Goal: Information Seeking & Learning: Find specific fact

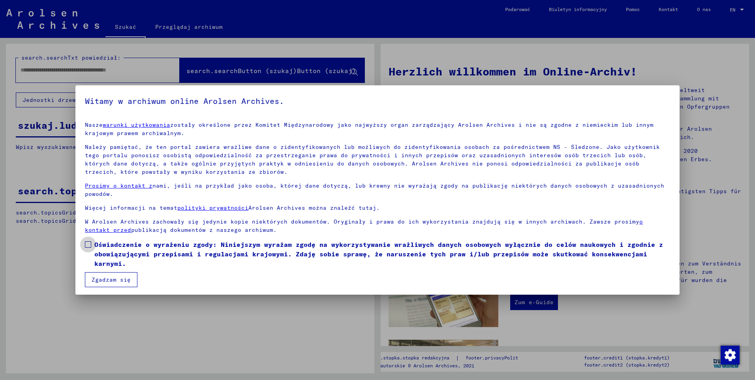
click at [89, 245] on span at bounding box center [88, 244] width 6 height 6
click at [122, 279] on button "Zgadzam się" at bounding box center [111, 279] width 52 height 15
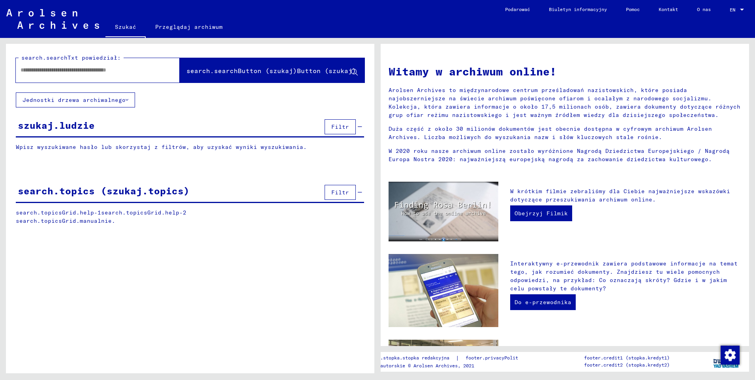
click at [117, 71] on input "text" at bounding box center [88, 70] width 135 height 8
click at [210, 120] on div "szukaj.ludzie Filtr" at bounding box center [190, 127] width 348 height 20
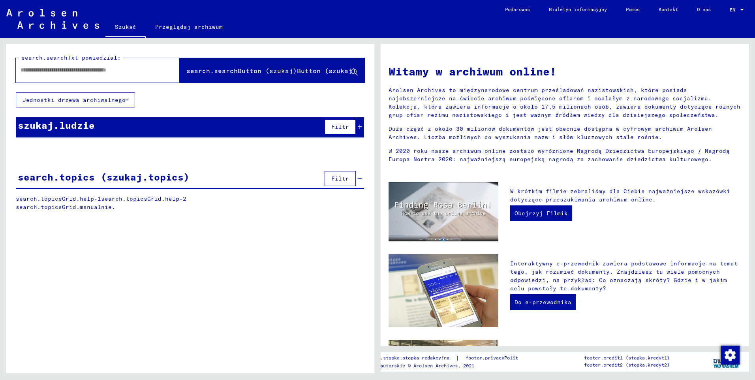
click at [85, 71] on input "text" at bounding box center [88, 70] width 135 height 8
click at [227, 103] on div "search.searchTxt powiedział: search.searchButton (szukaj)Button (szukaj) Jednos…" at bounding box center [190, 133] width 368 height 179
click at [78, 66] on input "text" at bounding box center [88, 70] width 135 height 8
type input "******"
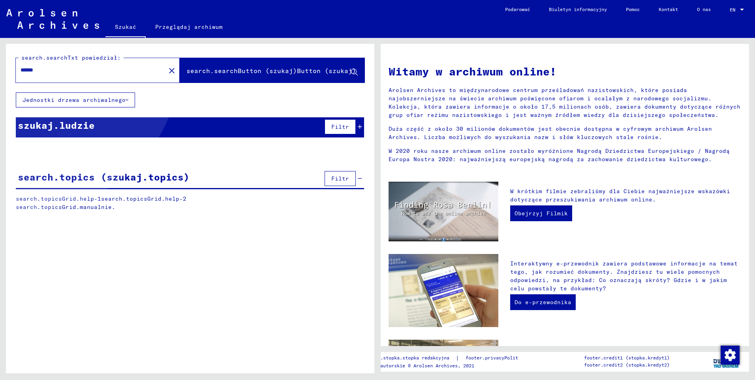
click at [208, 70] on span "search.searchButton (szukaj)Button (szukaj)" at bounding box center [271, 71] width 170 height 8
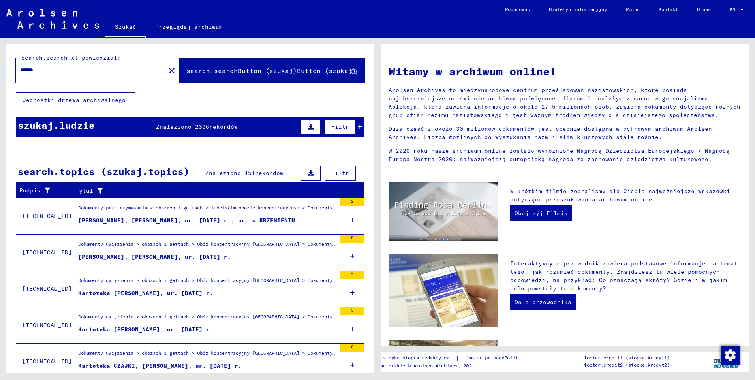
scroll to position [30, 0]
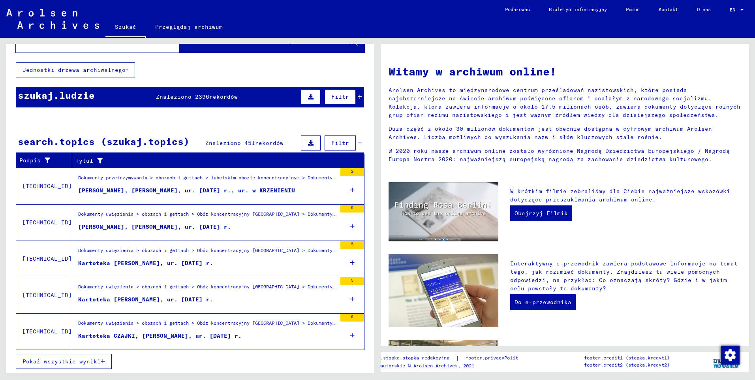
click at [80, 361] on span "Pokaż wszystkie wyniki" at bounding box center [61, 361] width 78 height 7
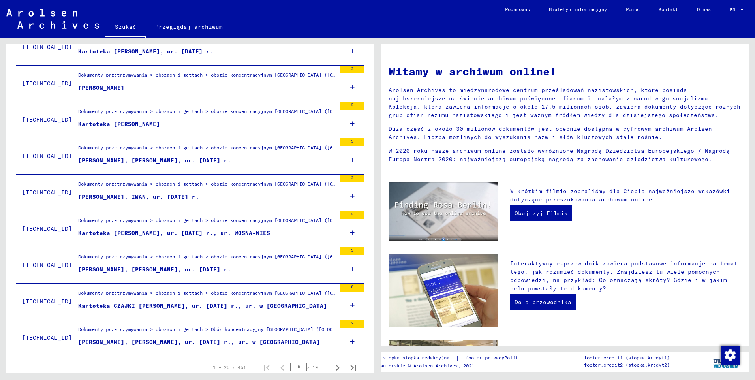
scroll to position [778, 0]
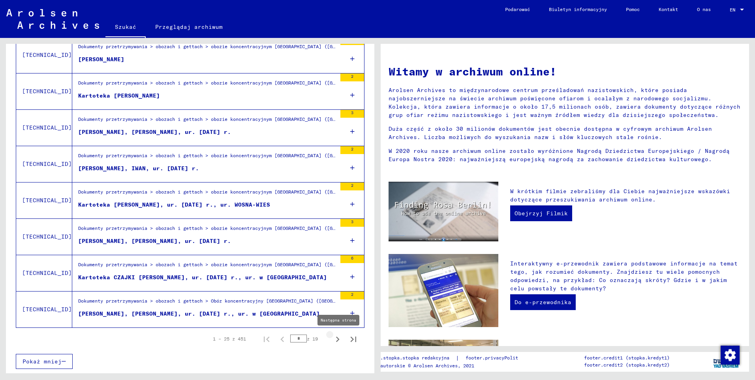
click at [336, 339] on icon "Następna strona" at bounding box center [338, 339] width 4 height 6
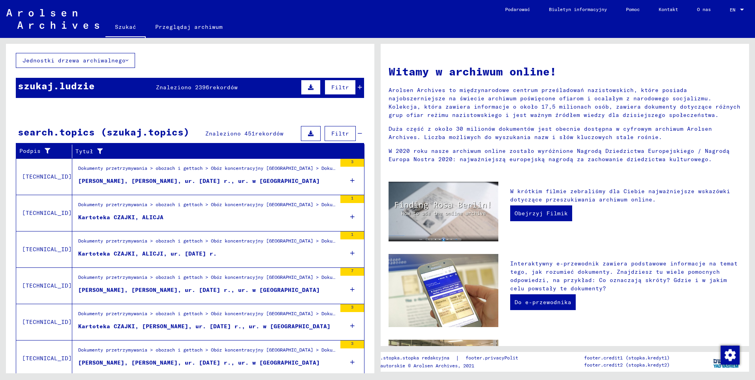
scroll to position [79, 0]
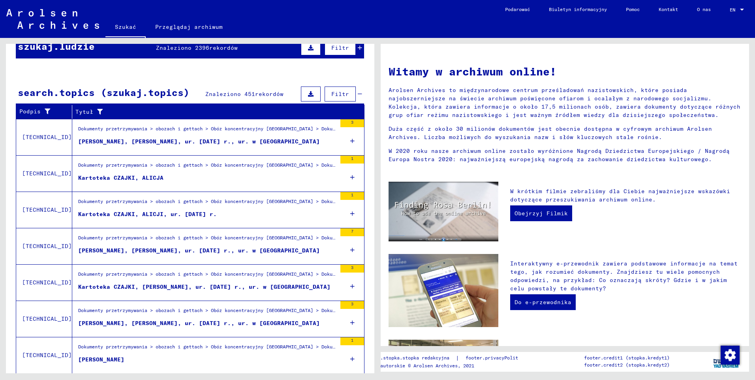
drag, startPoint x: 116, startPoint y: 213, endPoint x: 111, endPoint y: 201, distance: 12.7
drag, startPoint x: 111, startPoint y: 201, endPoint x: 43, endPoint y: 209, distance: 68.3
drag, startPoint x: 43, startPoint y: 209, endPoint x: 234, endPoint y: 210, distance: 191.0
click at [234, 210] on figure "Kartoteka CZAJKI, ALICJI, ur. [DATE] r." at bounding box center [207, 216] width 258 height 12
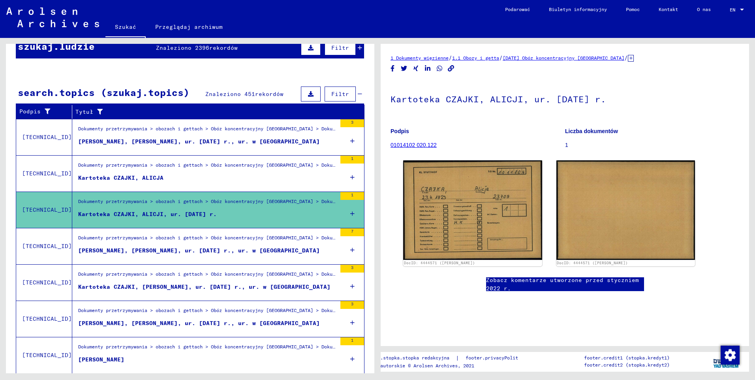
click at [180, 253] on div "[PERSON_NAME], [PERSON_NAME], ur. [DATE] r., ur. w [GEOGRAPHIC_DATA]" at bounding box center [199, 250] width 242 height 8
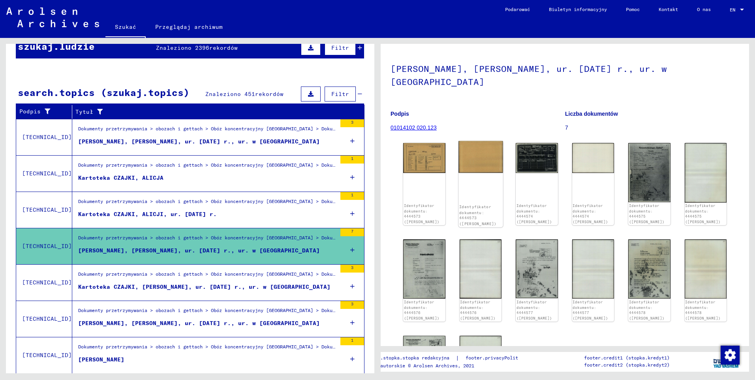
scroll to position [79, 0]
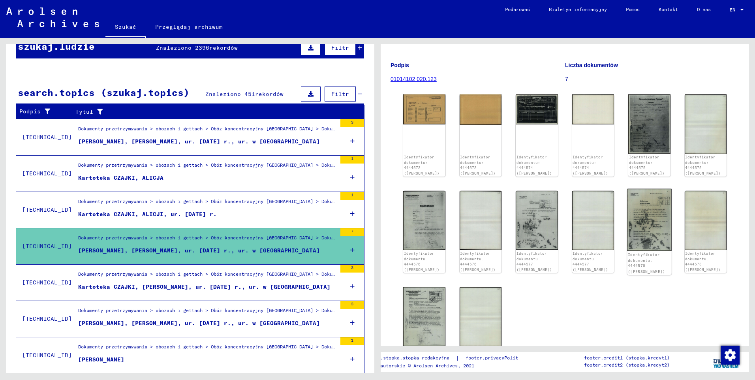
click at [639, 208] on img at bounding box center [649, 220] width 44 height 62
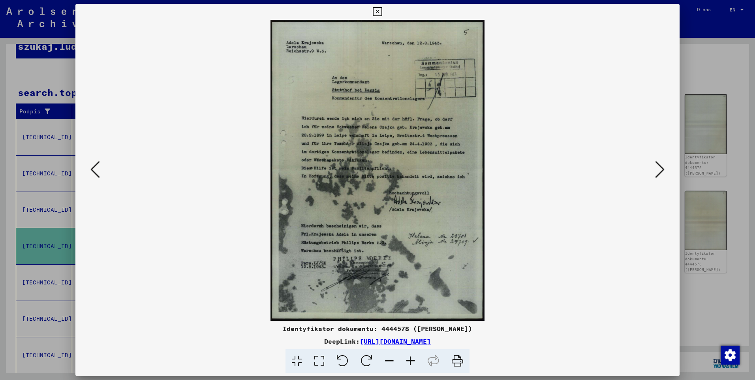
click at [658, 161] on icon at bounding box center [659, 169] width 9 height 19
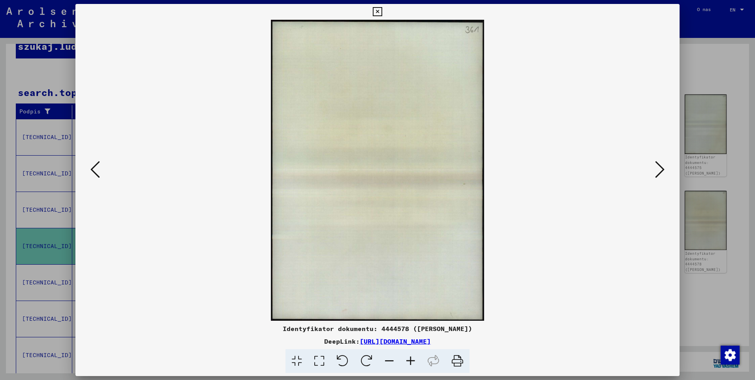
click at [655, 166] on icon at bounding box center [659, 169] width 9 height 19
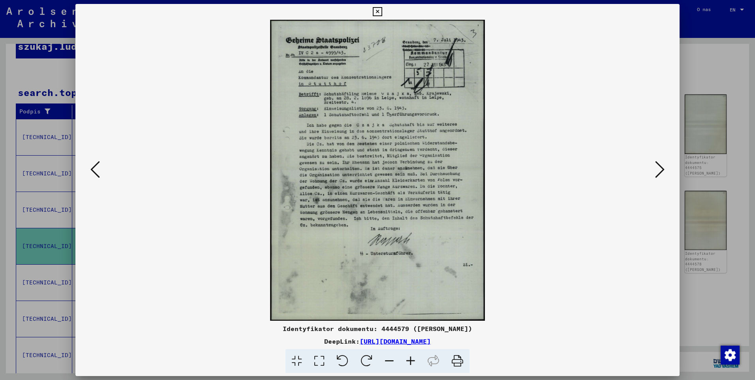
click at [655, 166] on icon at bounding box center [659, 169] width 9 height 19
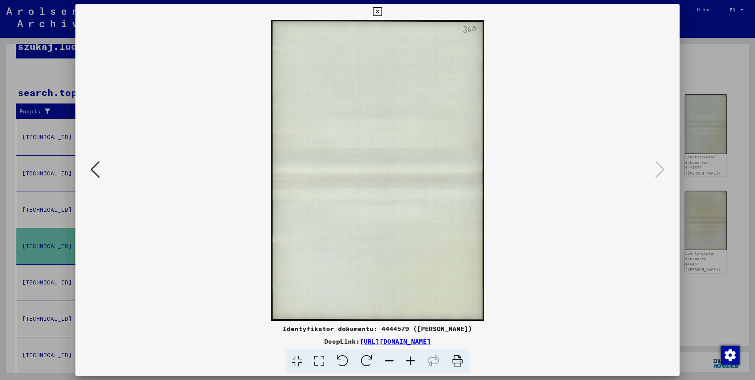
click at [381, 15] on icon at bounding box center [377, 11] width 9 height 9
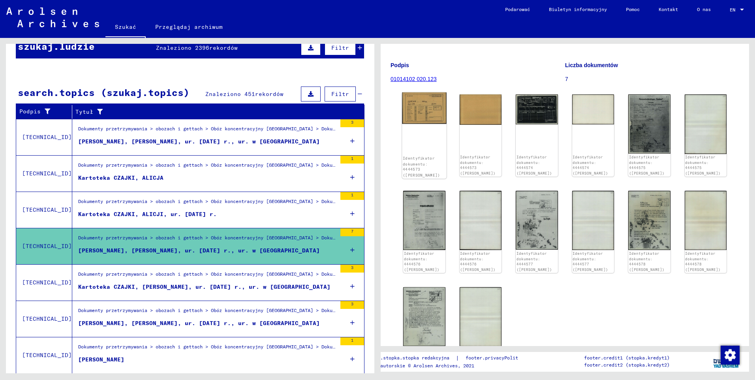
click at [425, 107] on img at bounding box center [424, 108] width 44 height 32
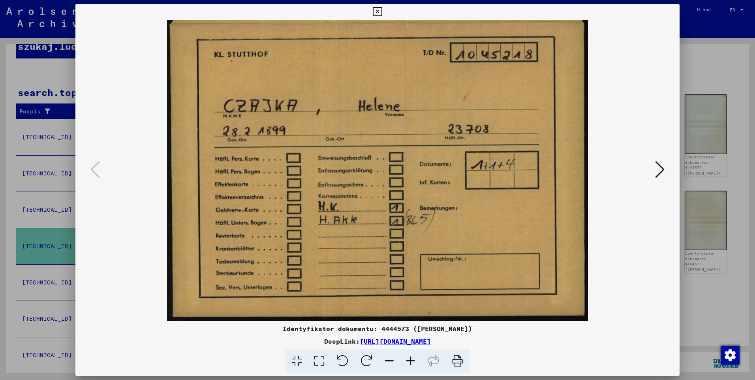
click at [662, 173] on icon at bounding box center [659, 169] width 9 height 19
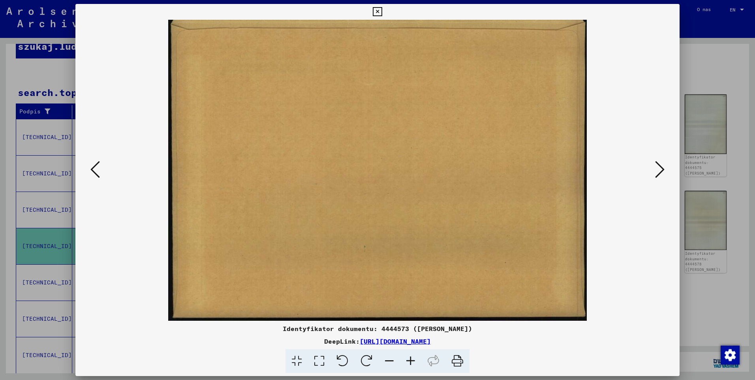
click at [662, 173] on icon at bounding box center [659, 169] width 9 height 19
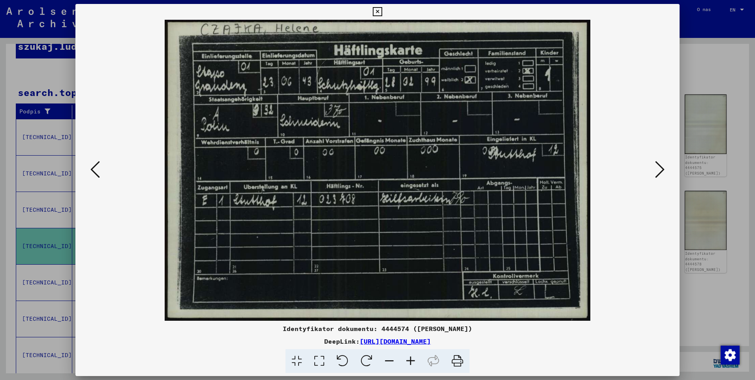
click at [656, 171] on icon at bounding box center [659, 169] width 9 height 19
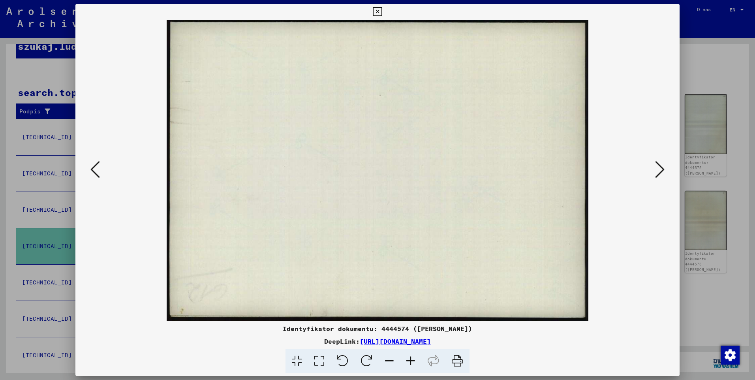
click at [656, 171] on icon at bounding box center [659, 169] width 9 height 19
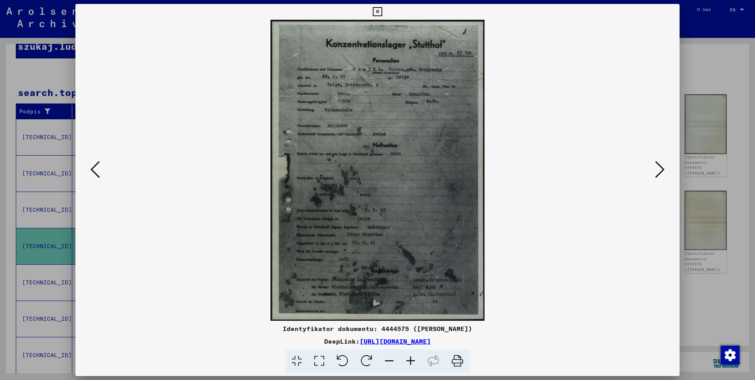
click at [410, 360] on icon at bounding box center [410, 361] width 21 height 24
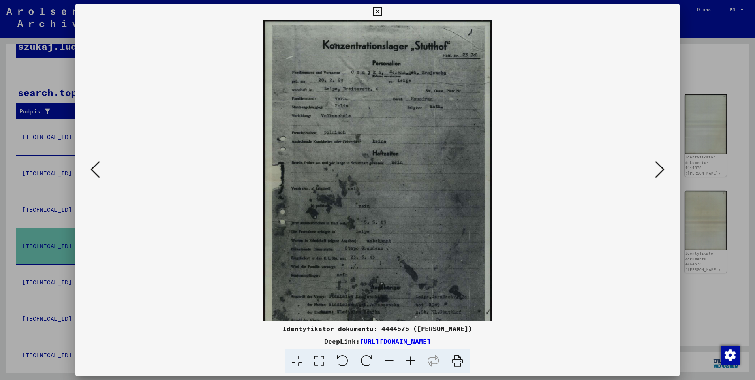
click at [410, 360] on icon at bounding box center [410, 361] width 21 height 24
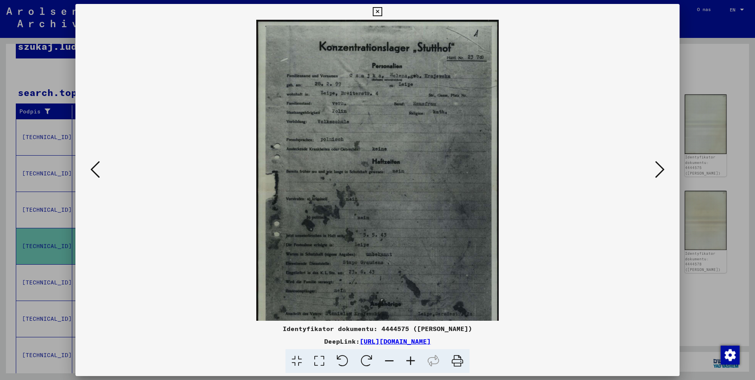
click at [410, 360] on icon at bounding box center [410, 361] width 21 height 24
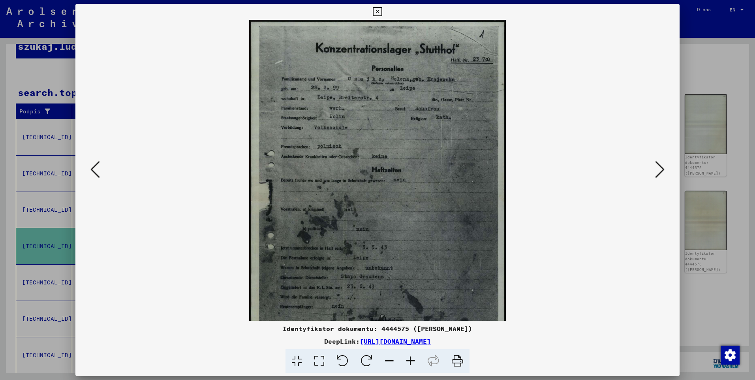
click at [410, 360] on icon at bounding box center [410, 361] width 21 height 24
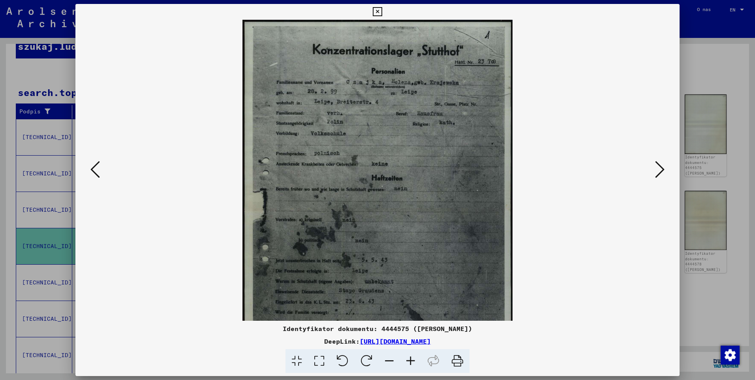
click at [410, 360] on icon at bounding box center [410, 361] width 21 height 24
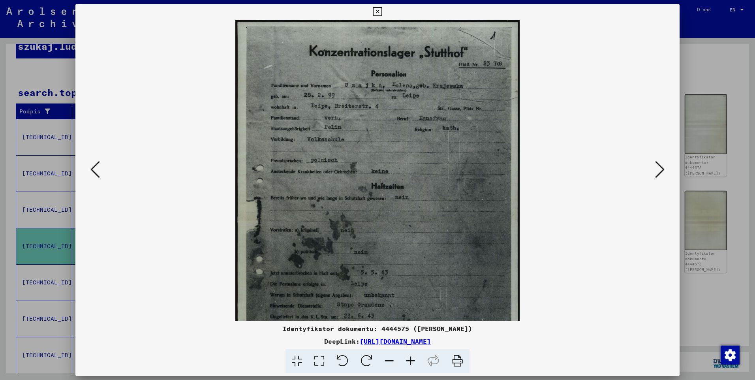
click at [410, 360] on icon at bounding box center [410, 361] width 21 height 24
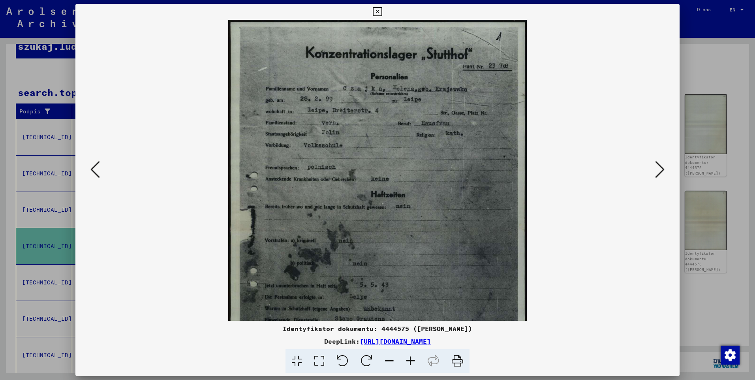
click at [410, 360] on icon at bounding box center [410, 361] width 21 height 24
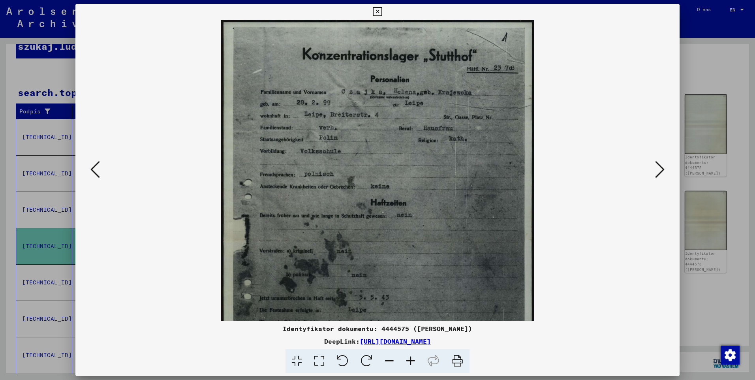
click at [410, 360] on icon at bounding box center [410, 361] width 21 height 24
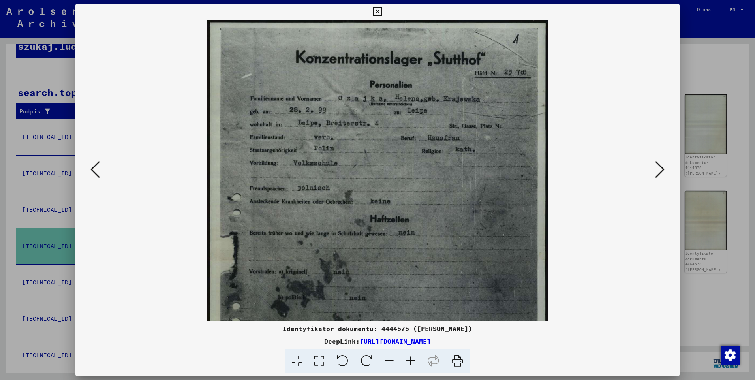
click at [410, 360] on icon at bounding box center [410, 361] width 21 height 24
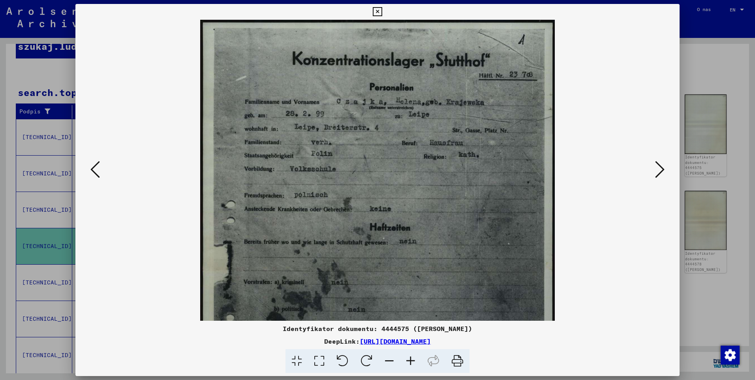
click at [410, 360] on icon at bounding box center [410, 361] width 21 height 24
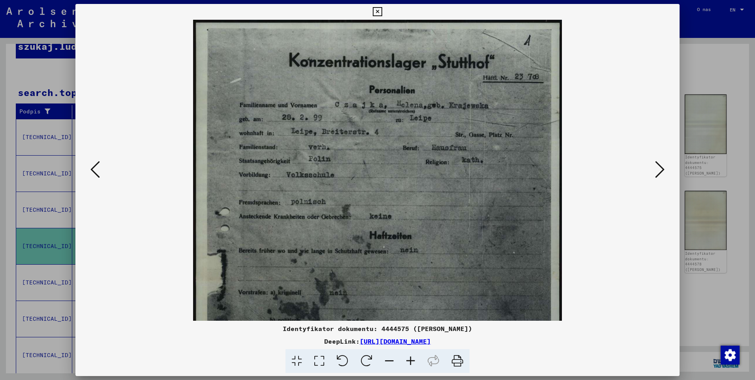
click at [410, 360] on icon at bounding box center [410, 361] width 21 height 24
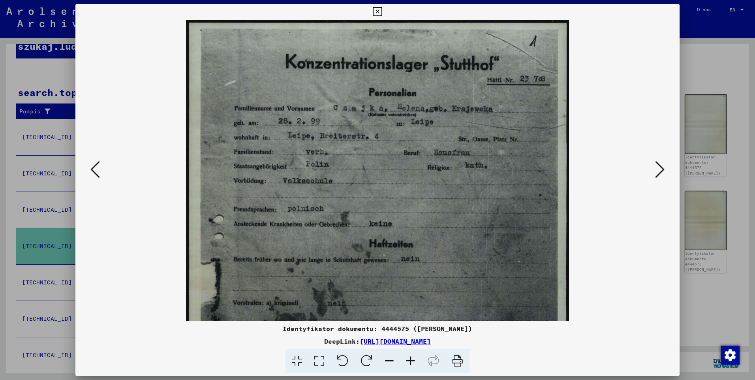
click at [410, 360] on icon at bounding box center [410, 361] width 21 height 24
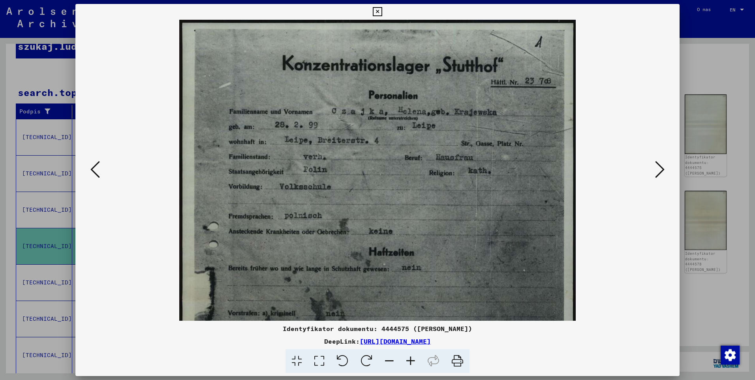
click at [410, 360] on icon at bounding box center [410, 361] width 21 height 24
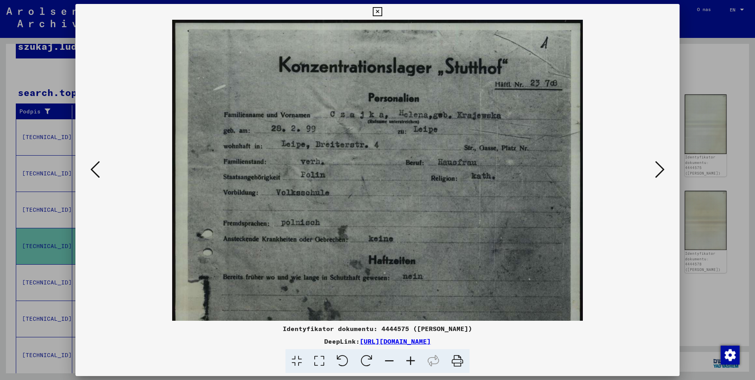
click at [410, 360] on icon at bounding box center [410, 361] width 21 height 24
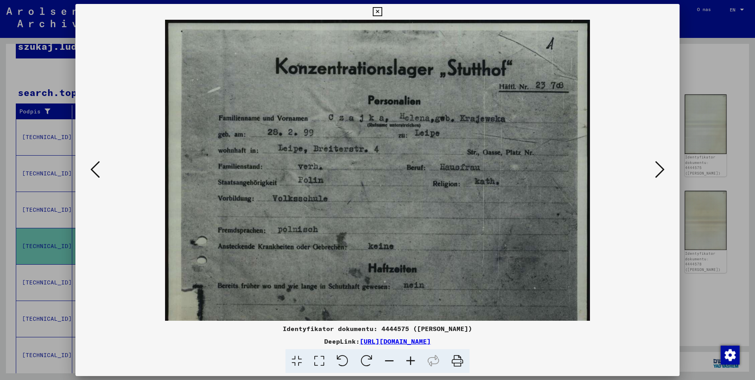
click at [410, 360] on icon at bounding box center [410, 361] width 21 height 24
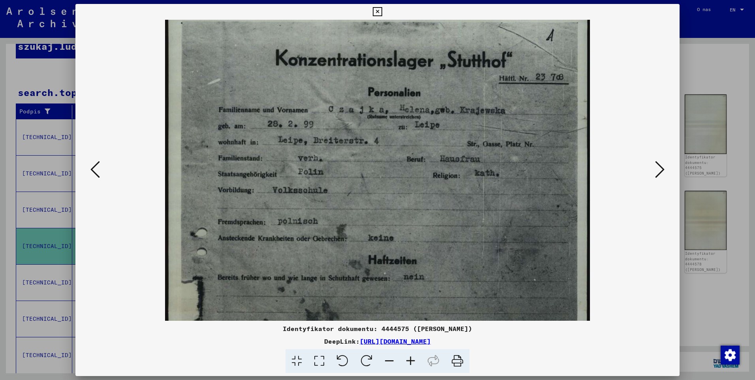
scroll to position [54, 0]
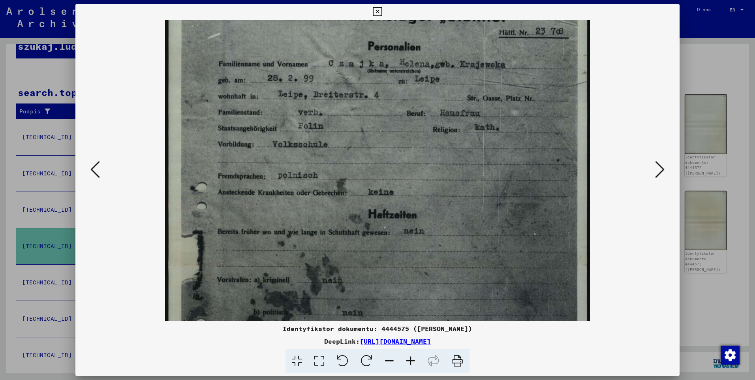
drag, startPoint x: 360, startPoint y: 187, endPoint x: 367, endPoint y: 133, distance: 54.5
click at [367, 133] on img at bounding box center [377, 264] width 425 height 597
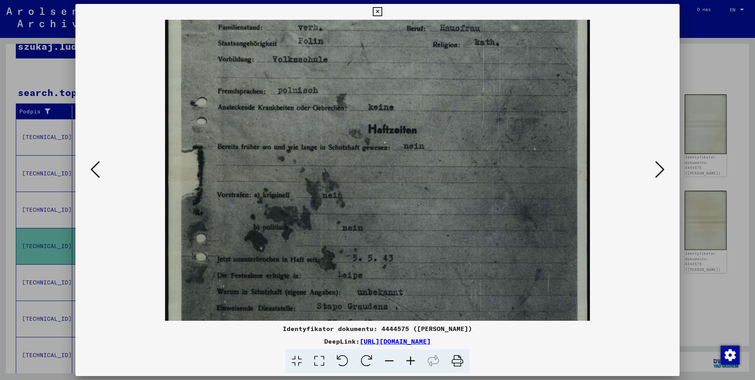
drag, startPoint x: 394, startPoint y: 216, endPoint x: 384, endPoint y: 131, distance: 85.5
click at [384, 131] on img at bounding box center [377, 179] width 425 height 597
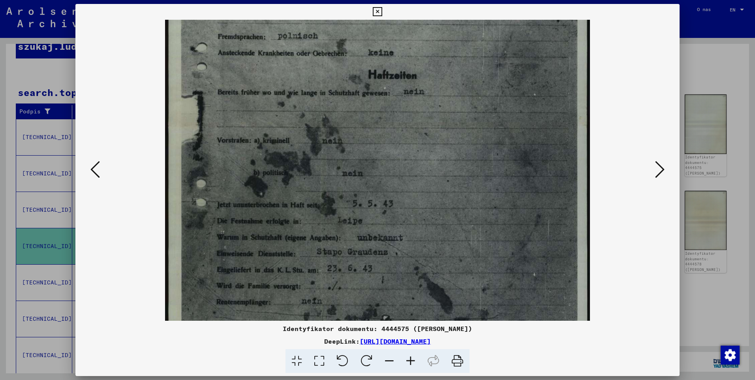
scroll to position [200, 0]
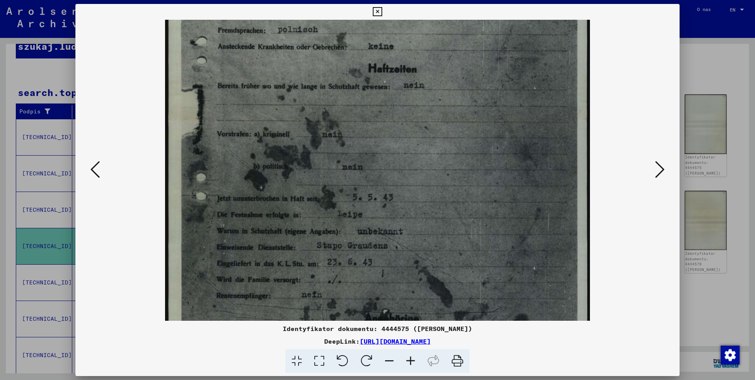
drag, startPoint x: 416, startPoint y: 238, endPoint x: 415, endPoint y: 176, distance: 61.2
click at [415, 176] on img at bounding box center [377, 118] width 425 height 597
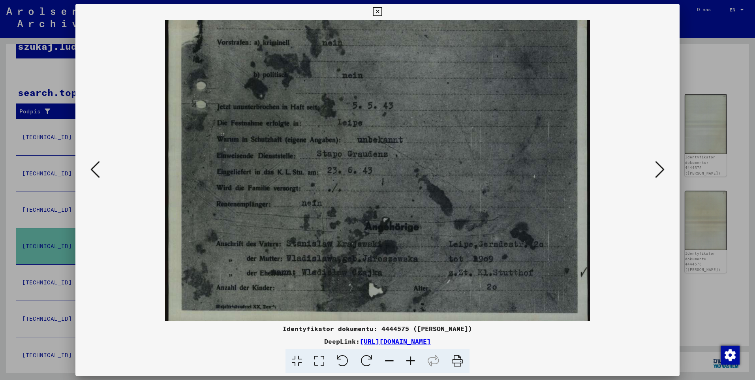
drag, startPoint x: 442, startPoint y: 268, endPoint x: 426, endPoint y: 177, distance: 93.1
click at [426, 177] on img at bounding box center [377, 26] width 425 height 597
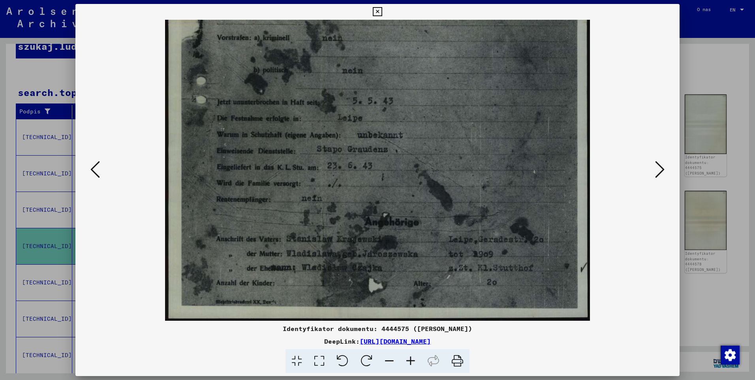
drag, startPoint x: 457, startPoint y: 264, endPoint x: 453, endPoint y: 240, distance: 24.3
click at [453, 240] on img at bounding box center [377, 22] width 425 height 597
click at [411, 357] on icon at bounding box center [410, 361] width 21 height 24
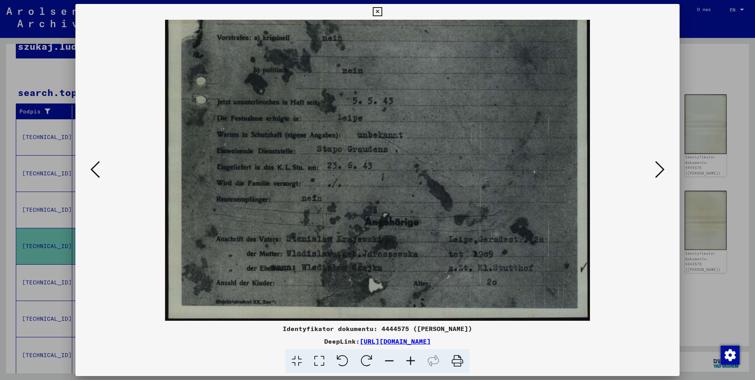
click at [411, 357] on icon at bounding box center [410, 361] width 21 height 24
drag, startPoint x: 423, startPoint y: 272, endPoint x: 403, endPoint y: 220, distance: 56.1
click at [403, 220] on img at bounding box center [377, 22] width 425 height 597
click at [382, 10] on icon at bounding box center [377, 11] width 9 height 9
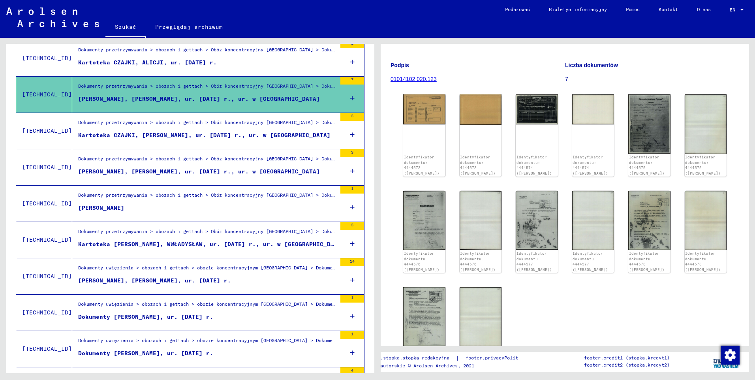
scroll to position [237, 0]
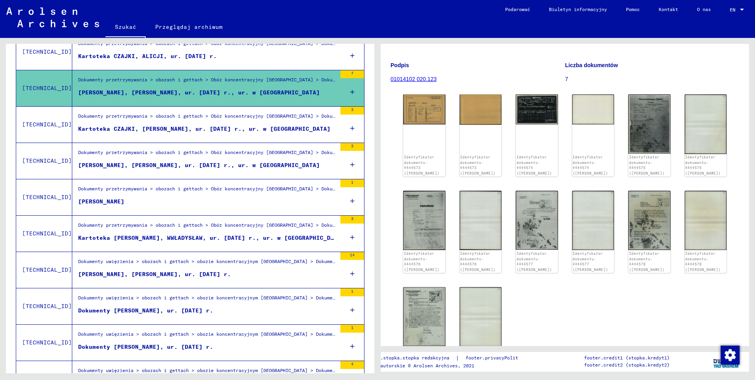
click at [154, 237] on div "Kartoteka [PERSON_NAME], WWŁADYSŁAW, ur. [DATE] r., ur. w [GEOGRAPHIC_DATA]" at bounding box center [207, 238] width 258 height 8
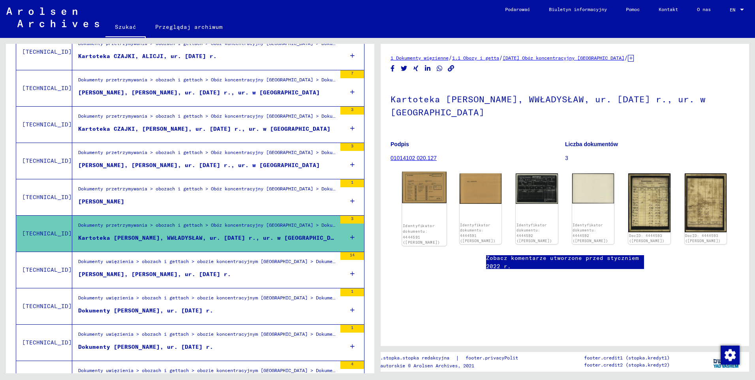
click at [430, 178] on img at bounding box center [424, 188] width 44 height 32
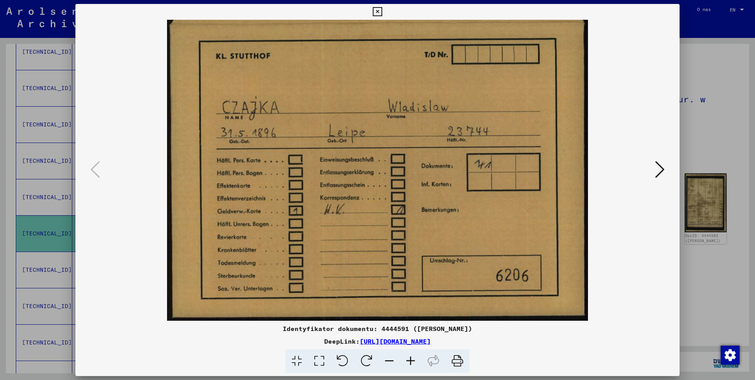
click at [660, 174] on icon at bounding box center [659, 169] width 9 height 19
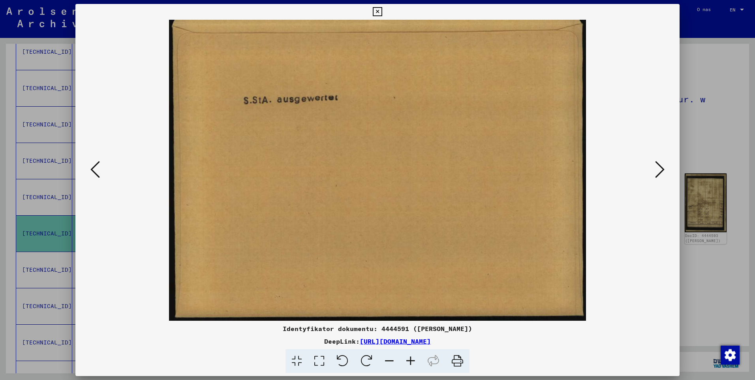
click at [660, 174] on icon at bounding box center [659, 169] width 9 height 19
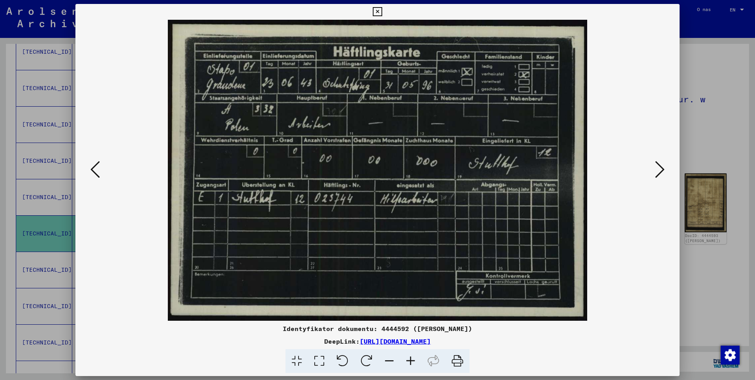
click at [660, 174] on icon at bounding box center [659, 169] width 9 height 19
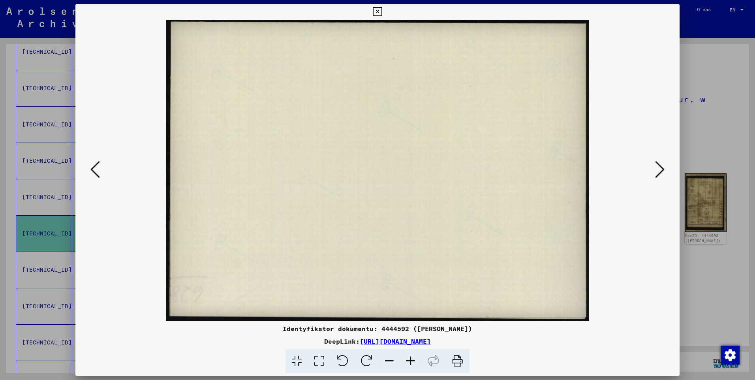
click at [660, 174] on icon at bounding box center [659, 169] width 9 height 19
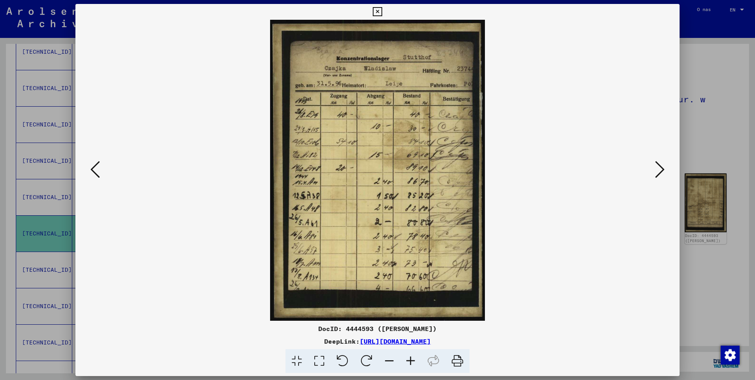
click at [412, 363] on icon at bounding box center [410, 361] width 21 height 24
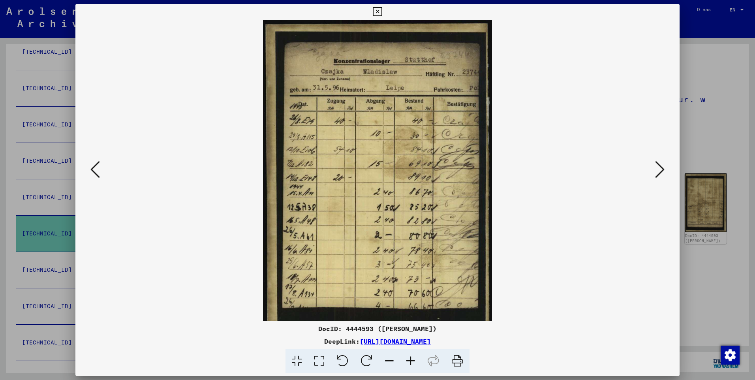
click at [412, 363] on icon at bounding box center [410, 361] width 21 height 24
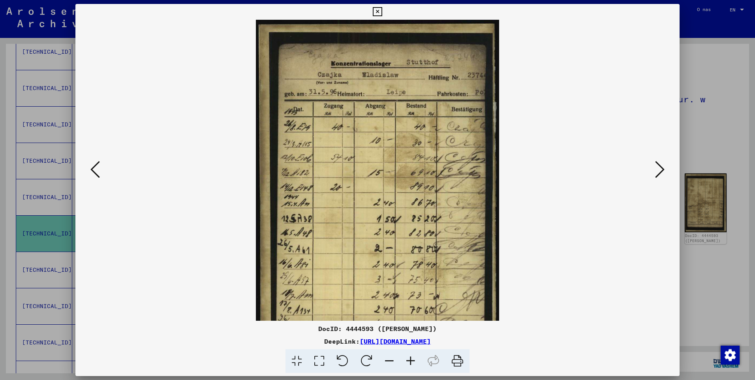
click at [412, 363] on icon at bounding box center [410, 361] width 21 height 24
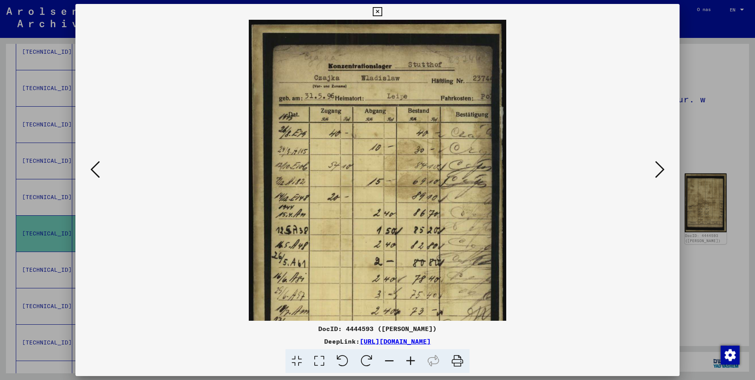
click at [412, 363] on icon at bounding box center [410, 361] width 21 height 24
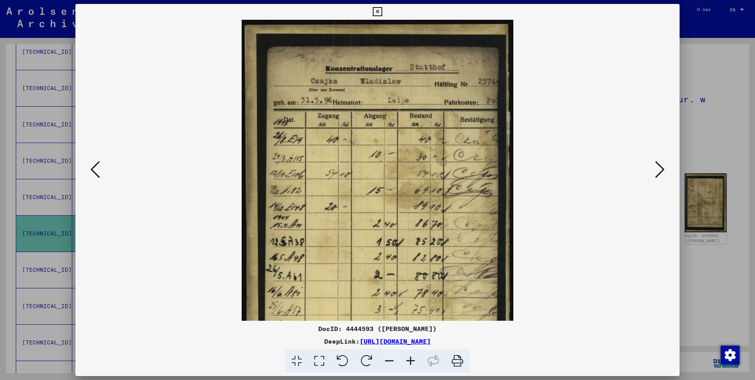
click at [412, 363] on icon at bounding box center [410, 361] width 21 height 24
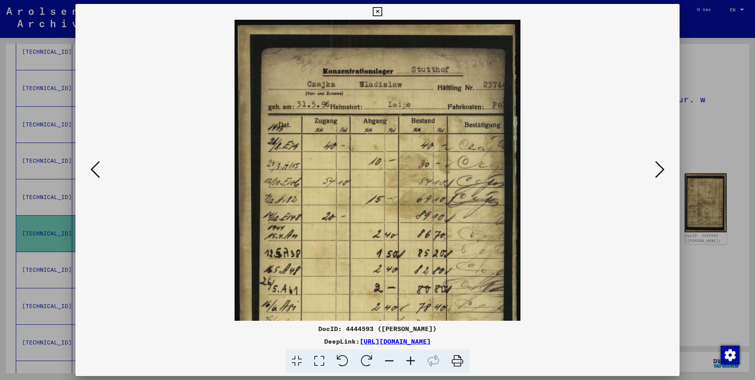
click at [412, 363] on icon at bounding box center [410, 361] width 21 height 24
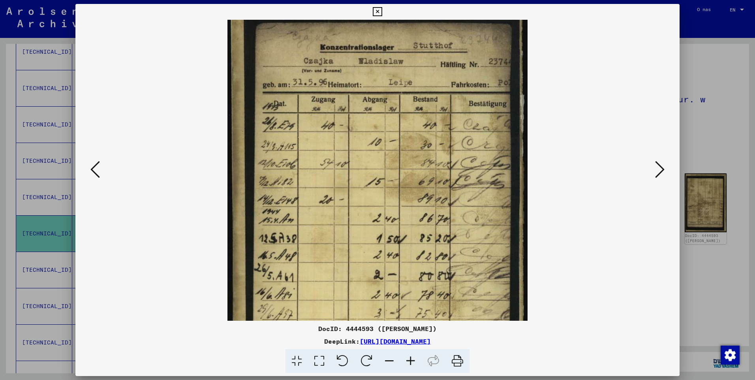
scroll to position [49, 0]
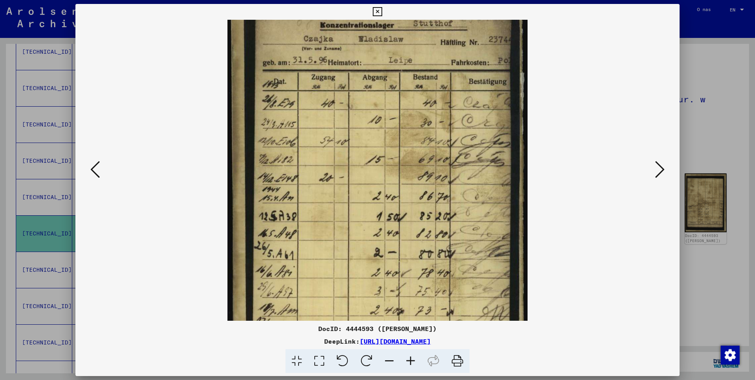
drag, startPoint x: 429, startPoint y: 285, endPoint x: 412, endPoint y: 238, distance: 50.4
click at [412, 238] on img at bounding box center [377, 180] width 300 height 419
click at [658, 167] on icon at bounding box center [659, 169] width 9 height 19
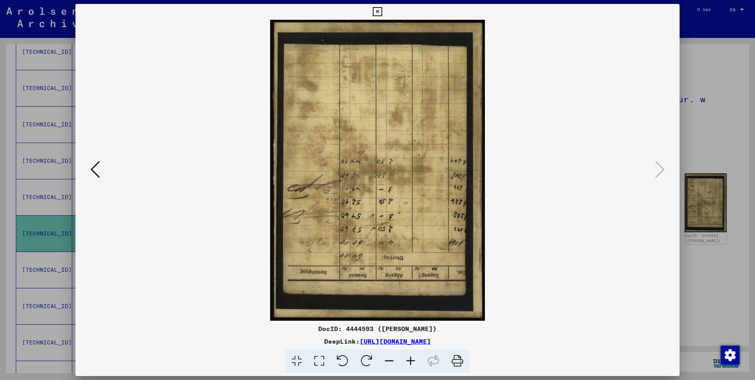
click at [374, 12] on icon at bounding box center [377, 11] width 9 height 9
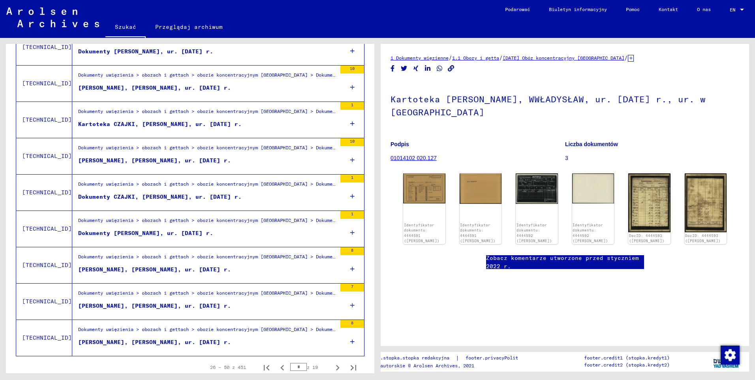
scroll to position [778, 0]
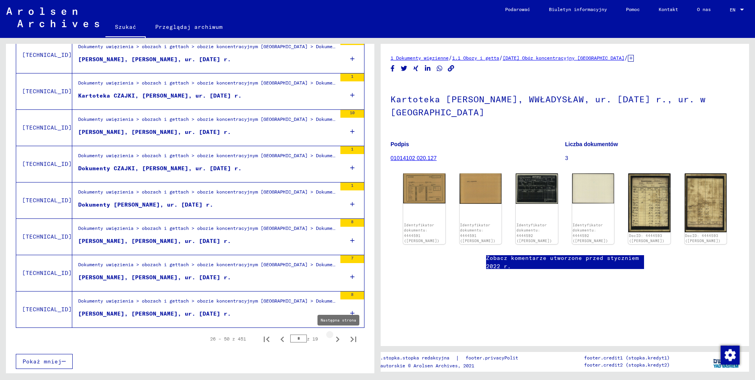
click at [336, 341] on icon "Następna strona" at bounding box center [338, 339] width 4 height 6
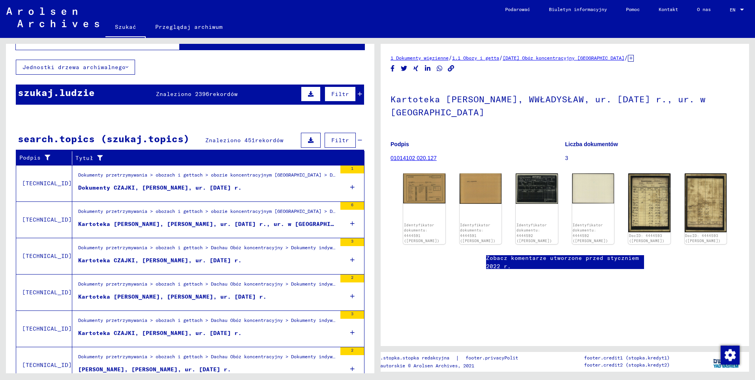
scroll to position [0, 0]
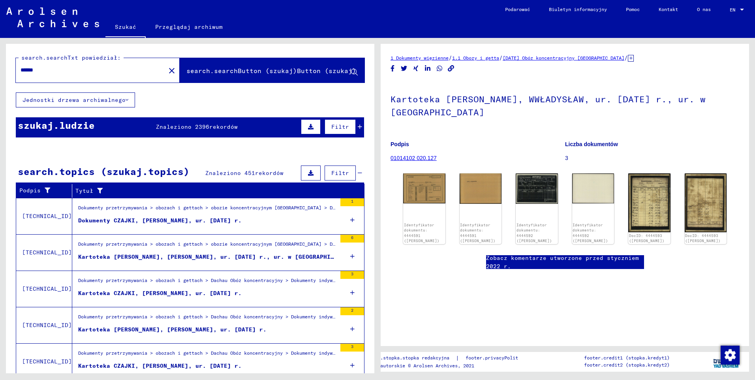
click at [162, 221] on div "Dokumenty CZAJKI, [PERSON_NAME], ur. [DATE] r." at bounding box center [159, 220] width 163 height 8
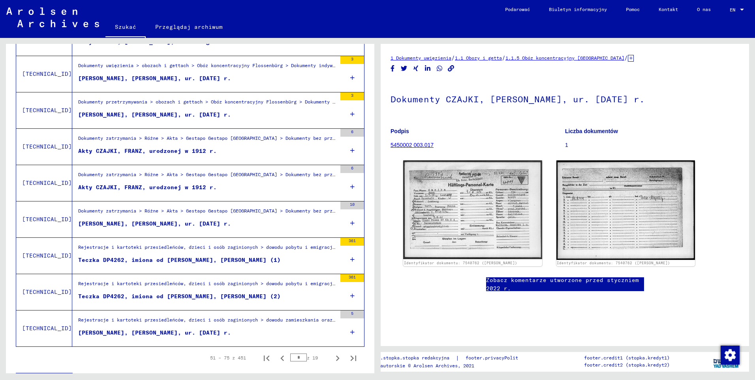
scroll to position [778, 0]
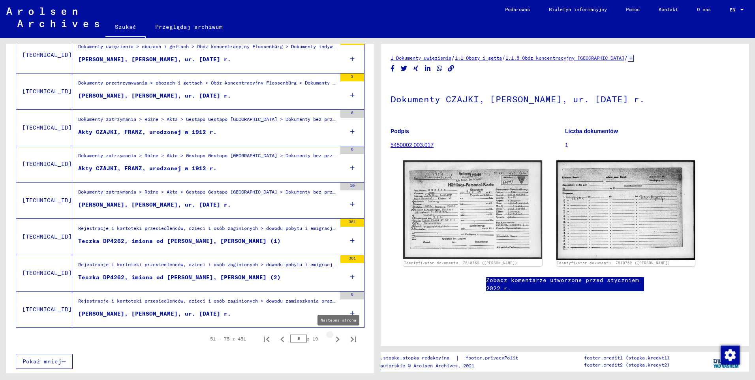
click at [332, 341] on icon "Następna strona" at bounding box center [337, 338] width 11 height 11
type input "*"
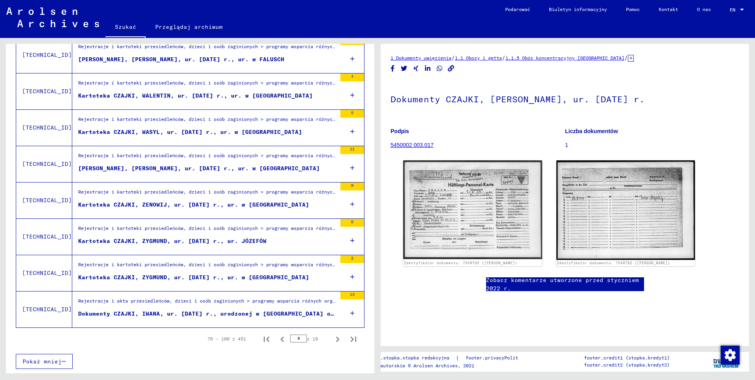
click at [147, 276] on div "Kartoteka CZAJKI, ZYGMUND, ur. [DATE] r., ur. w [GEOGRAPHIC_DATA]" at bounding box center [193, 277] width 231 height 8
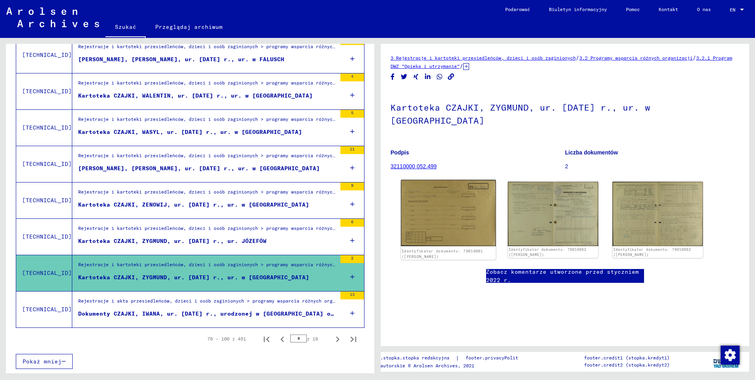
click at [459, 210] on img at bounding box center [448, 213] width 95 height 66
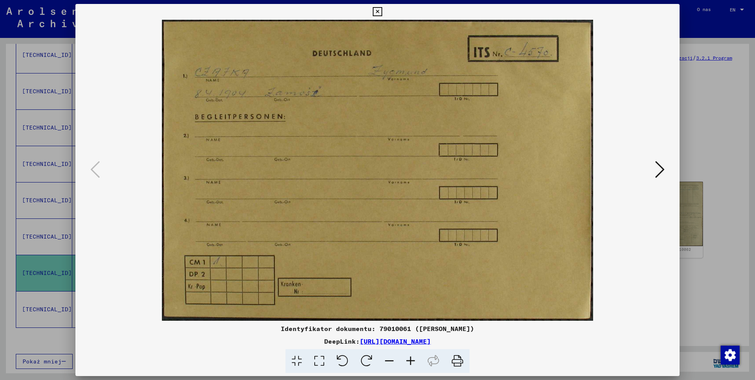
click at [663, 170] on icon at bounding box center [659, 169] width 9 height 19
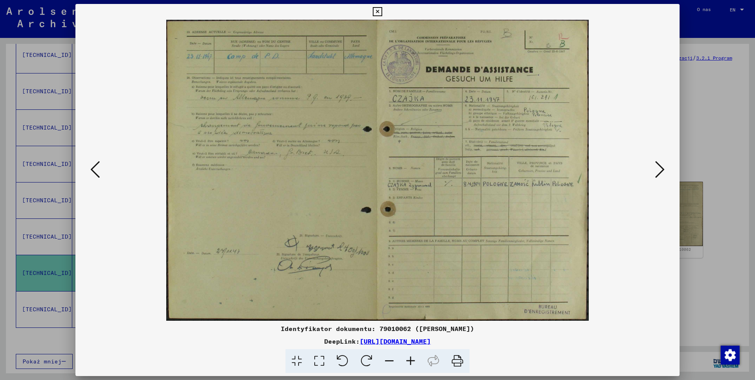
click at [409, 362] on icon at bounding box center [410, 361] width 21 height 24
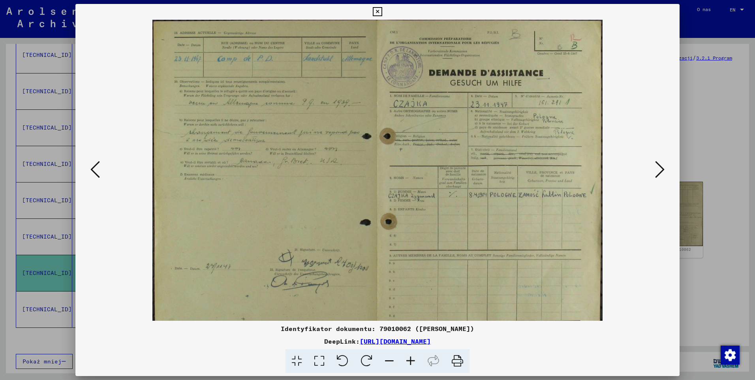
click at [409, 362] on icon at bounding box center [410, 361] width 21 height 24
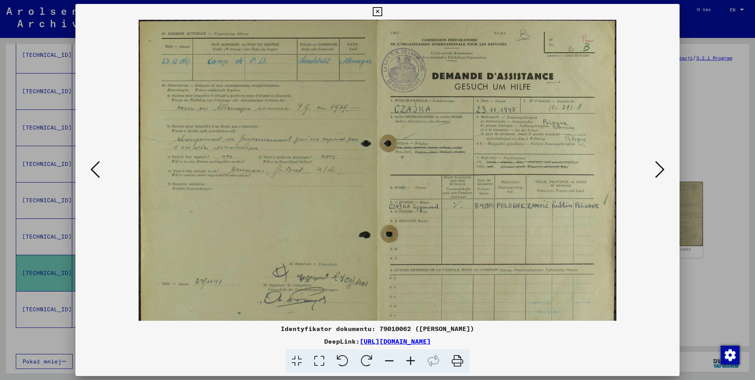
click at [409, 362] on icon at bounding box center [410, 361] width 21 height 24
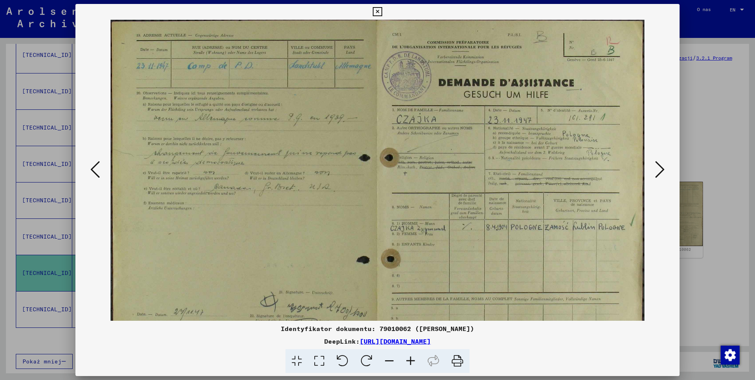
click at [409, 362] on icon at bounding box center [410, 361] width 21 height 24
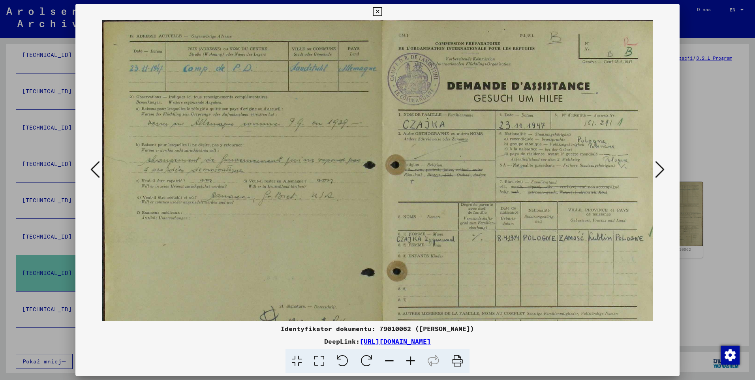
click at [409, 362] on icon at bounding box center [410, 361] width 21 height 24
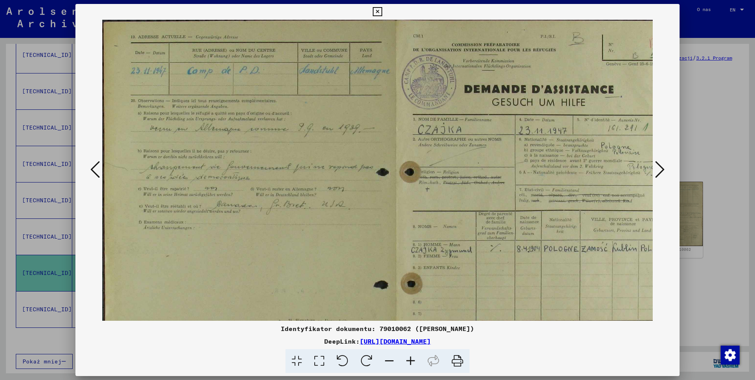
click at [409, 362] on icon at bounding box center [410, 361] width 21 height 24
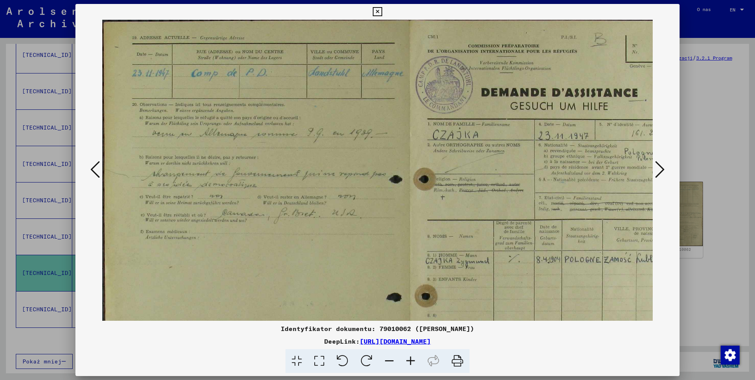
click at [409, 362] on icon at bounding box center [410, 361] width 21 height 24
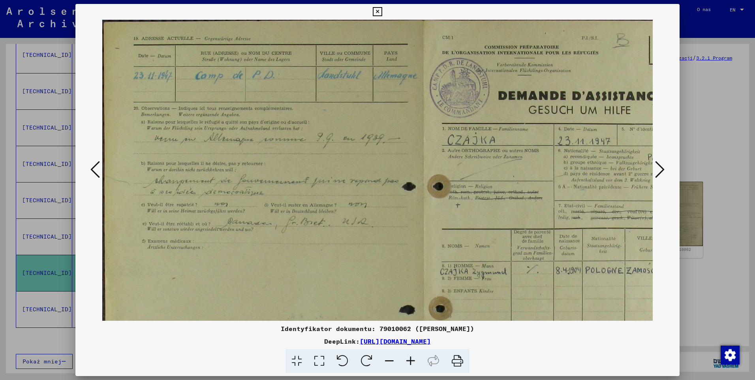
click at [409, 362] on icon at bounding box center [410, 361] width 21 height 24
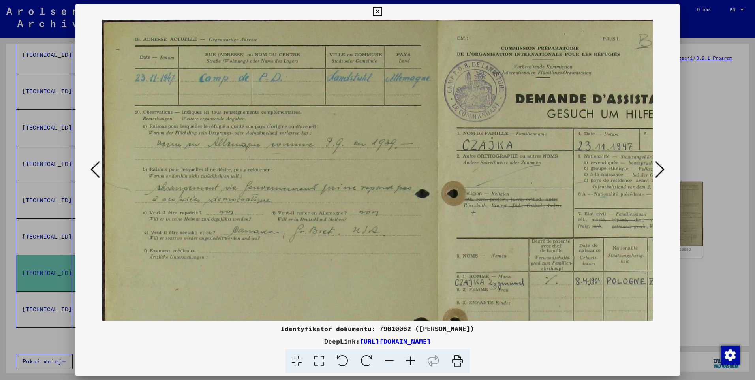
click at [409, 362] on icon at bounding box center [410, 361] width 21 height 24
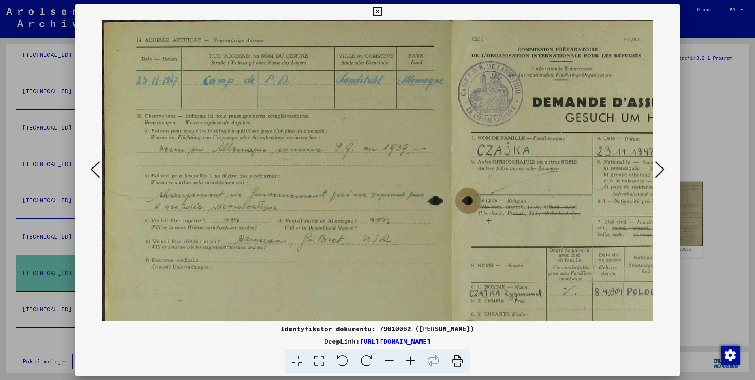
click at [409, 362] on icon at bounding box center [410, 361] width 21 height 24
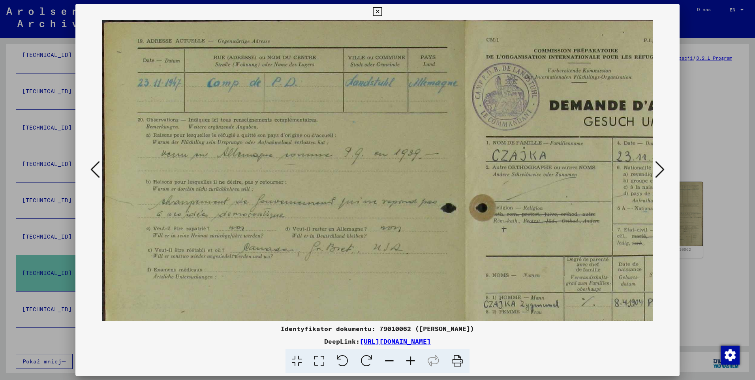
click at [409, 362] on icon at bounding box center [410, 361] width 21 height 24
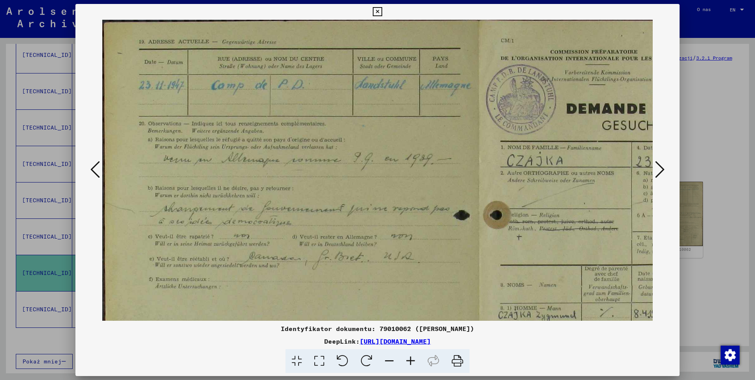
click at [409, 362] on icon at bounding box center [410, 361] width 21 height 24
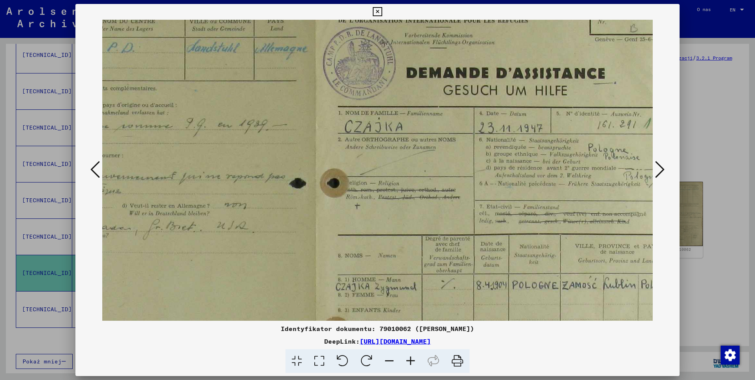
scroll to position [39, 178]
drag, startPoint x: 402, startPoint y: 225, endPoint x: 240, endPoint y: 186, distance: 166.5
click at [240, 186] on img at bounding box center [315, 258] width 783 height 557
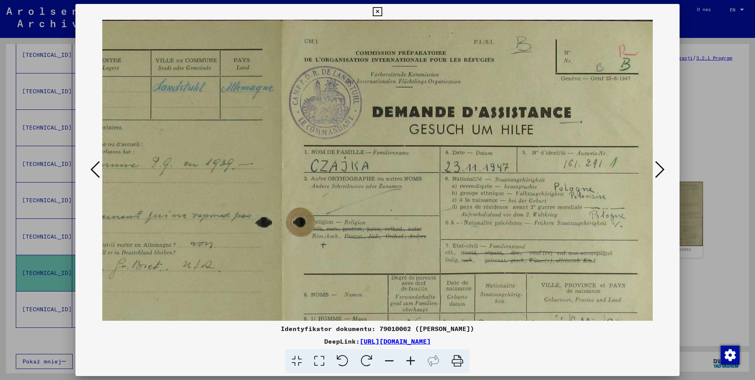
scroll to position [0, 211]
drag, startPoint x: 514, startPoint y: 246, endPoint x: 435, endPoint y: 290, distance: 90.6
click at [435, 290] on img at bounding box center [282, 298] width 783 height 557
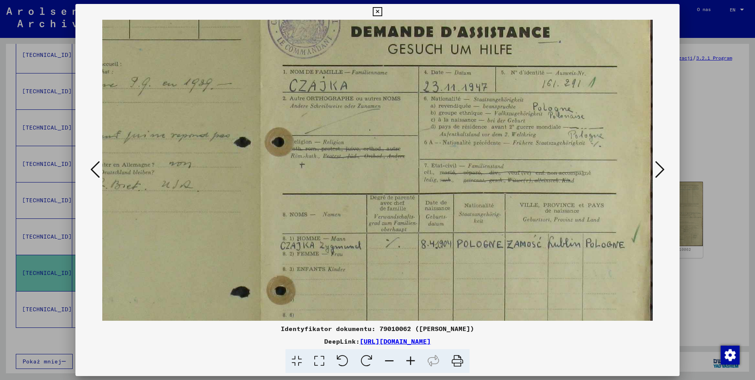
drag, startPoint x: 555, startPoint y: 254, endPoint x: 493, endPoint y: 174, distance: 101.0
click at [493, 174] on img at bounding box center [261, 218] width 783 height 557
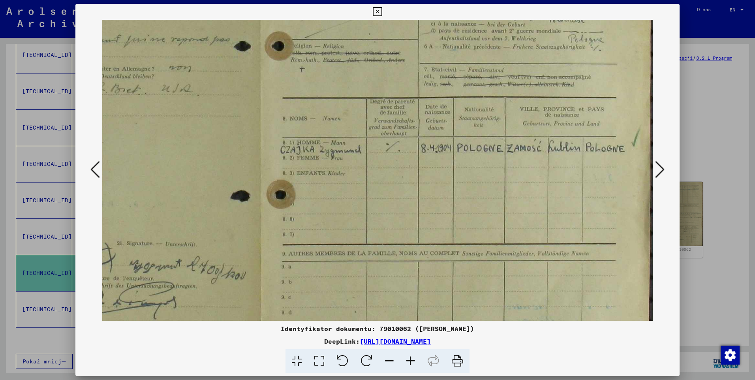
drag, startPoint x: 490, startPoint y: 204, endPoint x: 487, endPoint y: 188, distance: 16.1
click at [487, 188] on img at bounding box center [261, 122] width 783 height 557
click at [659, 164] on icon at bounding box center [659, 169] width 9 height 19
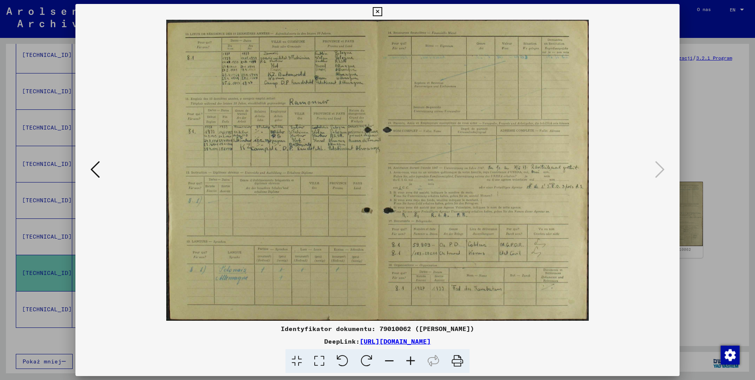
click at [416, 362] on icon at bounding box center [410, 361] width 21 height 24
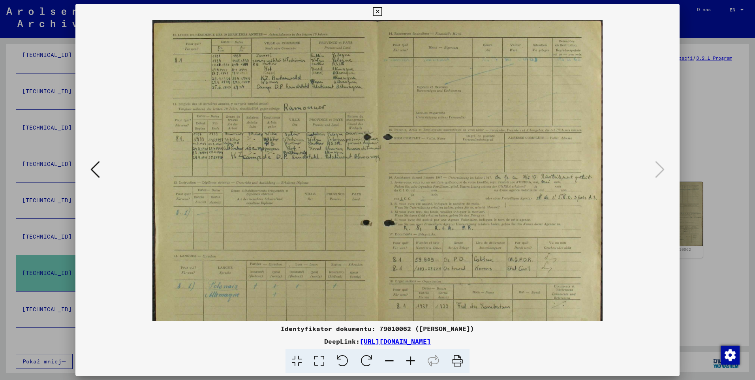
click at [416, 362] on icon at bounding box center [410, 361] width 21 height 24
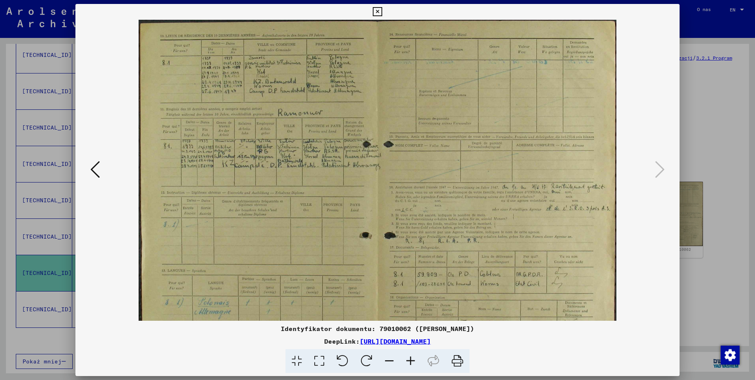
click at [416, 362] on icon at bounding box center [410, 361] width 21 height 24
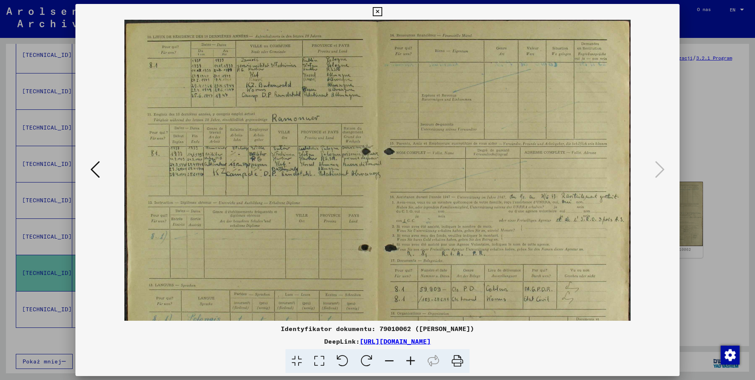
click at [416, 362] on icon at bounding box center [410, 361] width 21 height 24
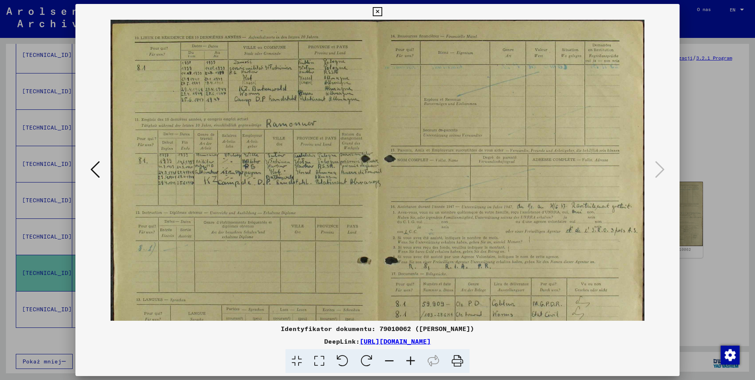
click at [416, 362] on icon at bounding box center [410, 361] width 21 height 24
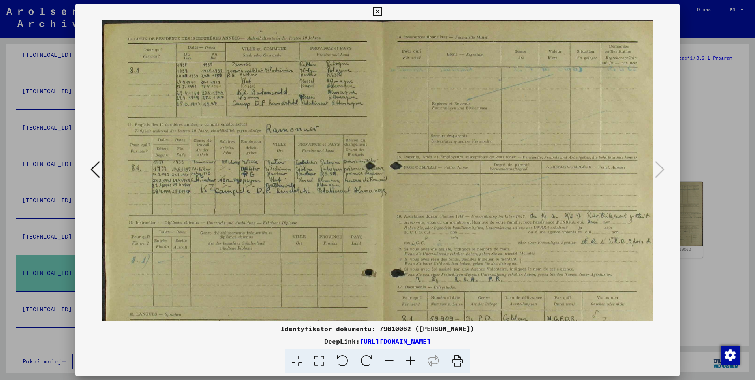
click at [416, 362] on icon at bounding box center [410, 361] width 21 height 24
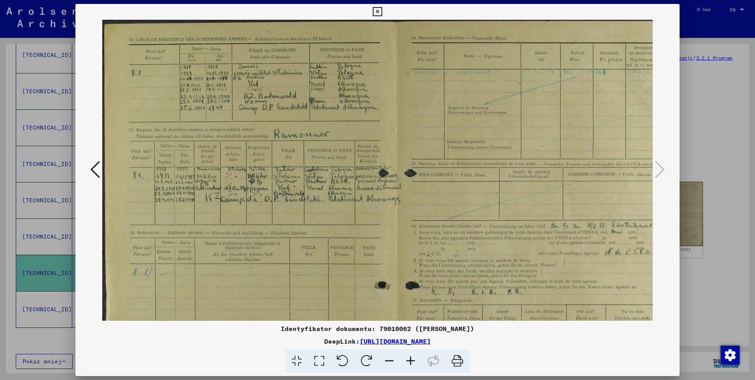
click at [416, 362] on icon at bounding box center [410, 361] width 21 height 24
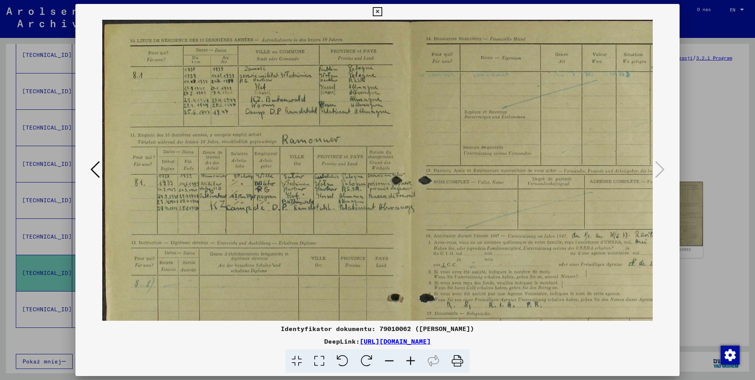
click at [416, 362] on icon at bounding box center [410, 361] width 21 height 24
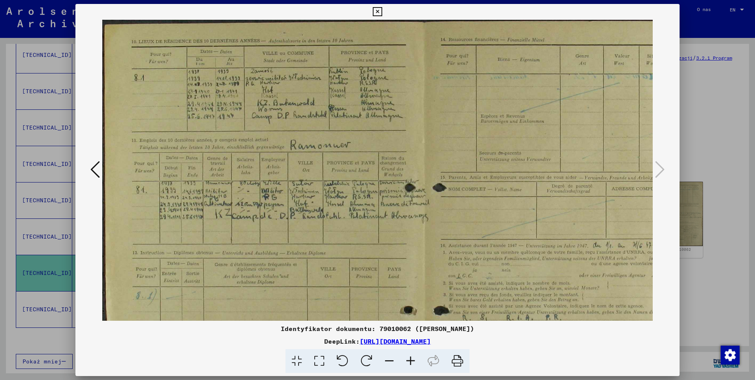
click at [416, 362] on icon at bounding box center [410, 361] width 21 height 24
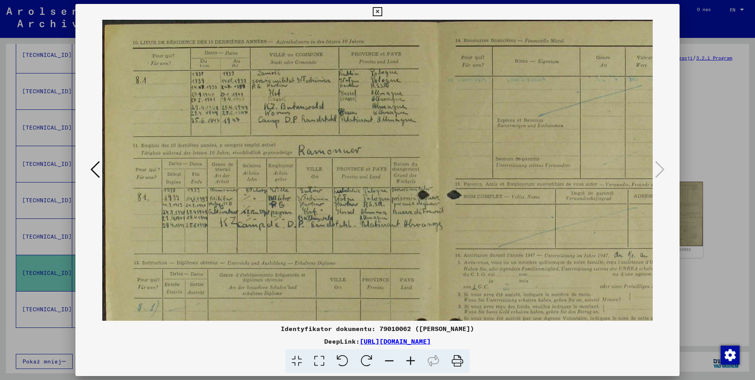
click at [415, 362] on icon at bounding box center [410, 361] width 21 height 24
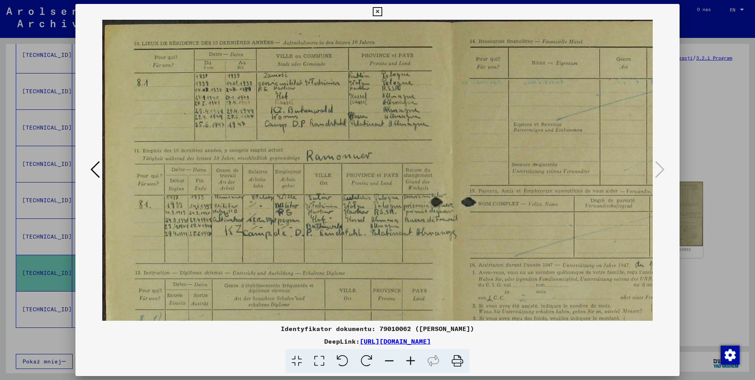
click at [415, 362] on icon at bounding box center [410, 361] width 21 height 24
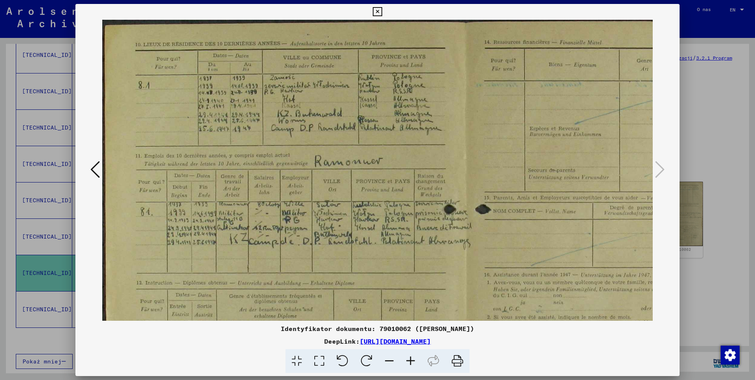
click at [415, 362] on icon at bounding box center [410, 361] width 21 height 24
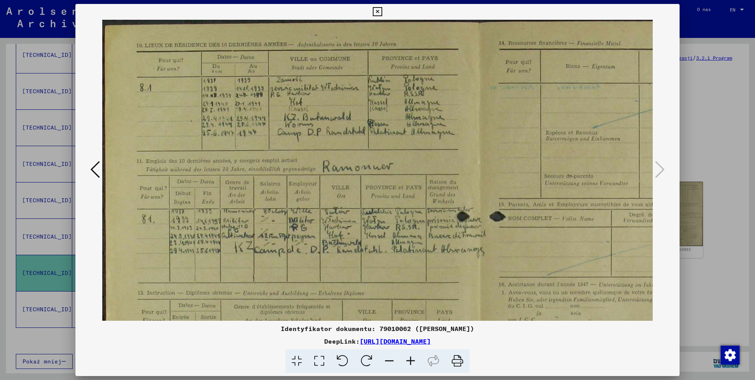
click at [415, 362] on icon at bounding box center [410, 361] width 21 height 24
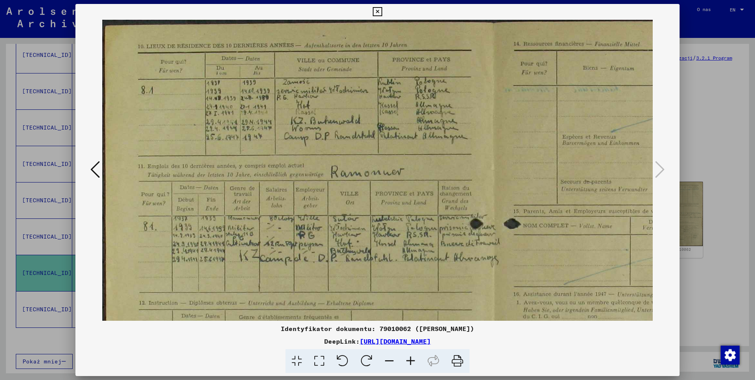
click at [415, 362] on icon at bounding box center [410, 361] width 21 height 24
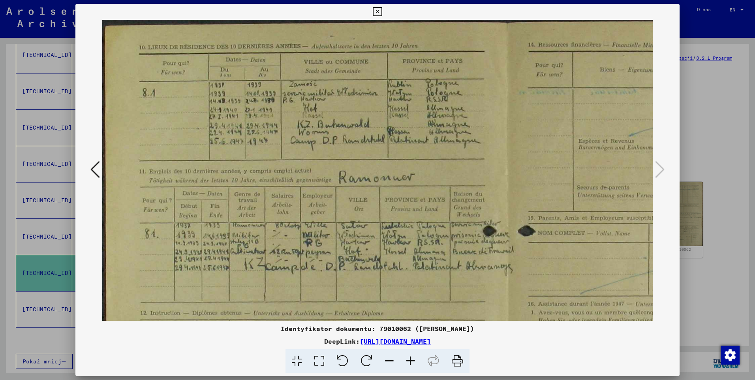
click at [415, 362] on icon at bounding box center [410, 361] width 21 height 24
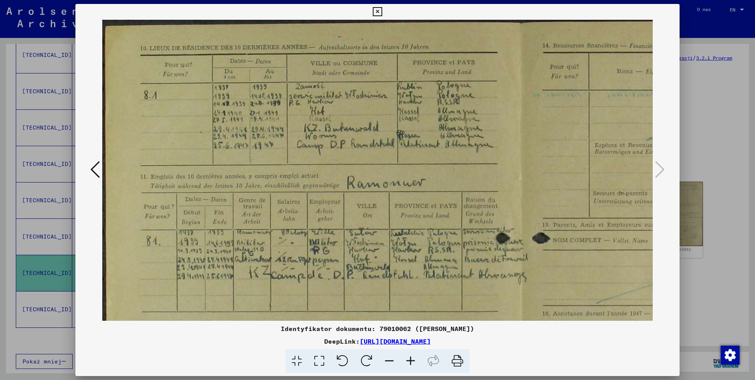
click at [415, 362] on icon at bounding box center [410, 361] width 21 height 24
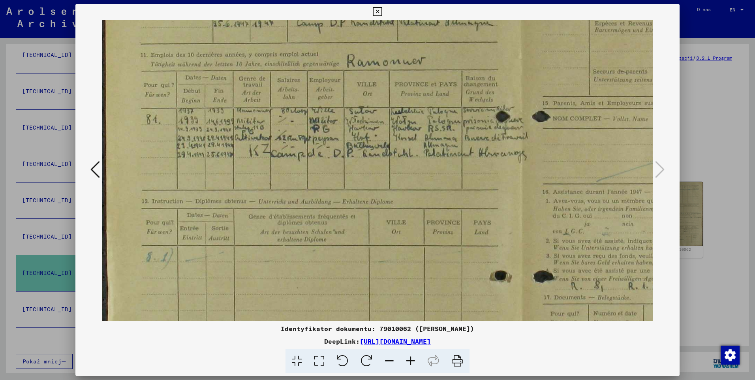
scroll to position [134, 0]
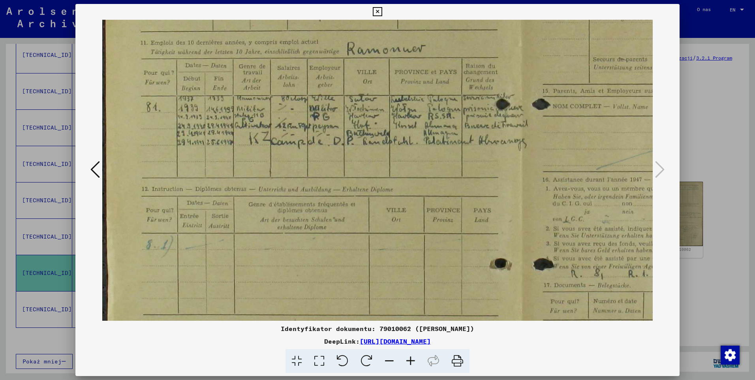
drag, startPoint x: 368, startPoint y: 179, endPoint x: 374, endPoint y: 45, distance: 133.9
click at [374, 45] on img at bounding box center [521, 184] width 838 height 597
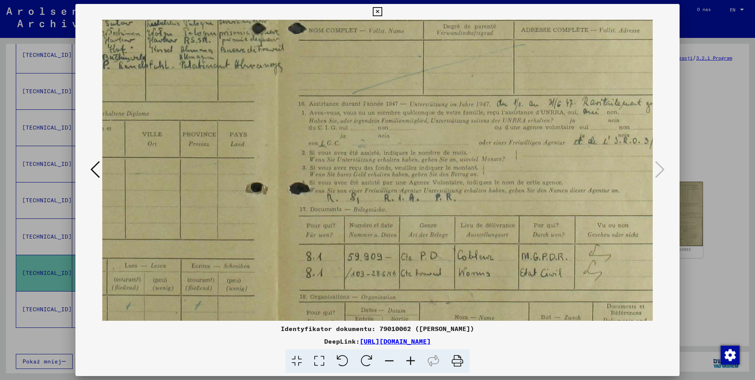
drag, startPoint x: 357, startPoint y: 149, endPoint x: 224, endPoint y: 91, distance: 145.1
click at [224, 91] on img at bounding box center [277, 108] width 838 height 597
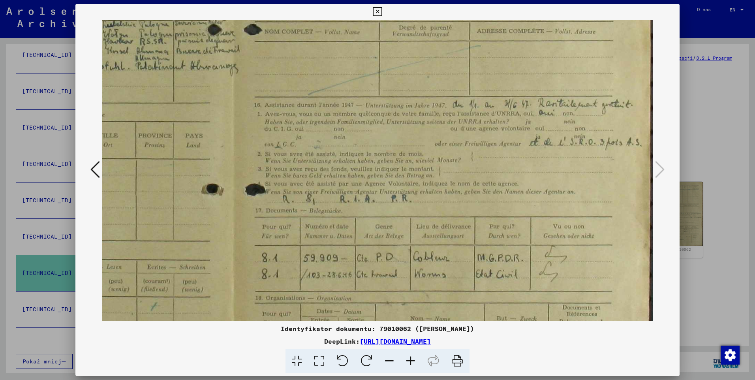
scroll to position [290, 288]
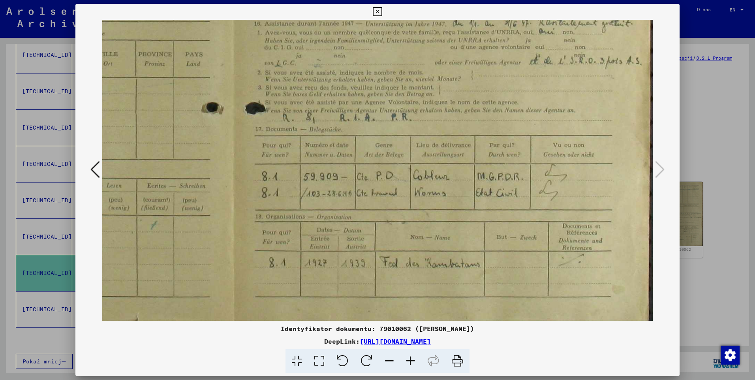
drag, startPoint x: 432, startPoint y: 191, endPoint x: 349, endPoint y: 111, distance: 115.3
click at [349, 111] on img at bounding box center [233, 28] width 838 height 597
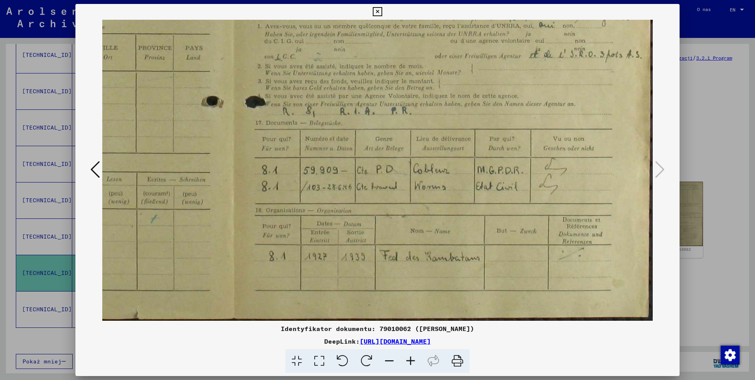
drag, startPoint x: 474, startPoint y: 218, endPoint x: 466, endPoint y: 180, distance: 39.2
click at [466, 180] on img at bounding box center [233, 22] width 838 height 597
click at [378, 15] on icon at bounding box center [377, 11] width 9 height 9
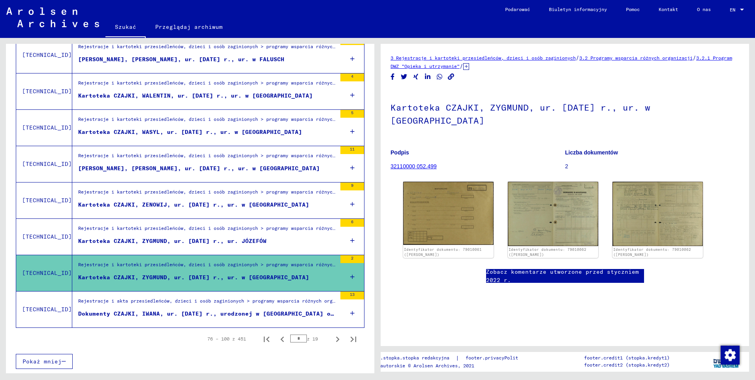
click at [188, 313] on div "Dokumenty CZAJKI, IWANA, ur. [DATE] r., urodzonej w [GEOGRAPHIC_DATA] oraz inny…" at bounding box center [207, 313] width 258 height 8
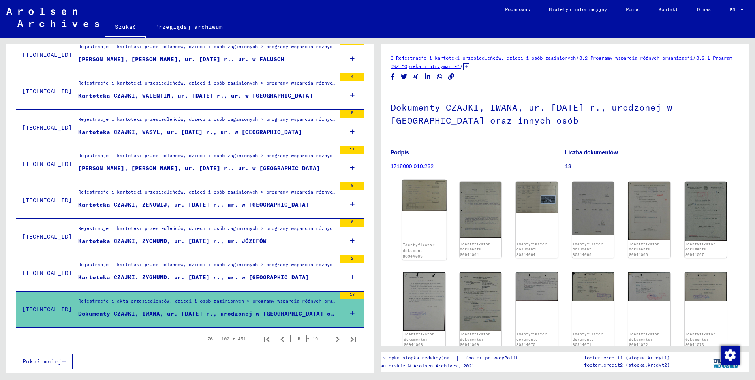
click at [435, 202] on img at bounding box center [424, 195] width 44 height 30
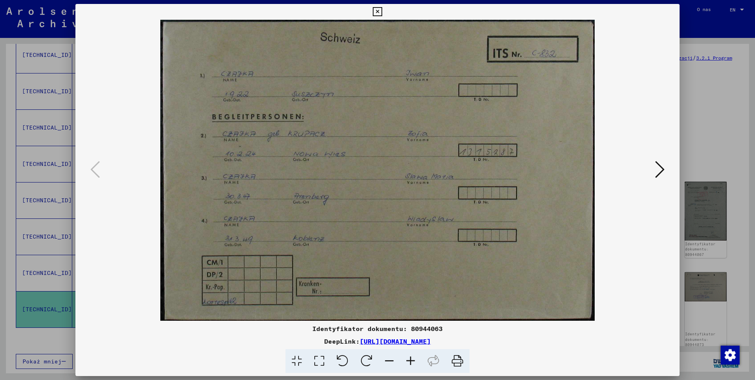
click at [659, 168] on icon at bounding box center [659, 169] width 9 height 19
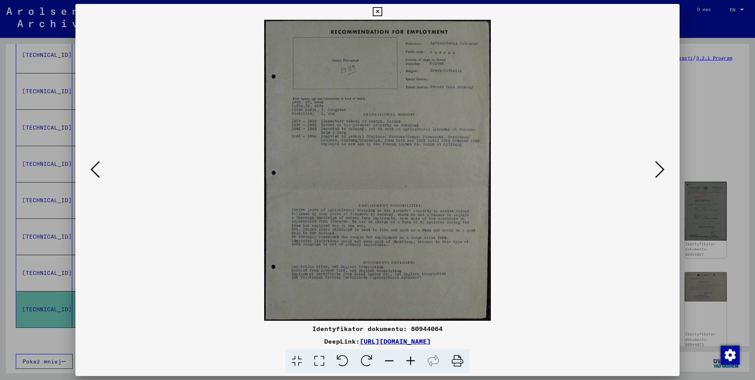
click at [659, 168] on icon at bounding box center [659, 169] width 9 height 19
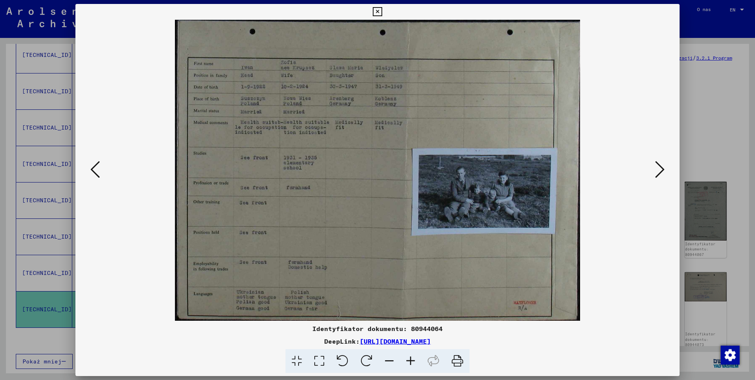
click at [416, 360] on icon at bounding box center [410, 361] width 21 height 24
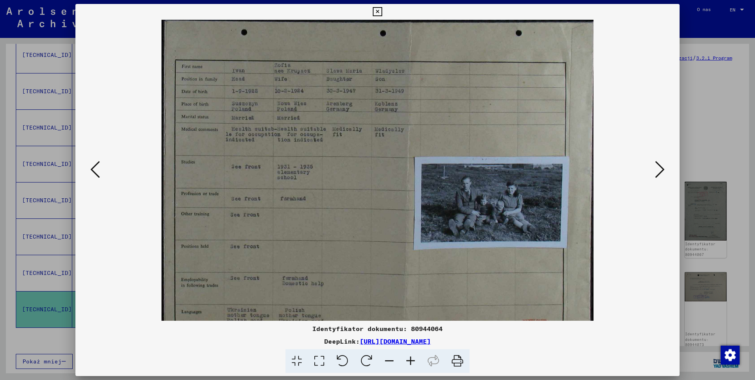
click at [416, 359] on icon at bounding box center [410, 361] width 21 height 24
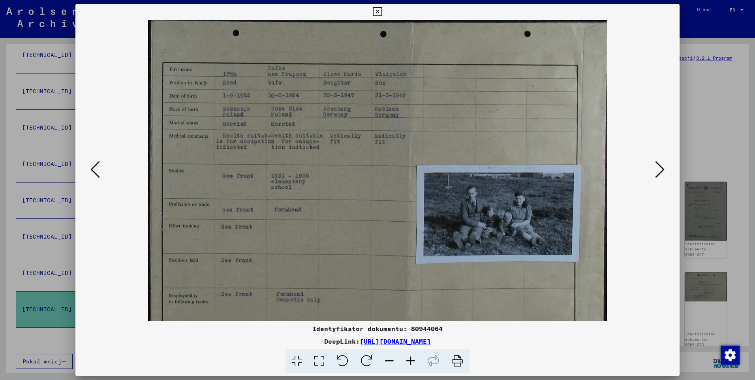
click at [415, 359] on icon at bounding box center [410, 361] width 21 height 24
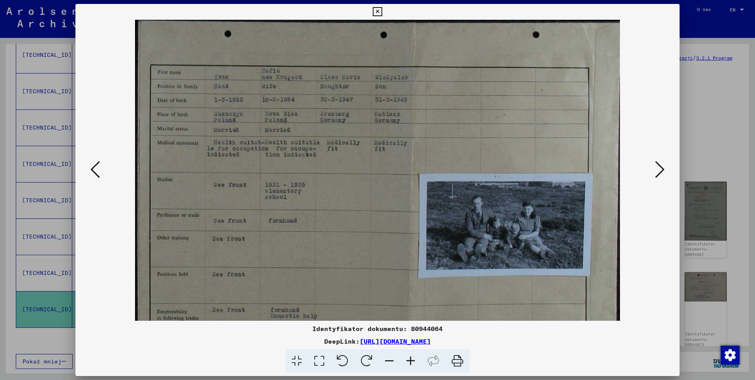
click at [415, 359] on icon at bounding box center [410, 361] width 21 height 24
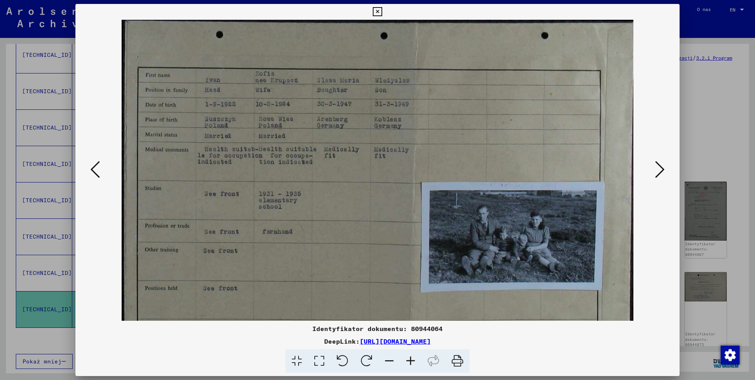
click at [415, 359] on icon at bounding box center [410, 361] width 21 height 24
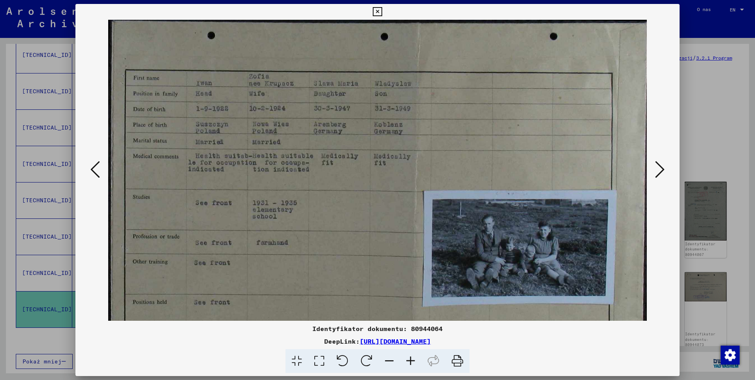
click at [415, 359] on icon at bounding box center [410, 361] width 21 height 24
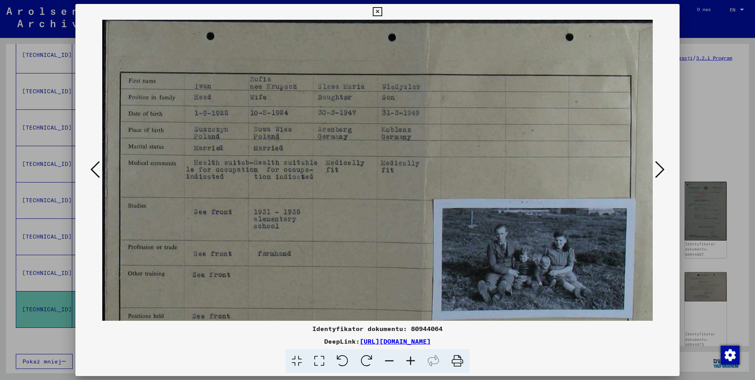
click at [415, 358] on icon at bounding box center [410, 361] width 21 height 24
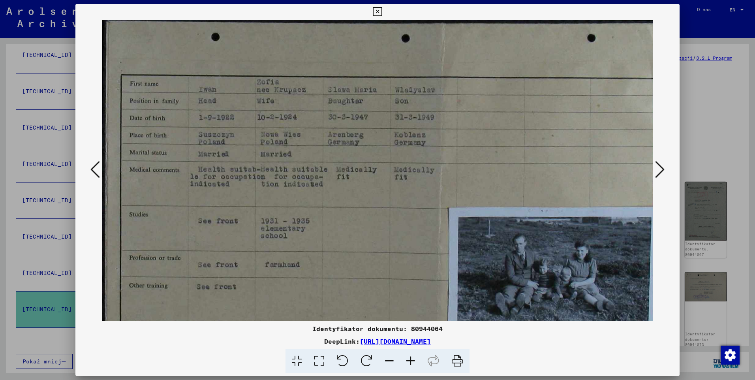
click at [415, 358] on icon at bounding box center [410, 361] width 21 height 24
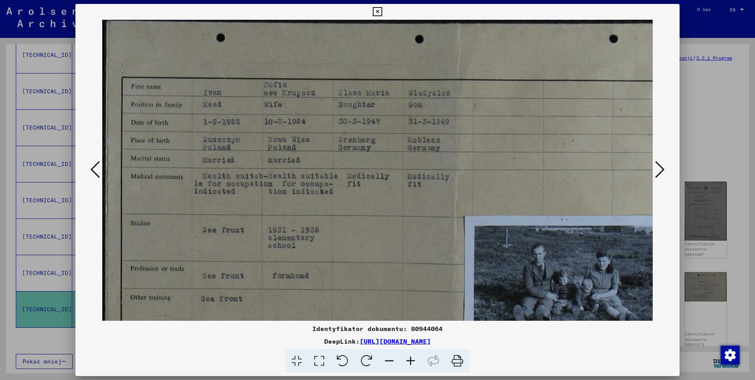
click at [415, 358] on icon at bounding box center [410, 361] width 21 height 24
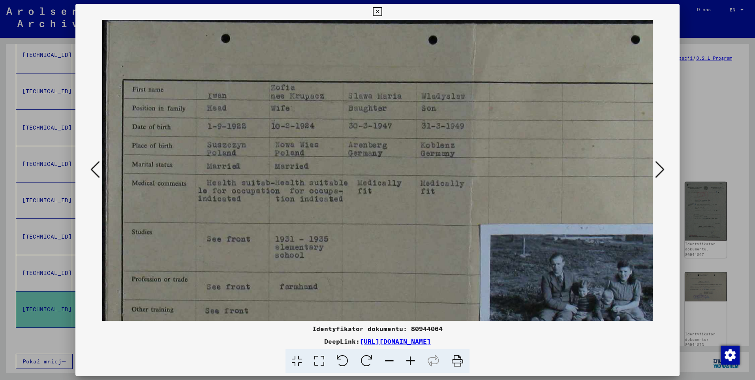
click at [415, 358] on icon at bounding box center [410, 361] width 21 height 24
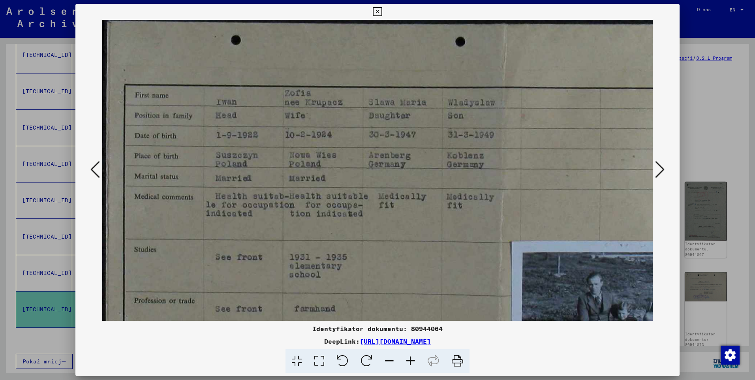
click at [415, 358] on icon at bounding box center [410, 361] width 21 height 24
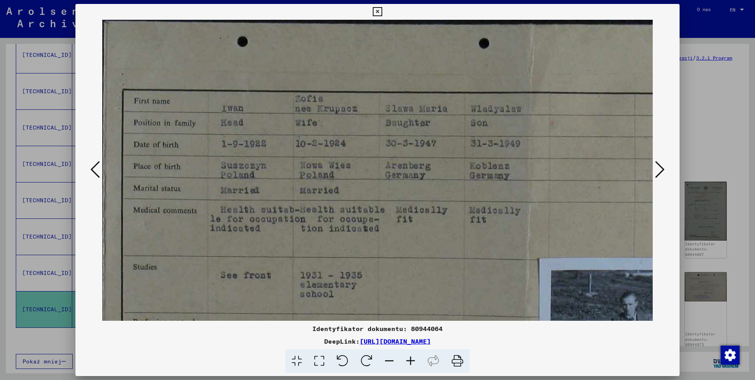
scroll to position [107, 200]
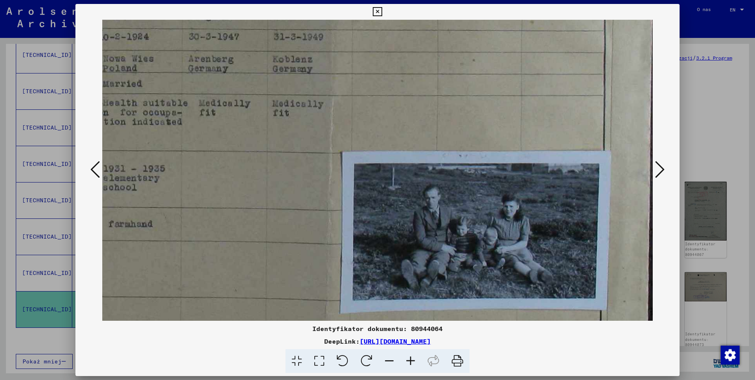
drag, startPoint x: 384, startPoint y: 192, endPoint x: 182, endPoint y: 101, distance: 221.7
click at [182, 101] on img at bounding box center [277, 191] width 751 height 557
click at [415, 361] on icon at bounding box center [410, 361] width 21 height 24
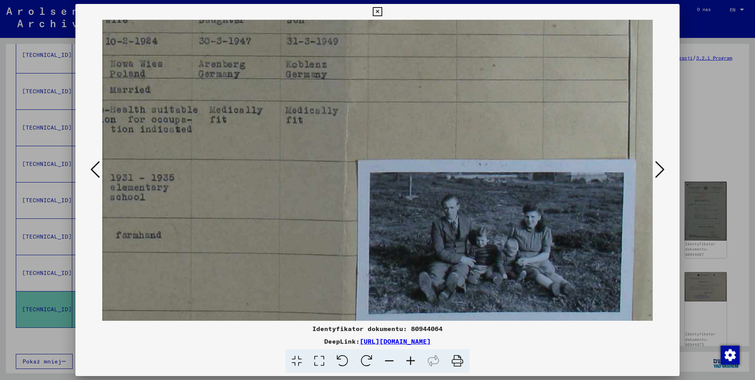
click at [415, 361] on icon at bounding box center [410, 361] width 21 height 24
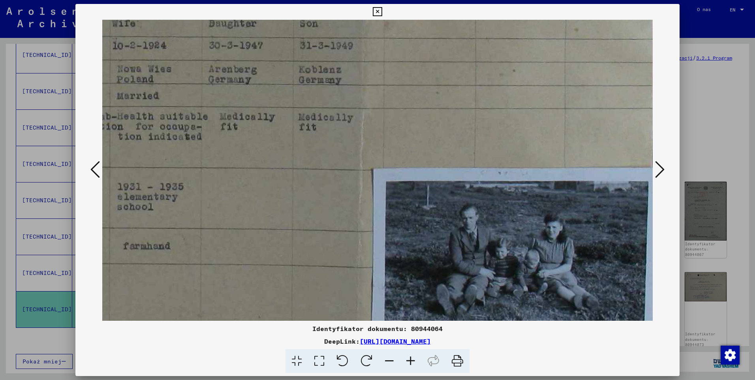
click at [415, 361] on icon at bounding box center [410, 361] width 21 height 24
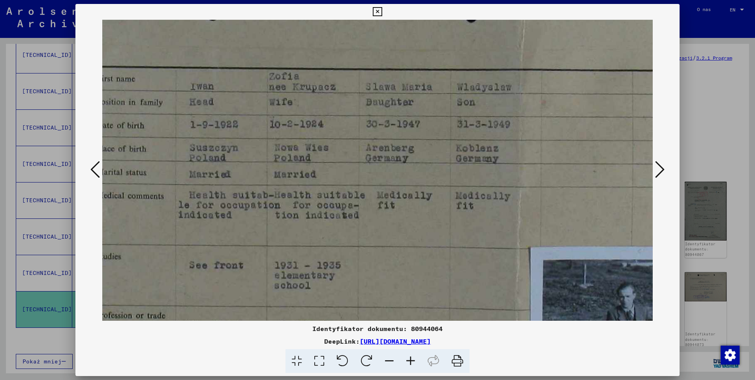
scroll to position [25, 39]
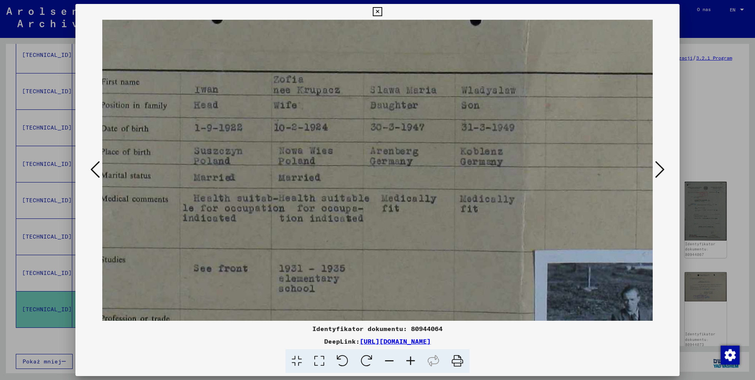
drag, startPoint x: 445, startPoint y: 237, endPoint x: 607, endPoint y: 318, distance: 180.9
click at [607, 318] on img at bounding box center [465, 293] width 804 height 597
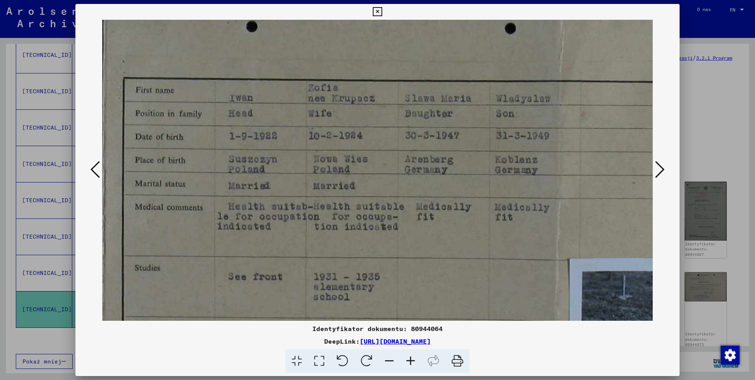
scroll to position [69, 22]
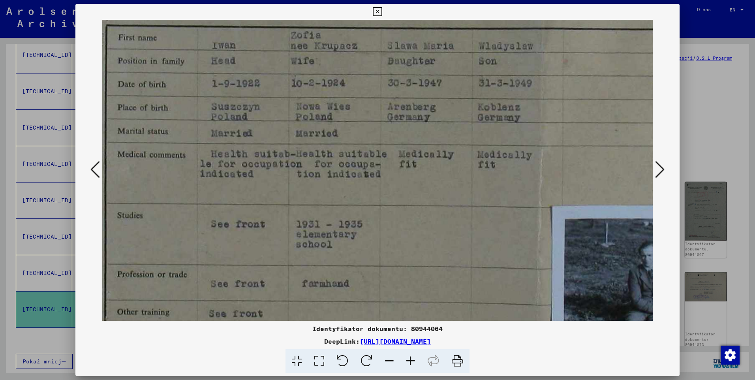
drag, startPoint x: 497, startPoint y: 221, endPoint x: 523, endPoint y: 170, distance: 57.2
click at [523, 170] on img at bounding box center [483, 249] width 804 height 597
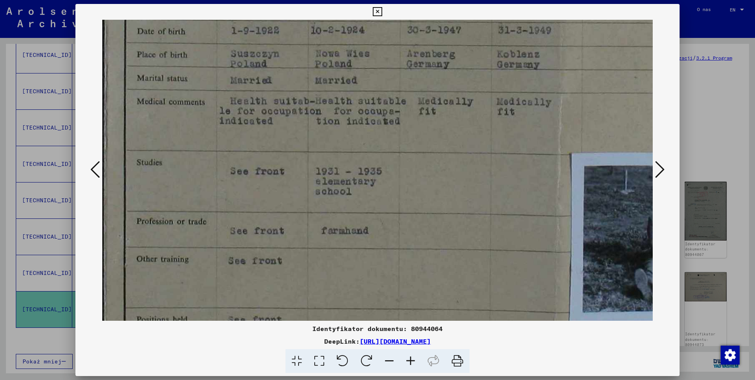
scroll to position [133, 4]
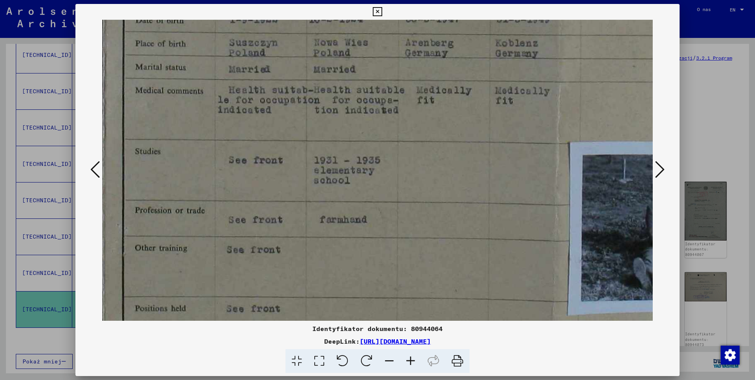
drag, startPoint x: 384, startPoint y: 243, endPoint x: 416, endPoint y: 179, distance: 71.7
click at [416, 179] on img at bounding box center [500, 185] width 804 height 597
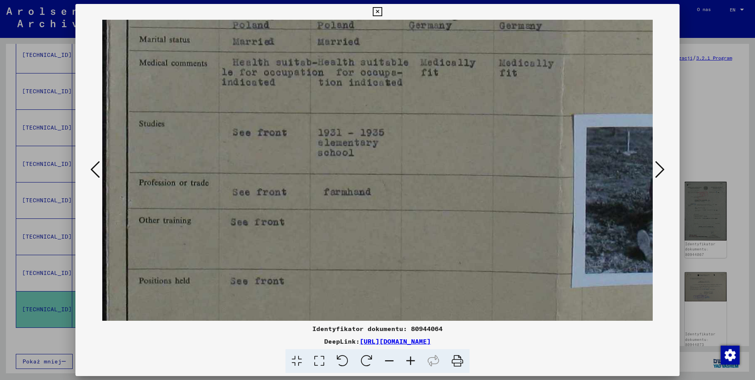
scroll to position [201, 0]
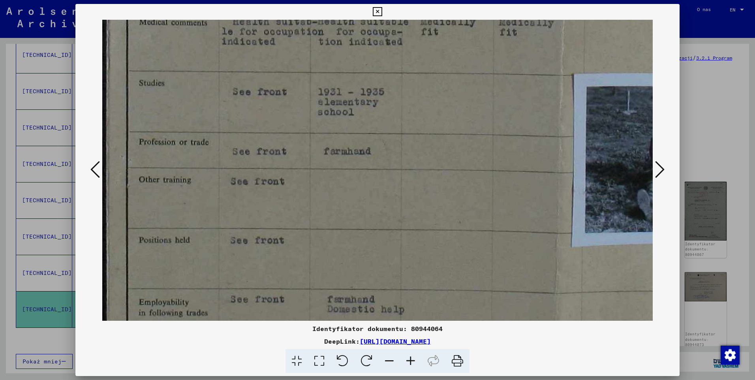
drag, startPoint x: 357, startPoint y: 222, endPoint x: 364, endPoint y: 154, distance: 68.6
click at [364, 154] on img at bounding box center [504, 116] width 804 height 597
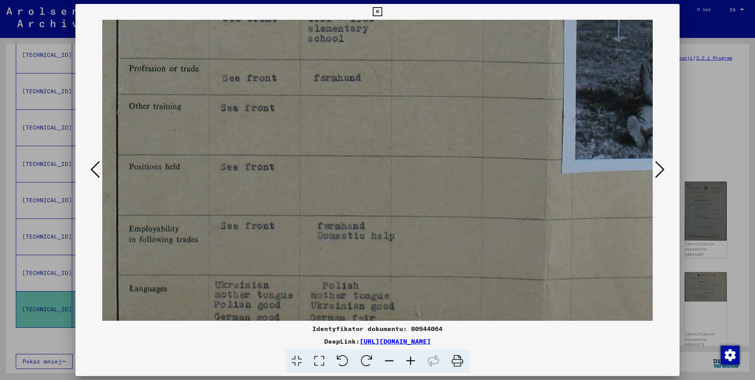
scroll to position [291, 10]
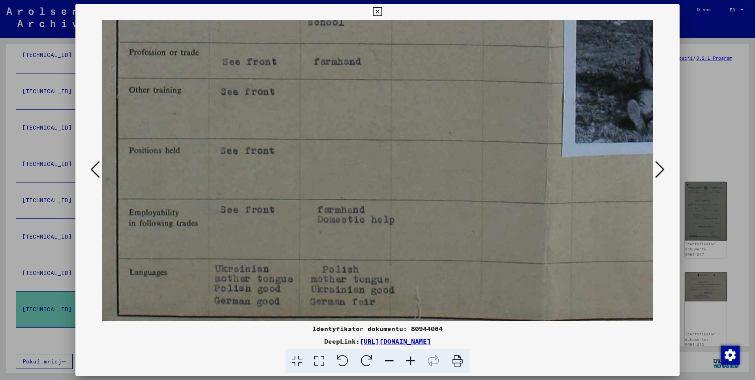
drag, startPoint x: 352, startPoint y: 215, endPoint x: 342, endPoint y: 126, distance: 90.1
click at [342, 126] on img at bounding box center [494, 27] width 804 height 597
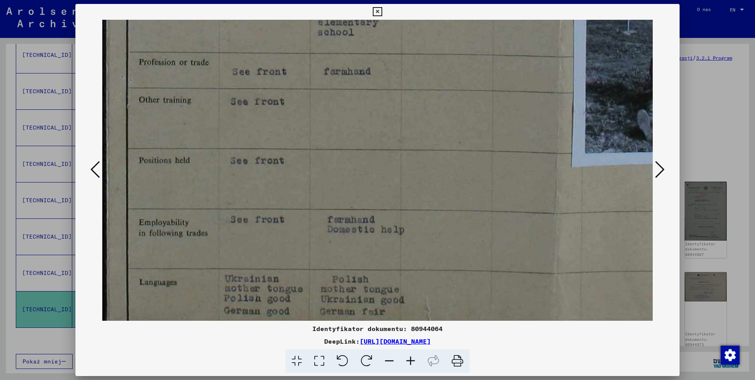
scroll to position [281, 0]
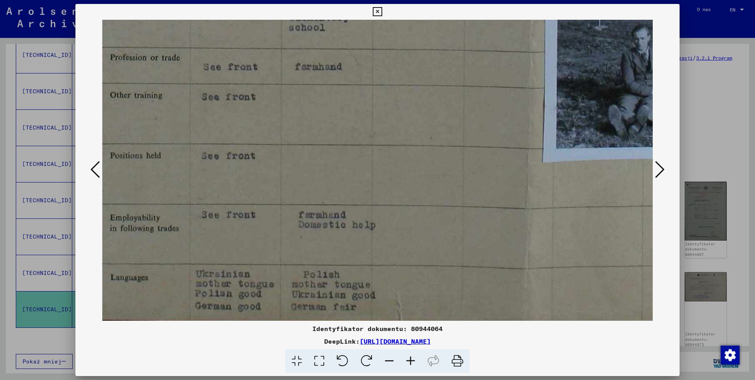
drag, startPoint x: 347, startPoint y: 248, endPoint x: 332, endPoint y: 233, distance: 21.5
click at [309, 240] on img at bounding box center [475, 32] width 804 height 597
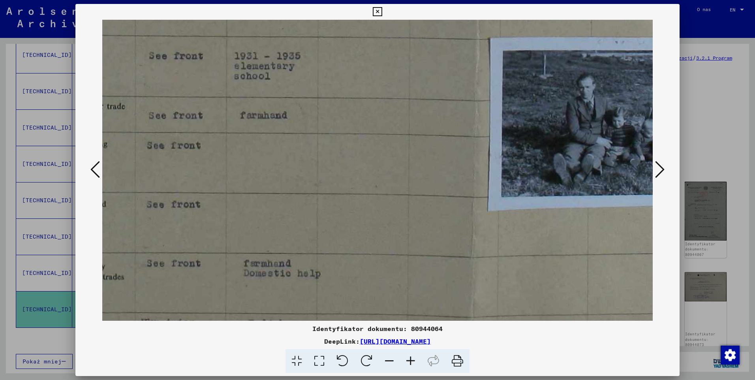
click at [663, 170] on icon at bounding box center [659, 169] width 9 height 19
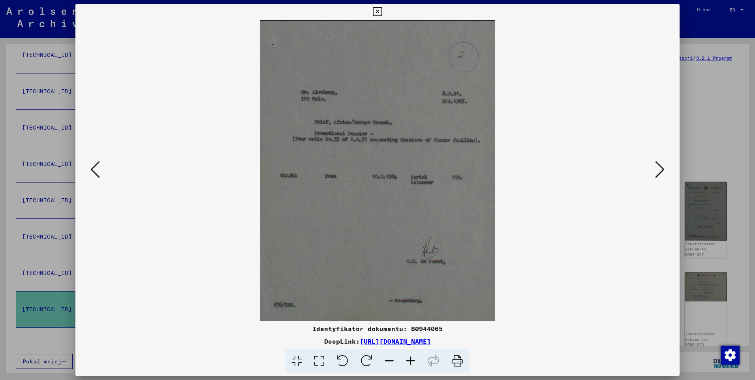
scroll to position [0, 0]
click at [662, 169] on icon at bounding box center [659, 169] width 9 height 19
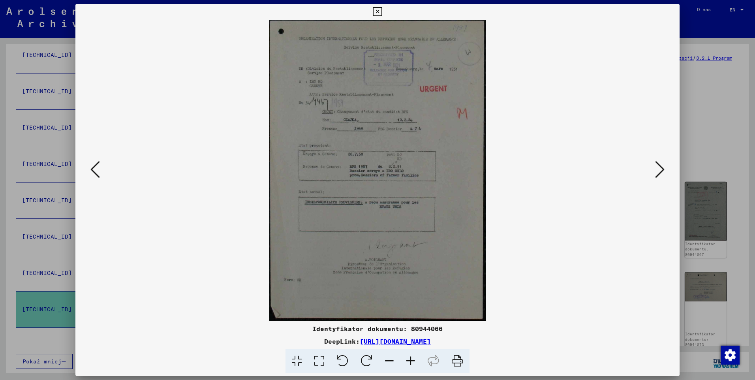
click at [411, 360] on icon at bounding box center [410, 361] width 21 height 24
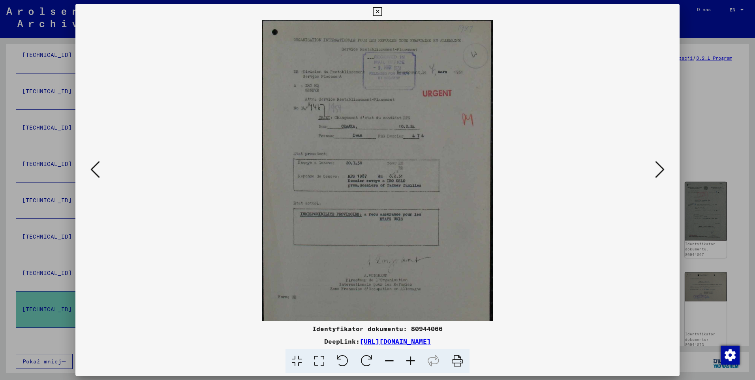
click at [411, 360] on icon at bounding box center [410, 361] width 21 height 24
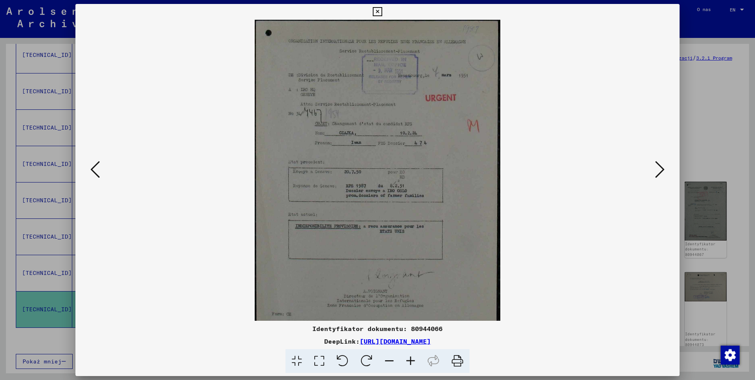
click at [411, 360] on icon at bounding box center [410, 361] width 21 height 24
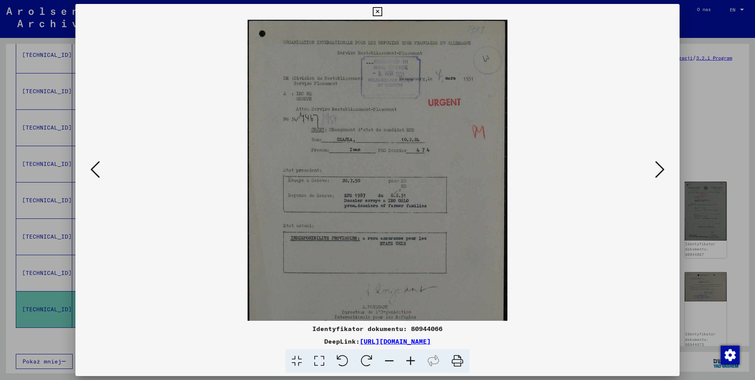
click at [411, 360] on icon at bounding box center [410, 361] width 21 height 24
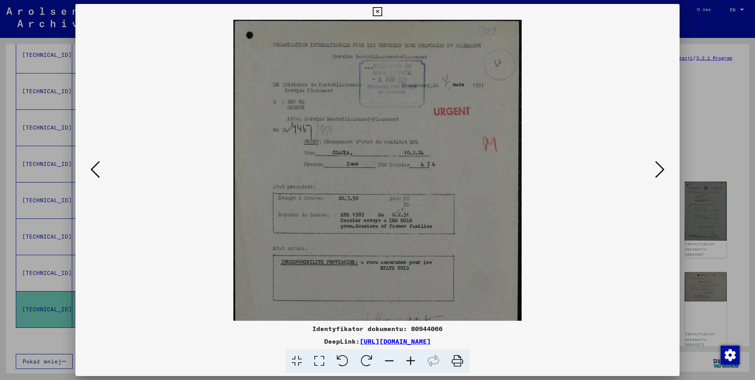
click at [411, 360] on icon at bounding box center [410, 361] width 21 height 24
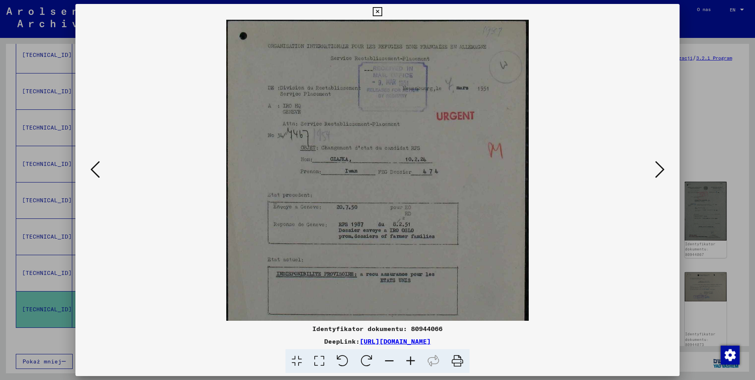
click at [411, 360] on icon at bounding box center [410, 361] width 21 height 24
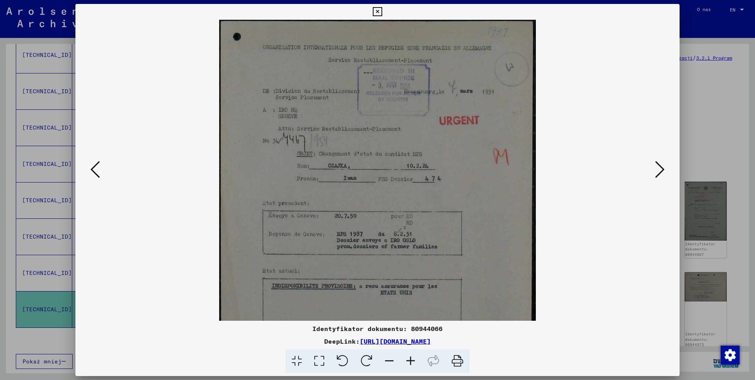
click at [411, 360] on icon at bounding box center [410, 361] width 21 height 24
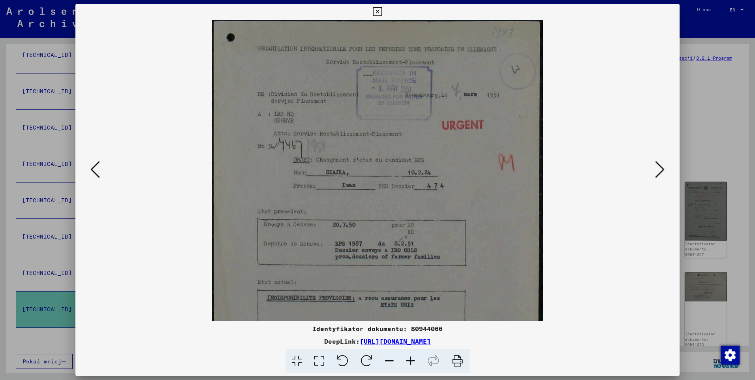
click at [411, 360] on icon at bounding box center [410, 361] width 21 height 24
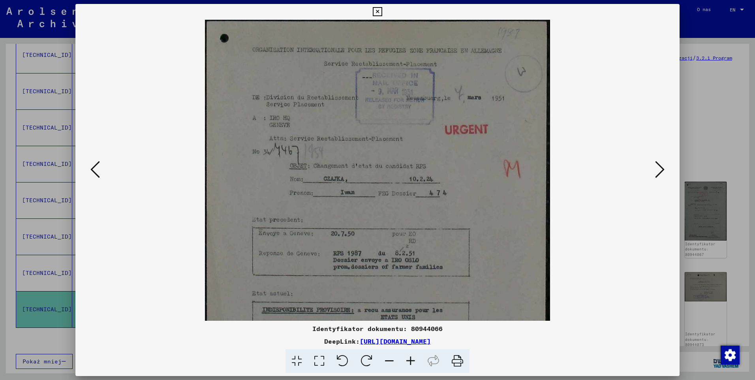
click at [411, 360] on icon at bounding box center [410, 361] width 21 height 24
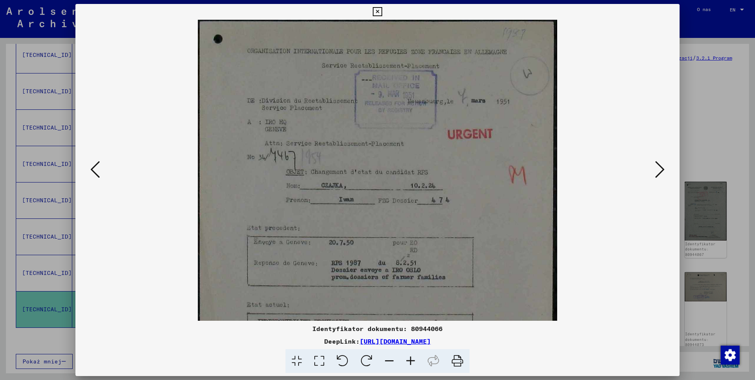
click at [411, 360] on icon at bounding box center [410, 361] width 21 height 24
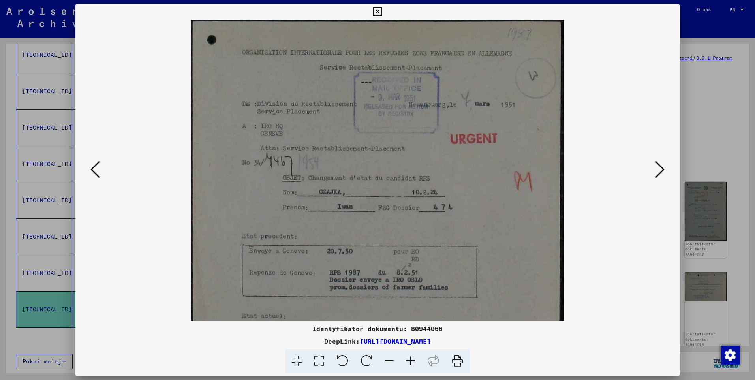
drag, startPoint x: 384, startPoint y: 193, endPoint x: 383, endPoint y: 219, distance: 26.5
click at [383, 219] on img at bounding box center [377, 279] width 373 height 518
click at [660, 163] on icon at bounding box center [659, 169] width 9 height 19
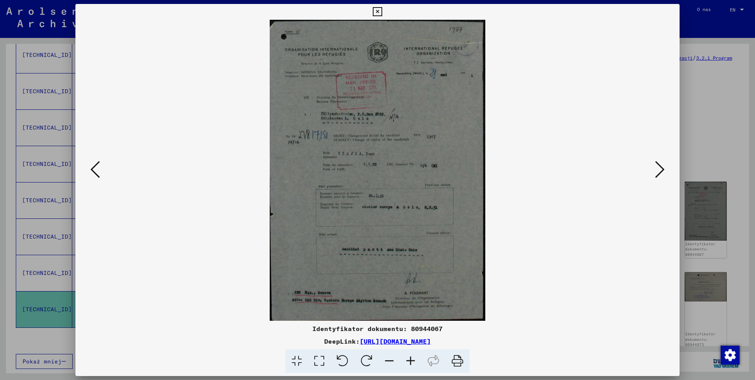
click at [91, 168] on icon at bounding box center [94, 169] width 9 height 19
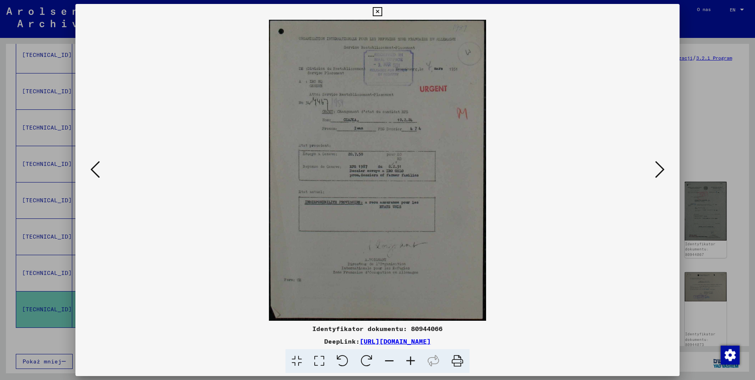
click at [416, 362] on icon at bounding box center [410, 361] width 21 height 24
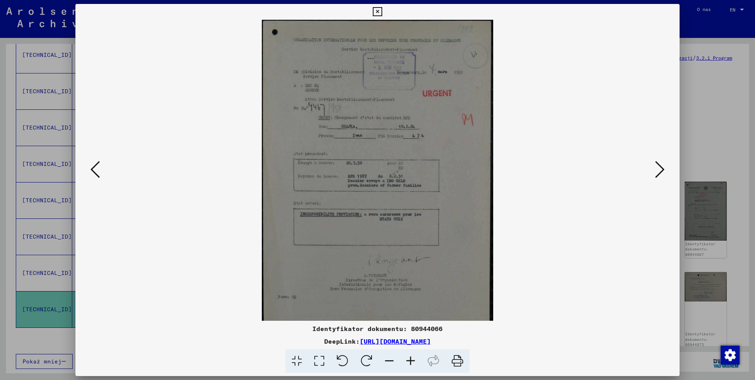
click at [416, 361] on icon at bounding box center [410, 361] width 21 height 24
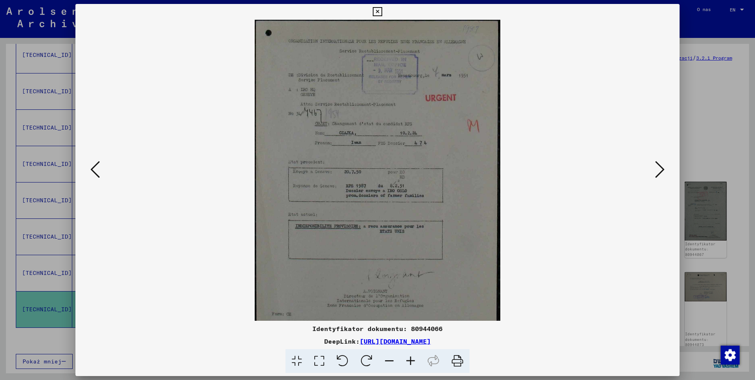
click at [416, 361] on icon at bounding box center [410, 361] width 21 height 24
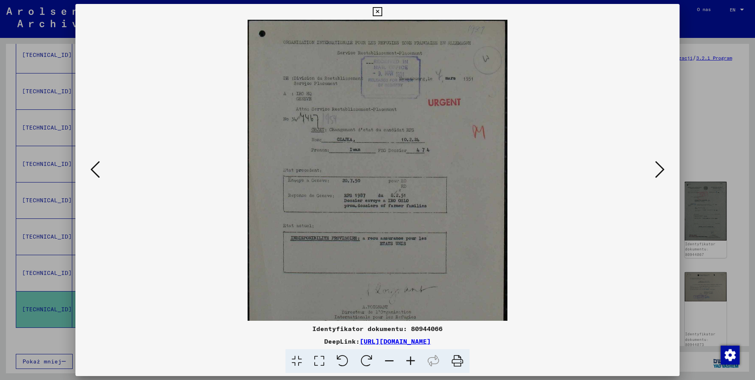
click at [416, 361] on icon at bounding box center [410, 361] width 21 height 24
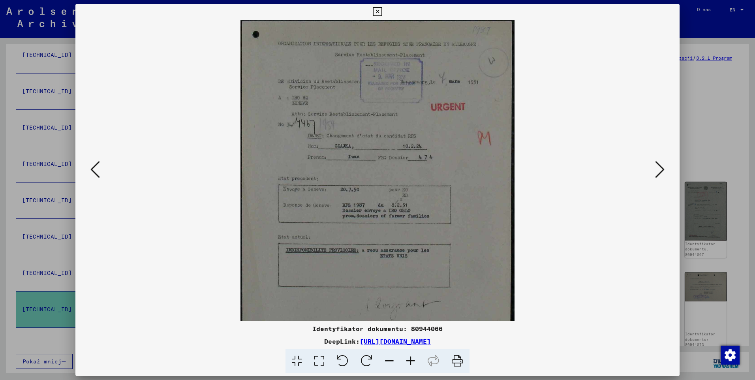
click at [416, 361] on icon at bounding box center [410, 361] width 21 height 24
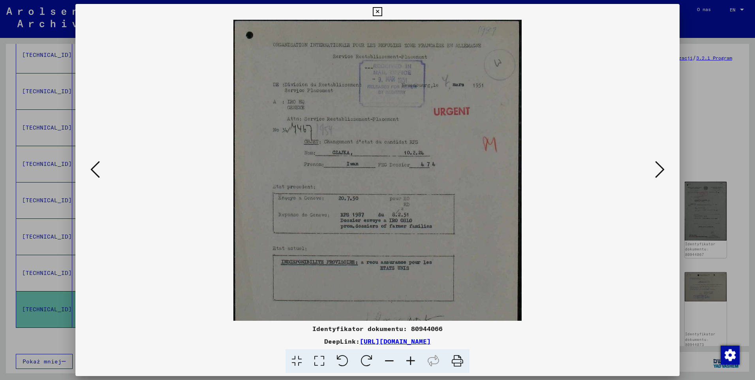
click at [416, 361] on icon at bounding box center [410, 361] width 21 height 24
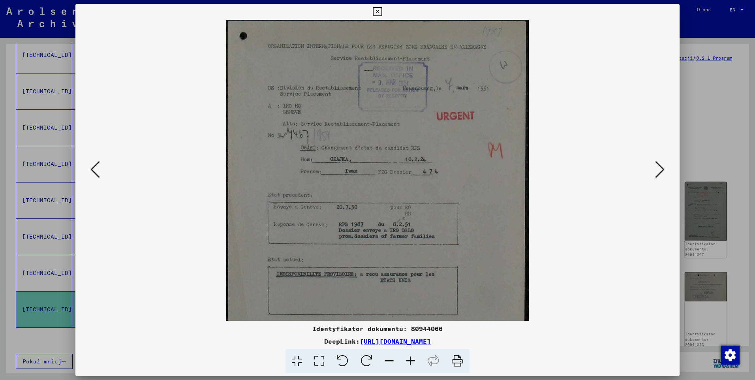
click at [416, 361] on icon at bounding box center [410, 361] width 21 height 24
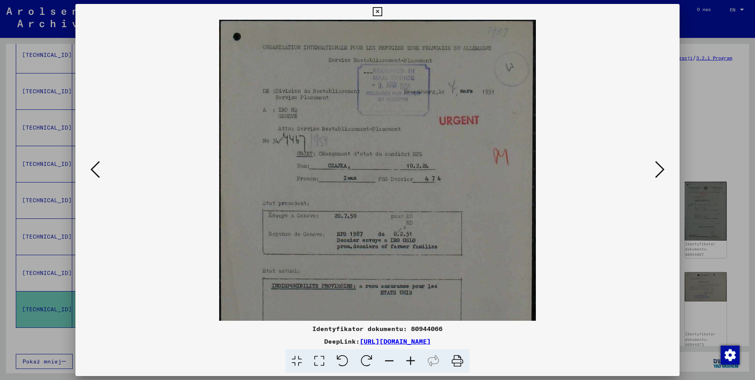
click at [416, 361] on icon at bounding box center [410, 361] width 21 height 24
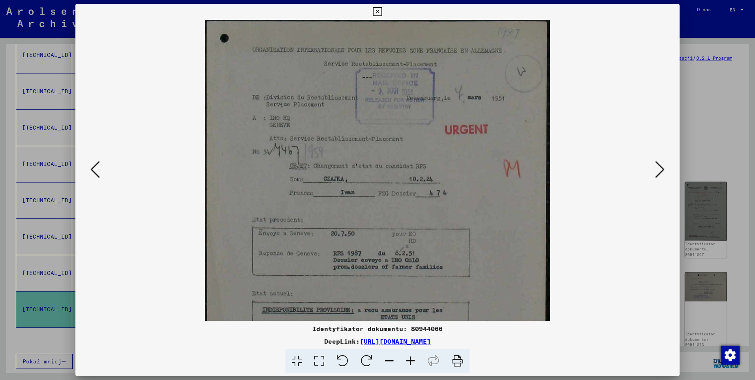
click at [416, 361] on icon at bounding box center [410, 361] width 21 height 24
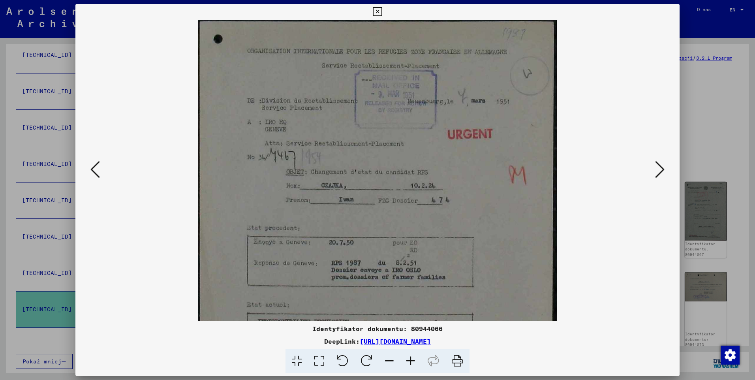
click at [416, 361] on icon at bounding box center [410, 361] width 21 height 24
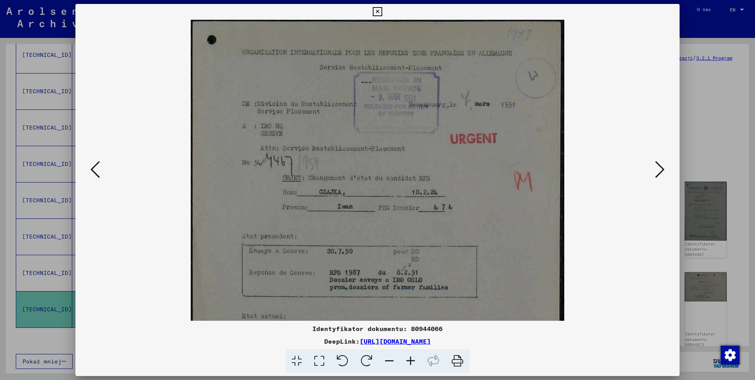
click at [416, 361] on icon at bounding box center [410, 361] width 21 height 24
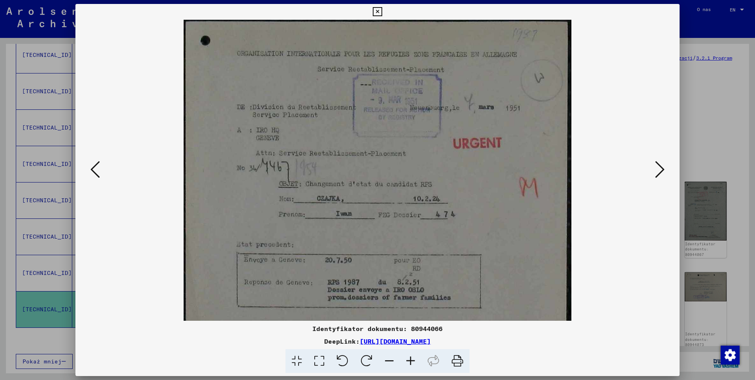
click at [416, 361] on icon at bounding box center [410, 361] width 21 height 24
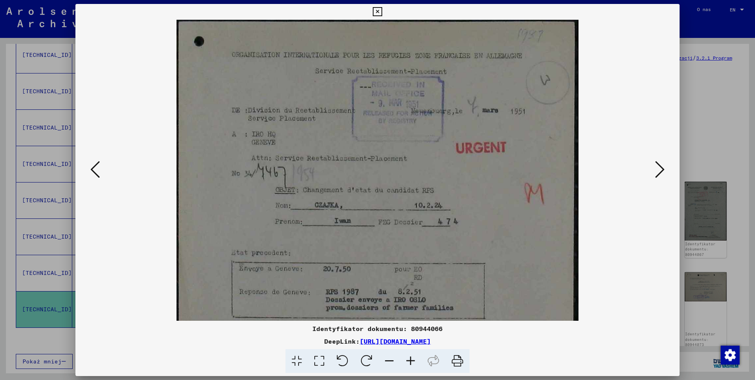
click at [416, 361] on icon at bounding box center [410, 361] width 21 height 24
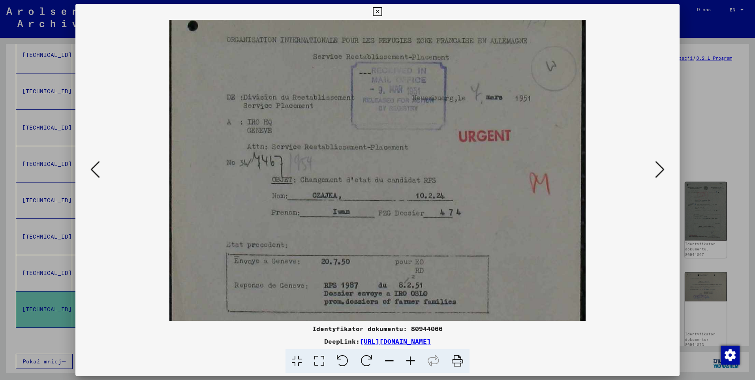
scroll to position [36, 0]
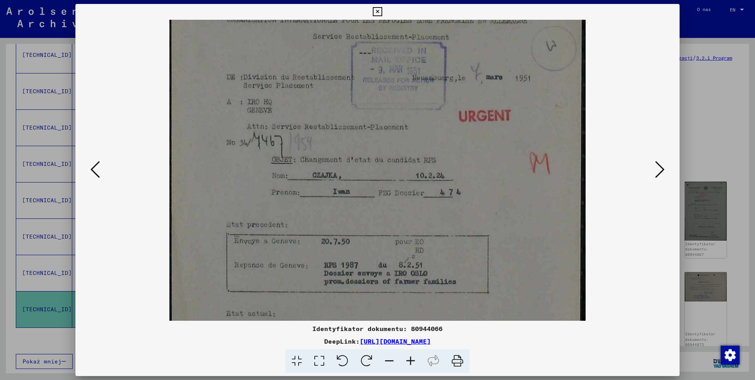
drag, startPoint x: 346, startPoint y: 225, endPoint x: 326, endPoint y: 189, distance: 41.5
click at [326, 189] on img at bounding box center [377, 271] width 416 height 577
click at [661, 168] on icon at bounding box center [659, 169] width 9 height 19
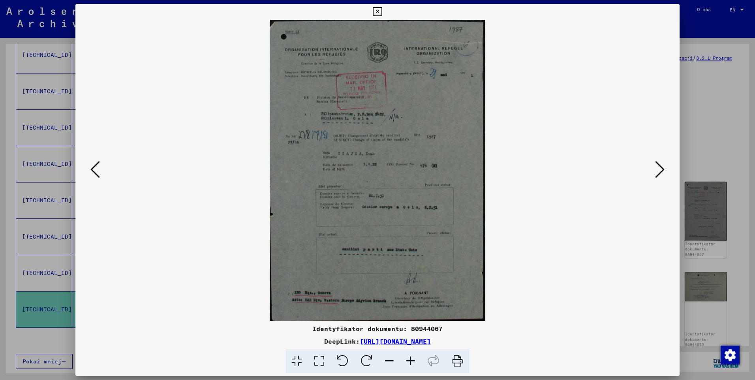
scroll to position [0, 0]
click at [409, 360] on icon at bounding box center [410, 361] width 21 height 24
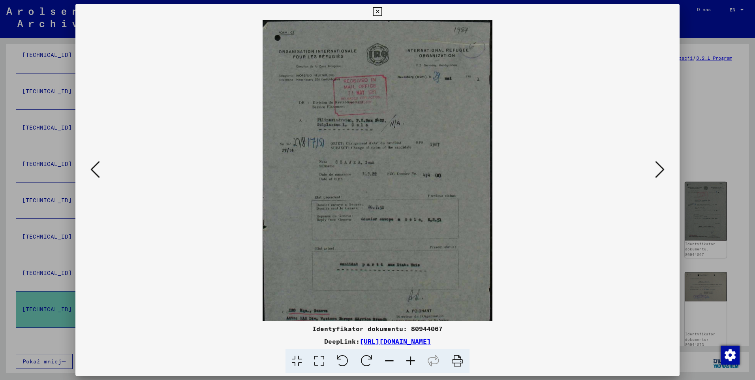
click at [408, 360] on icon at bounding box center [410, 361] width 21 height 24
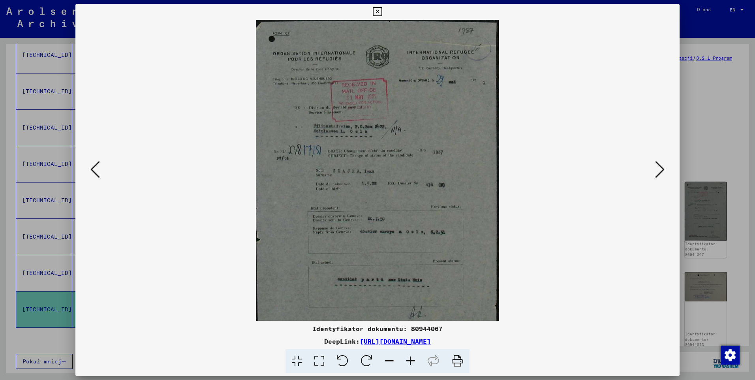
click at [408, 360] on icon at bounding box center [410, 361] width 21 height 24
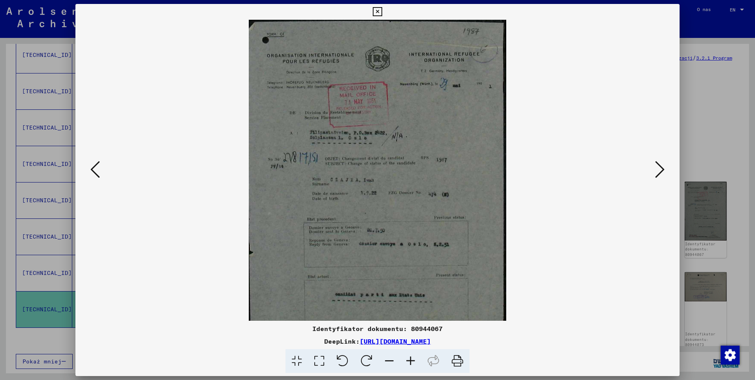
click at [408, 360] on icon at bounding box center [410, 361] width 21 height 24
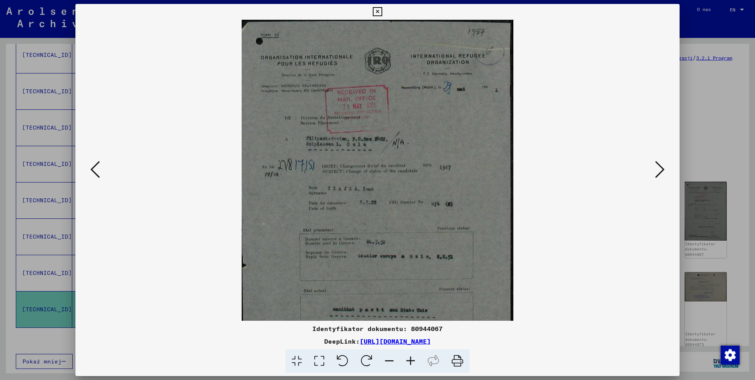
click at [408, 360] on icon at bounding box center [410, 361] width 21 height 24
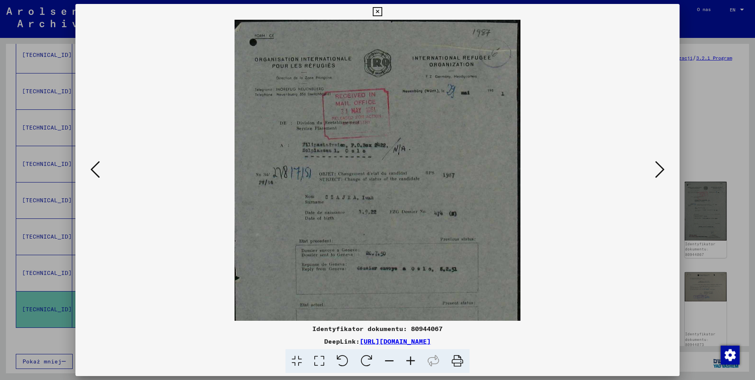
click at [408, 360] on icon at bounding box center [410, 361] width 21 height 24
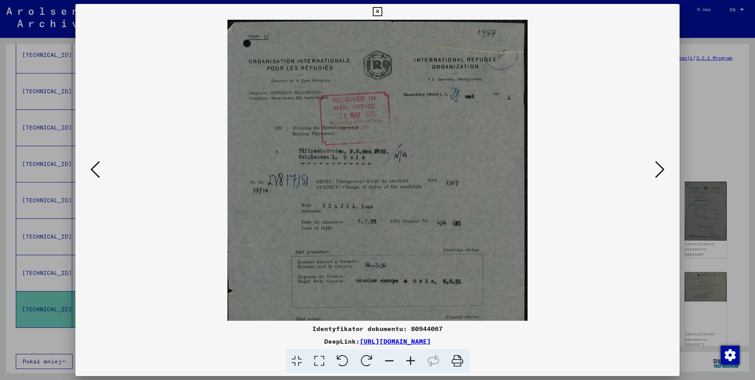
click at [408, 360] on icon at bounding box center [410, 361] width 21 height 24
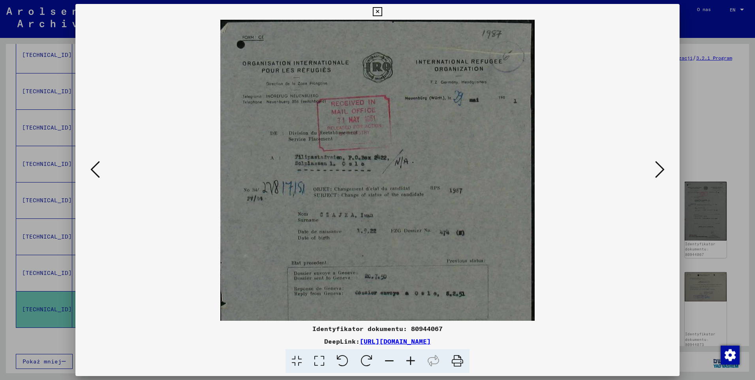
click at [408, 360] on icon at bounding box center [410, 361] width 21 height 24
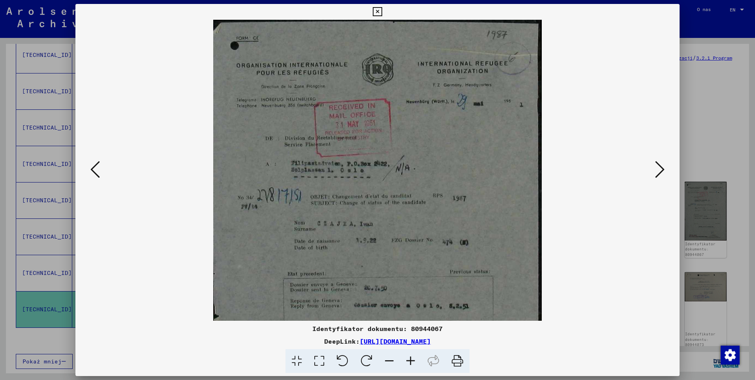
click at [408, 360] on icon at bounding box center [410, 361] width 21 height 24
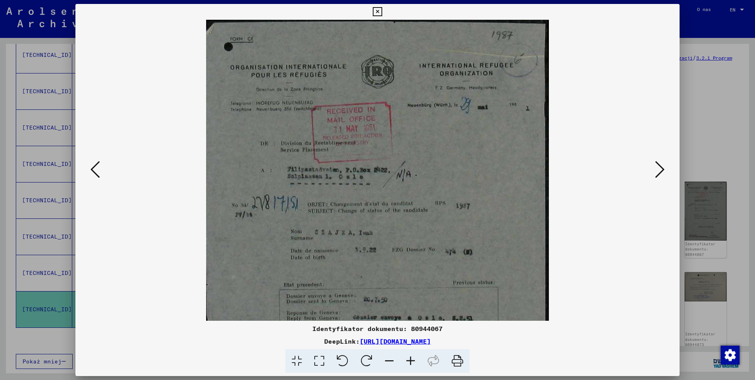
click at [408, 360] on icon at bounding box center [410, 361] width 21 height 24
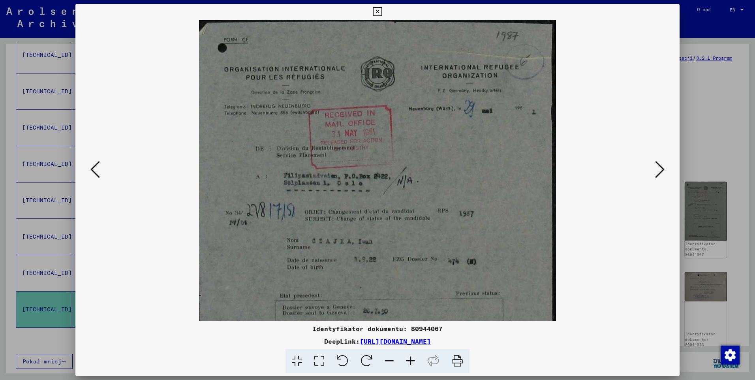
click at [408, 360] on icon at bounding box center [410, 361] width 21 height 24
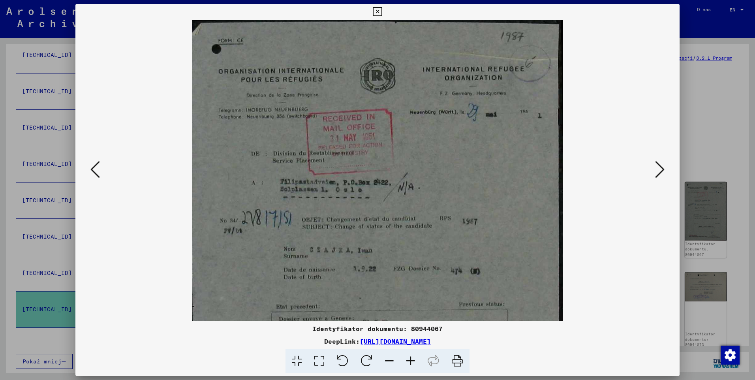
click at [408, 360] on icon at bounding box center [410, 361] width 21 height 24
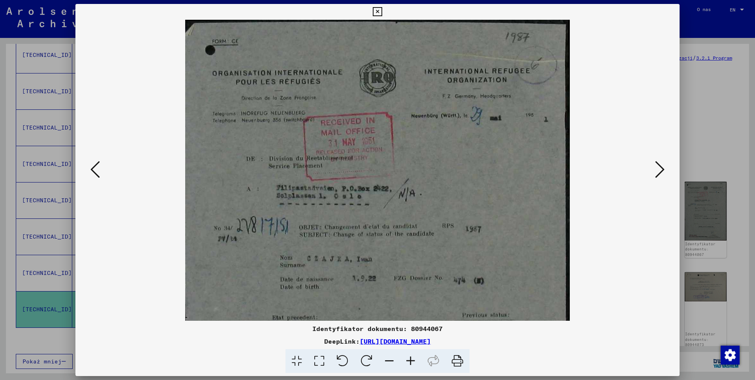
click at [408, 360] on icon at bounding box center [410, 361] width 21 height 24
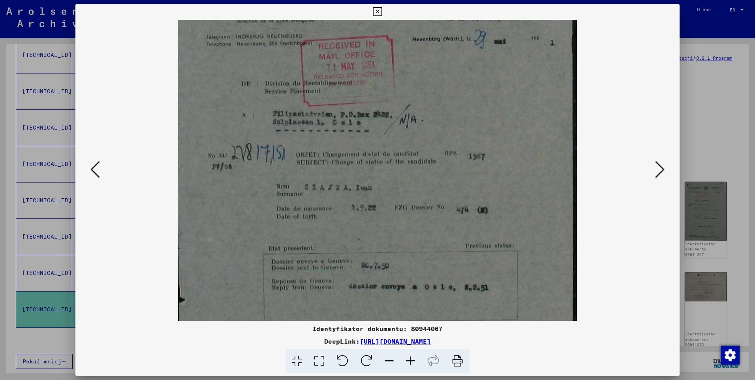
scroll to position [102, 0]
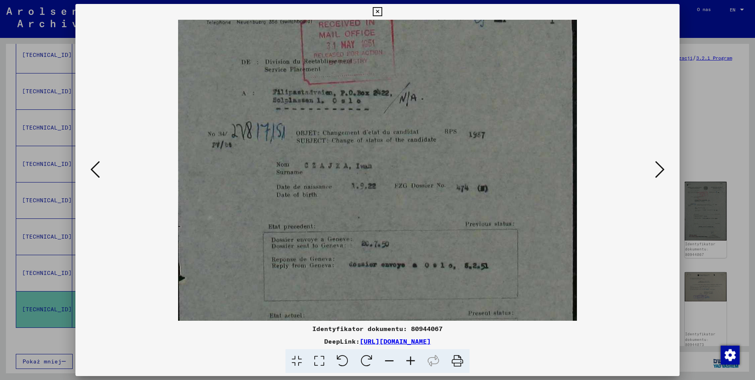
drag, startPoint x: 409, startPoint y: 298, endPoint x: 393, endPoint y: 196, distance: 102.7
click at [393, 196] on img at bounding box center [377, 196] width 399 height 557
click at [663, 173] on icon at bounding box center [659, 169] width 9 height 19
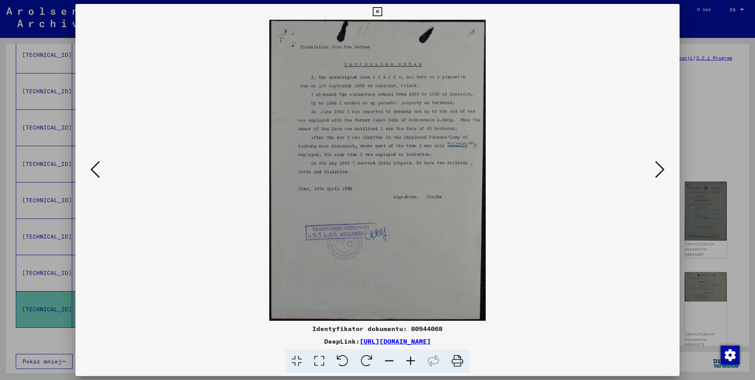
scroll to position [0, 0]
click at [663, 173] on icon at bounding box center [659, 169] width 9 height 19
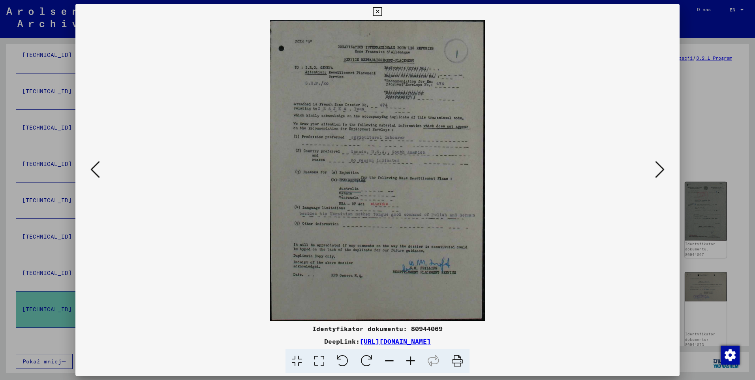
click at [663, 173] on icon at bounding box center [659, 169] width 9 height 19
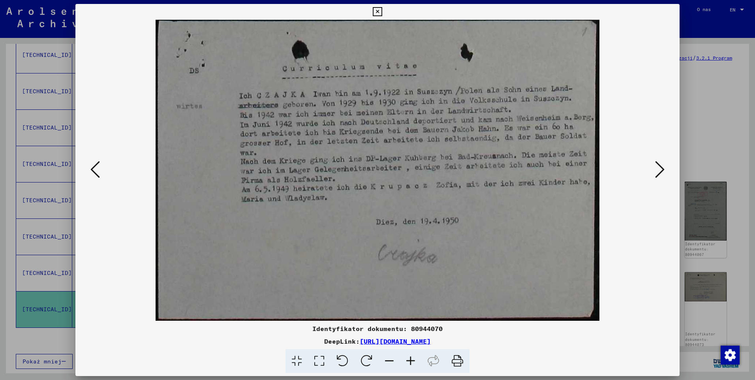
click at [663, 173] on icon at bounding box center [659, 169] width 9 height 19
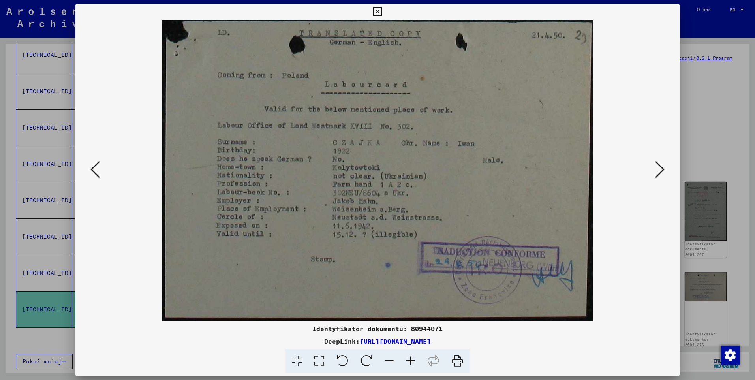
click at [654, 179] on button at bounding box center [659, 170] width 14 height 22
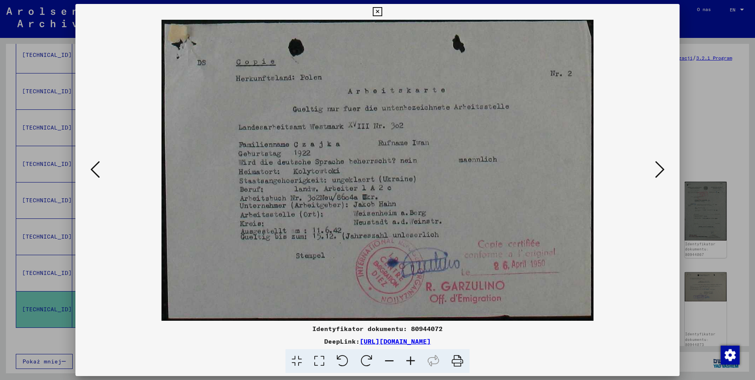
click at [658, 172] on icon at bounding box center [659, 169] width 9 height 19
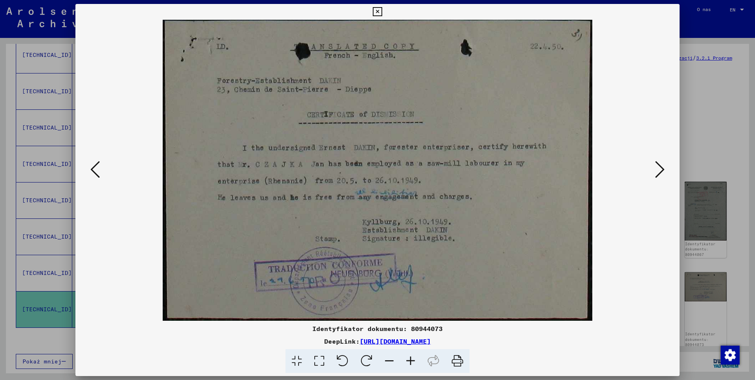
click at [658, 172] on icon at bounding box center [659, 169] width 9 height 19
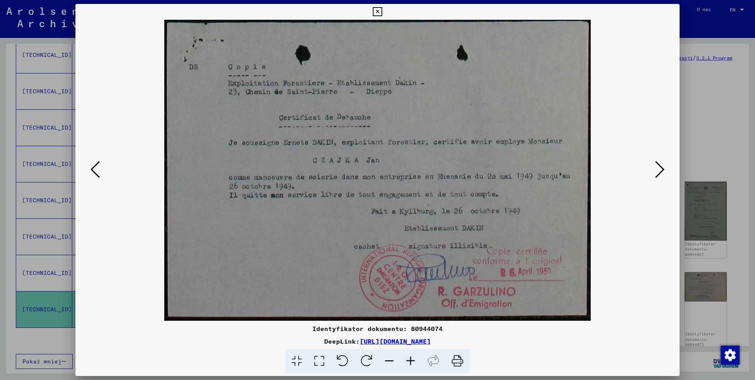
click at [658, 172] on icon at bounding box center [659, 169] width 9 height 19
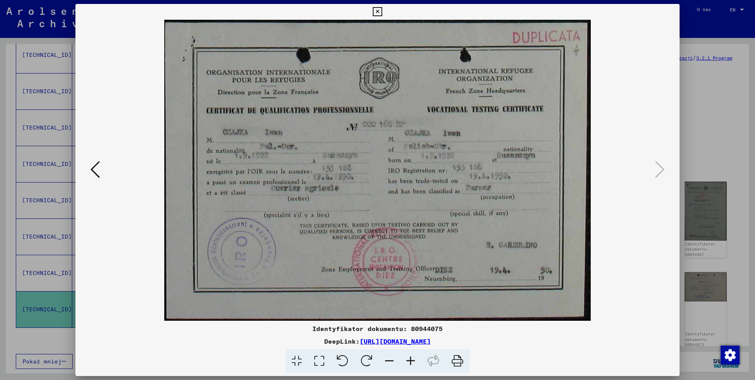
click at [380, 10] on icon at bounding box center [377, 11] width 9 height 9
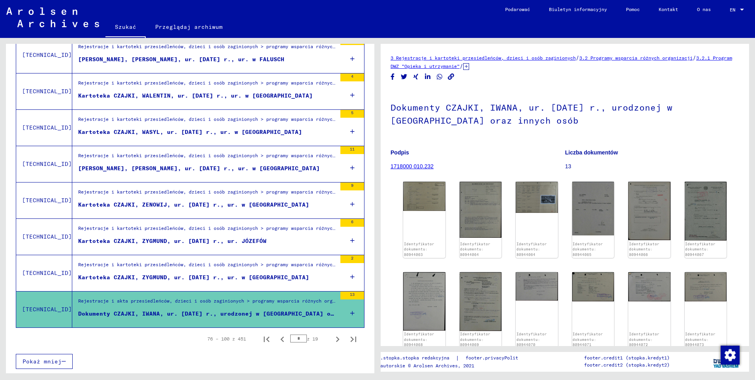
click at [204, 265] on div "Rejestracje i kartoteki przesiedleńców, dzieci i osób zaginionych > programy ws…" at bounding box center [207, 266] width 258 height 11
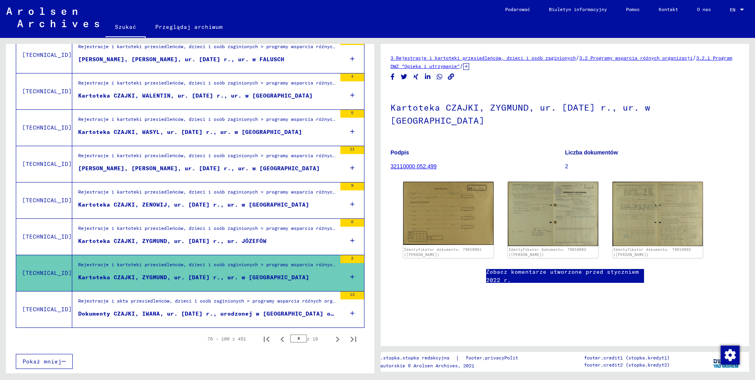
click at [185, 227] on div "Rejestracje i kartoteki przesiedleńców, dzieci i osób zaginionych > programy ws…" at bounding box center [207, 230] width 258 height 11
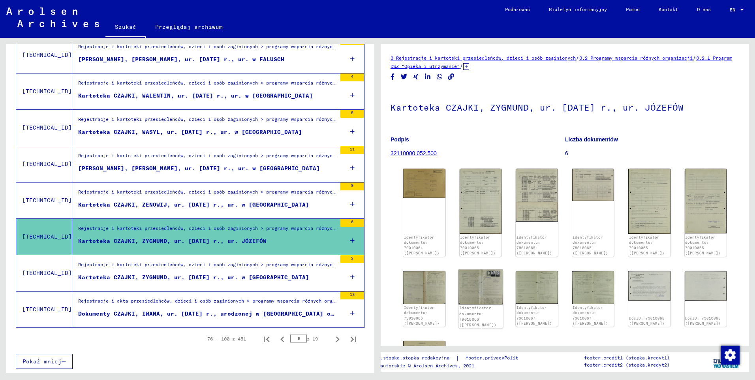
click at [489, 283] on img at bounding box center [480, 286] width 44 height 35
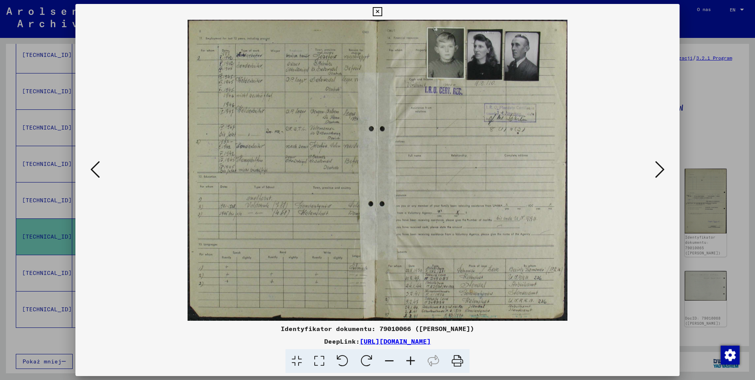
click at [412, 360] on icon at bounding box center [410, 361] width 21 height 24
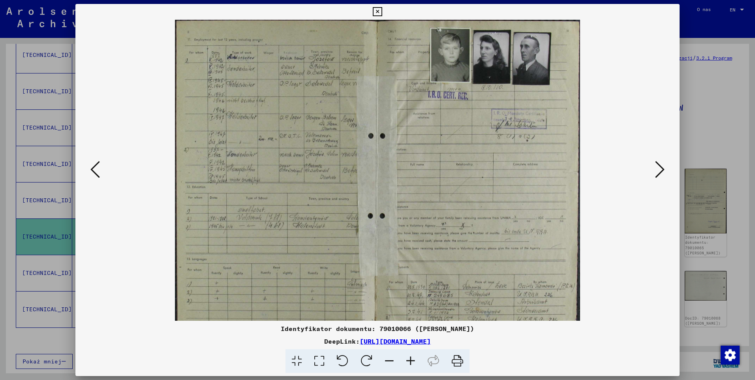
click at [412, 360] on icon at bounding box center [410, 361] width 21 height 24
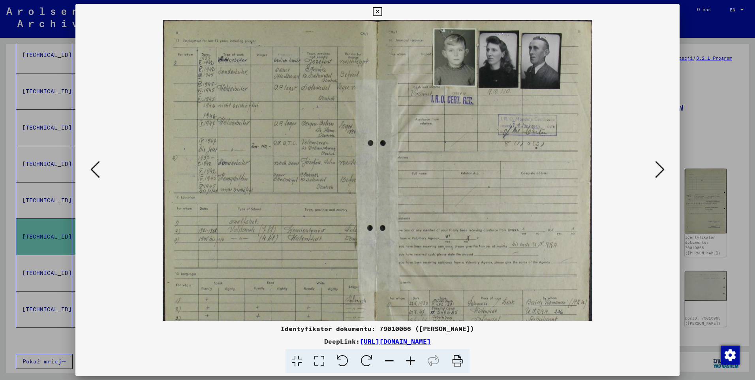
click at [412, 360] on icon at bounding box center [410, 361] width 21 height 24
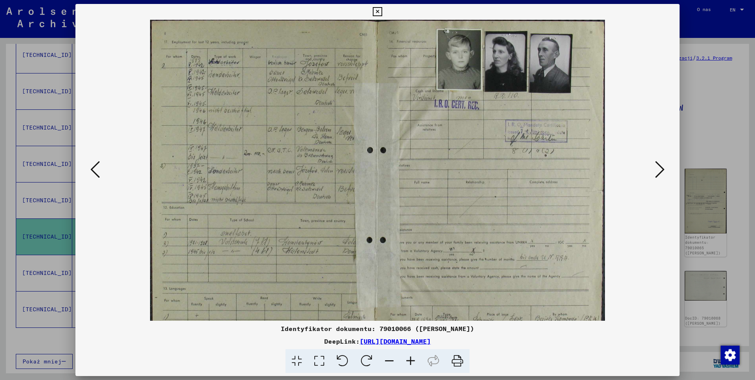
click at [412, 360] on icon at bounding box center [410, 361] width 21 height 24
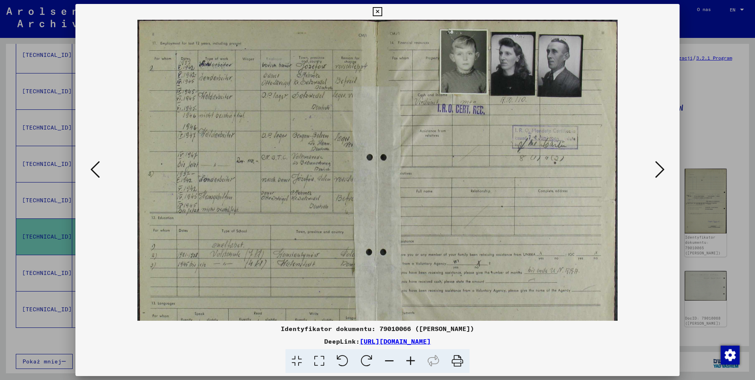
click at [412, 360] on icon at bounding box center [410, 361] width 21 height 24
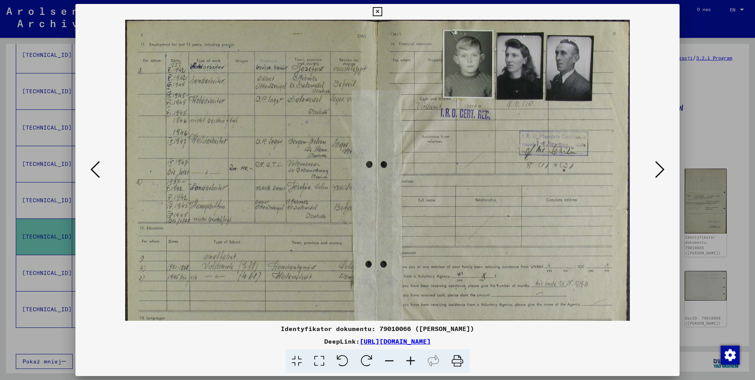
click at [412, 360] on icon at bounding box center [410, 361] width 21 height 24
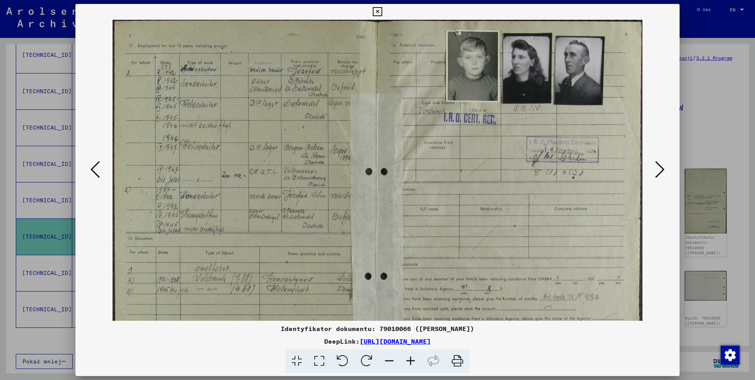
click at [412, 360] on icon at bounding box center [410, 361] width 21 height 24
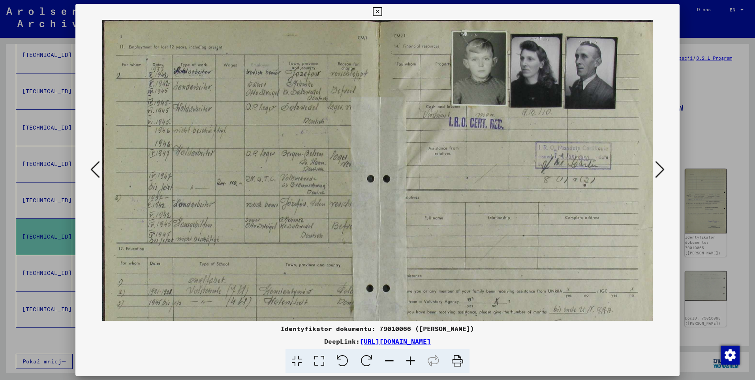
click at [412, 360] on icon at bounding box center [410, 361] width 21 height 24
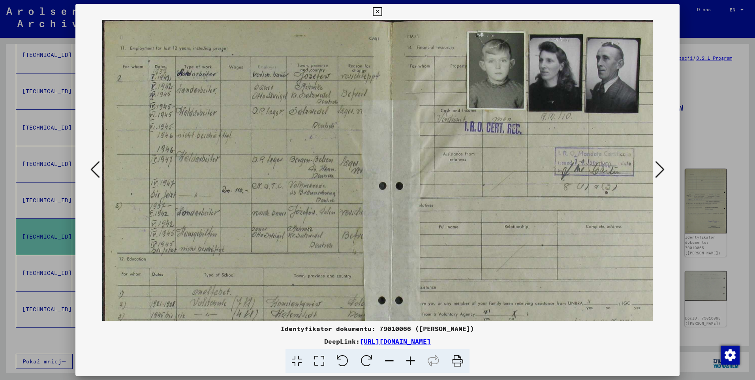
click at [412, 360] on icon at bounding box center [410, 361] width 21 height 24
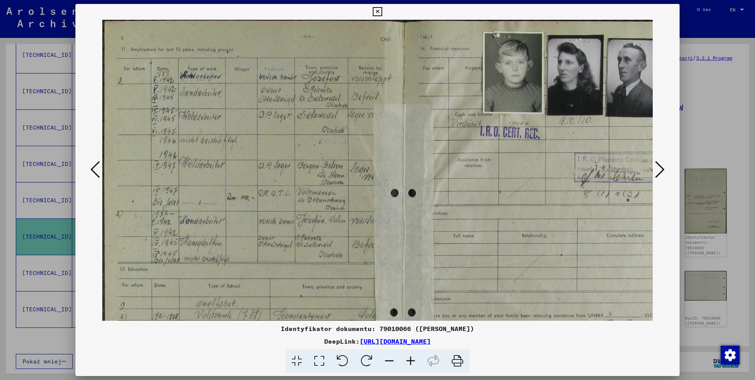
click at [412, 360] on icon at bounding box center [410, 361] width 21 height 24
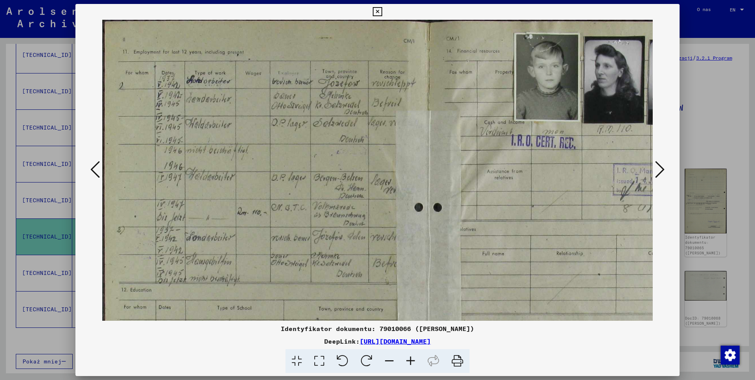
click at [412, 360] on icon at bounding box center [410, 361] width 21 height 24
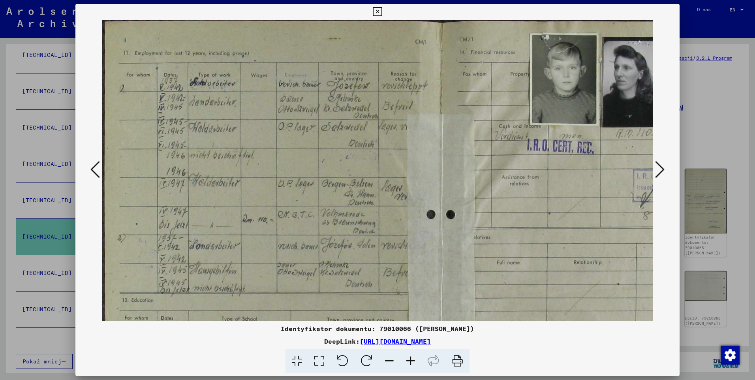
click at [412, 360] on icon at bounding box center [410, 361] width 21 height 24
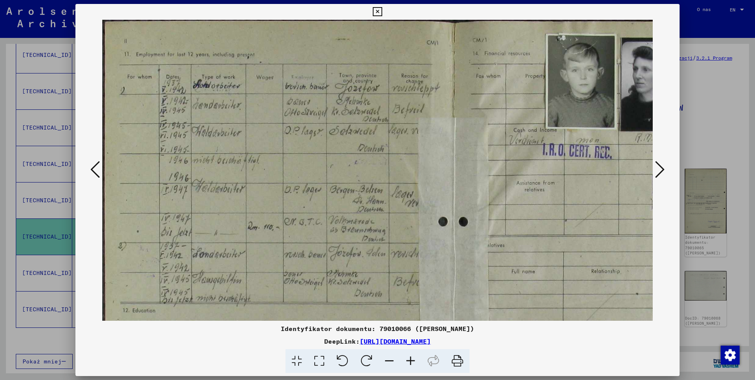
click at [412, 360] on icon at bounding box center [410, 361] width 21 height 24
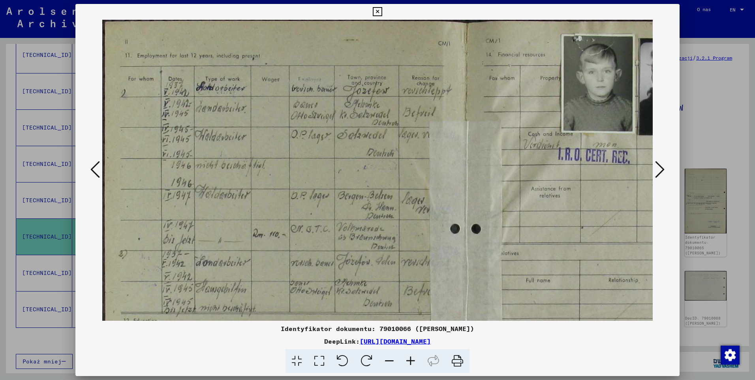
click at [412, 360] on icon at bounding box center [410, 361] width 21 height 24
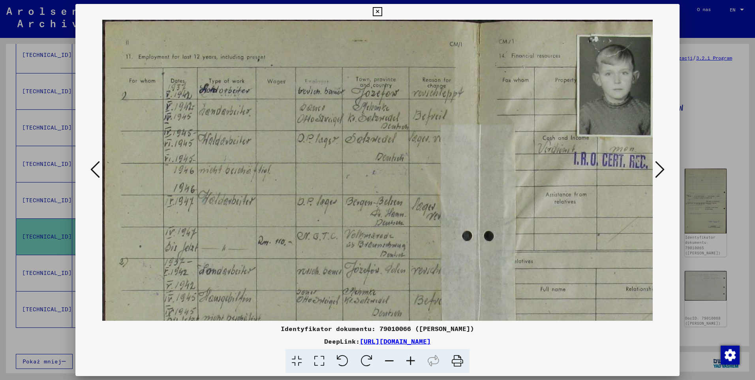
click at [412, 360] on icon at bounding box center [410, 361] width 21 height 24
drag, startPoint x: 533, startPoint y: 156, endPoint x: 603, endPoint y: 173, distance: 72.1
click at [603, 173] on img at bounding box center [479, 318] width 754 height 597
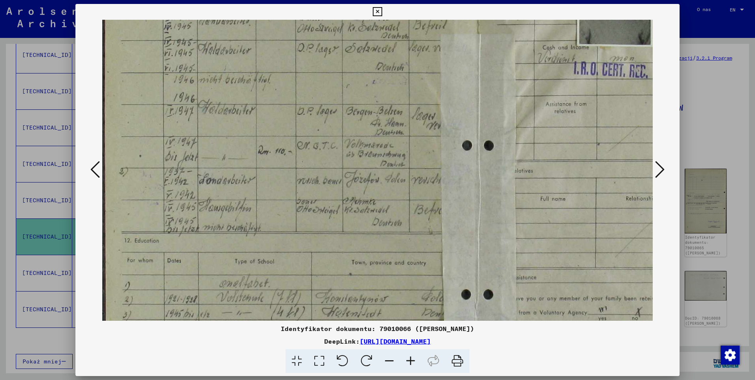
scroll to position [91, 0]
drag, startPoint x: 379, startPoint y: 185, endPoint x: 381, endPoint y: 95, distance: 90.8
click at [381, 95] on img at bounding box center [479, 227] width 754 height 597
drag, startPoint x: 405, startPoint y: 230, endPoint x: 402, endPoint y: 174, distance: 56.5
click at [402, 174] on img at bounding box center [479, 227] width 754 height 597
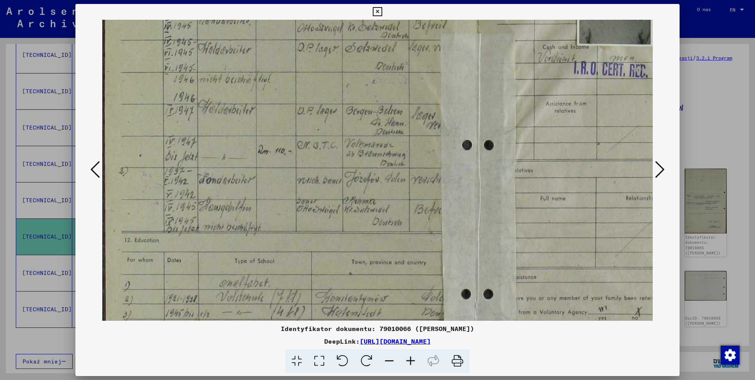
scroll to position [147, 4]
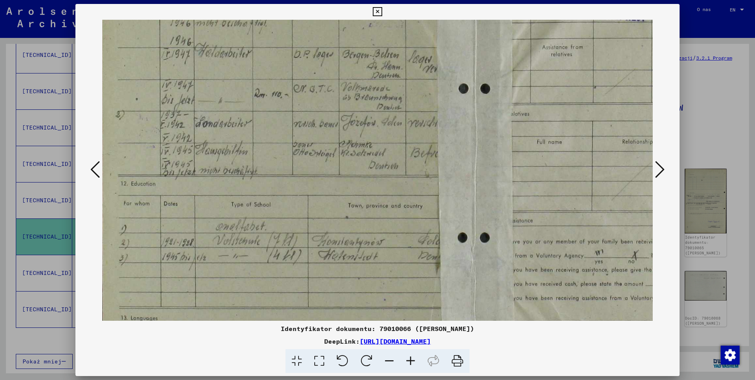
click at [375, 9] on icon at bounding box center [377, 11] width 9 height 9
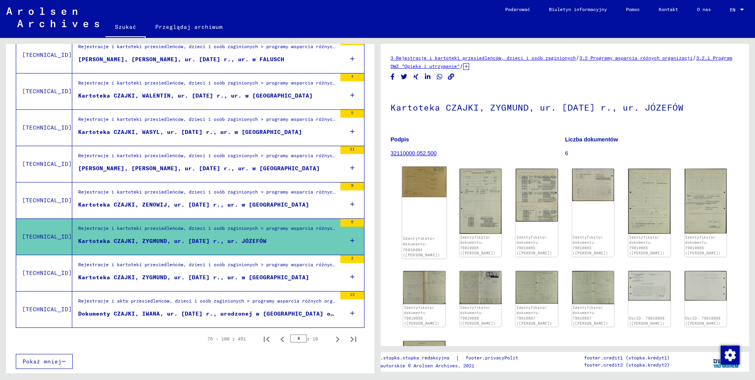
click at [426, 183] on img at bounding box center [424, 182] width 44 height 31
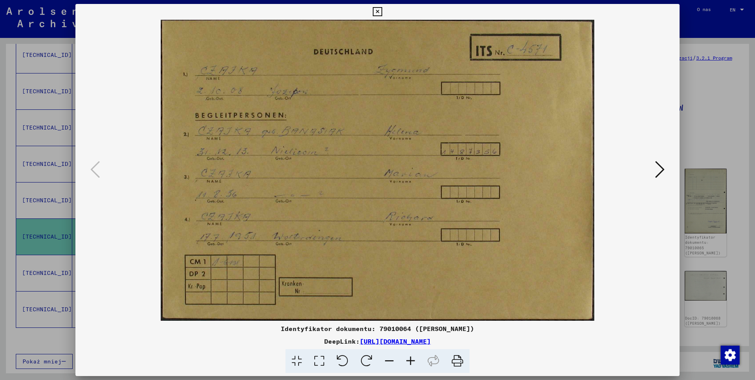
click at [658, 173] on icon at bounding box center [659, 169] width 9 height 19
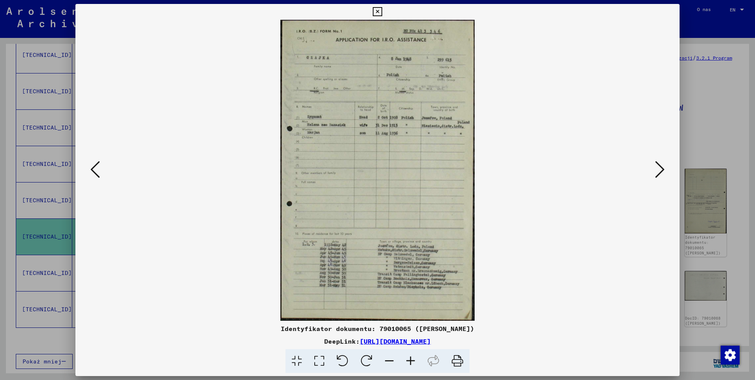
click at [413, 359] on icon at bounding box center [410, 361] width 21 height 24
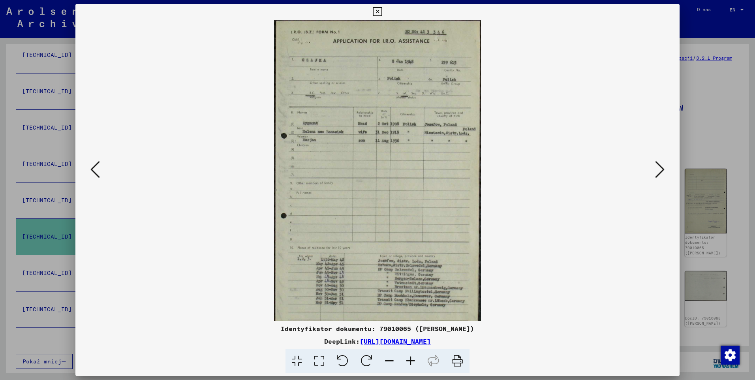
click at [413, 359] on icon at bounding box center [410, 361] width 21 height 24
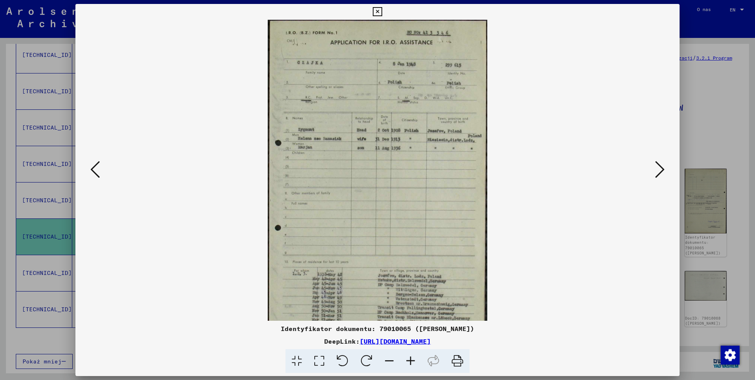
click at [413, 359] on icon at bounding box center [410, 361] width 21 height 24
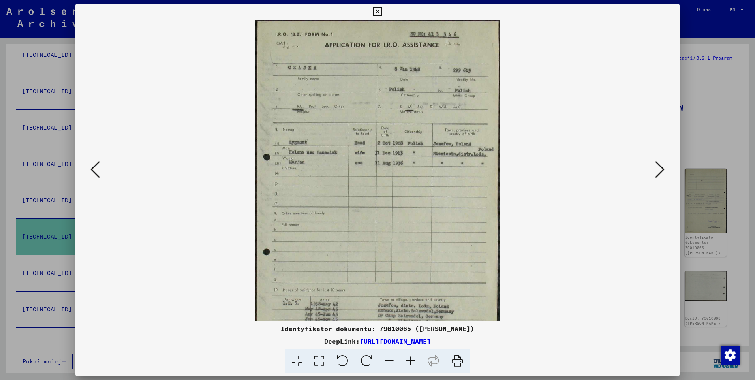
click at [413, 359] on icon at bounding box center [410, 361] width 21 height 24
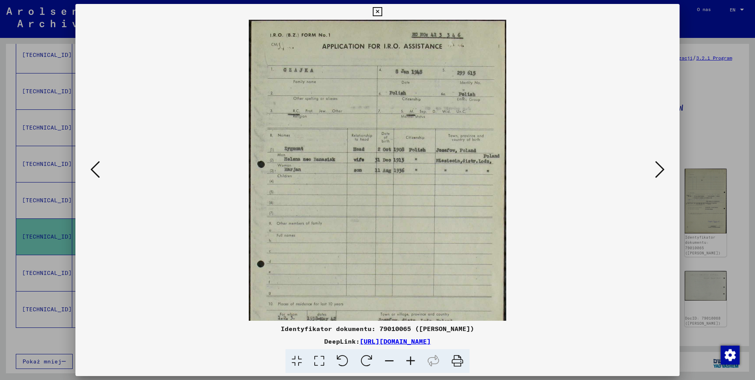
click at [414, 359] on icon at bounding box center [410, 361] width 21 height 24
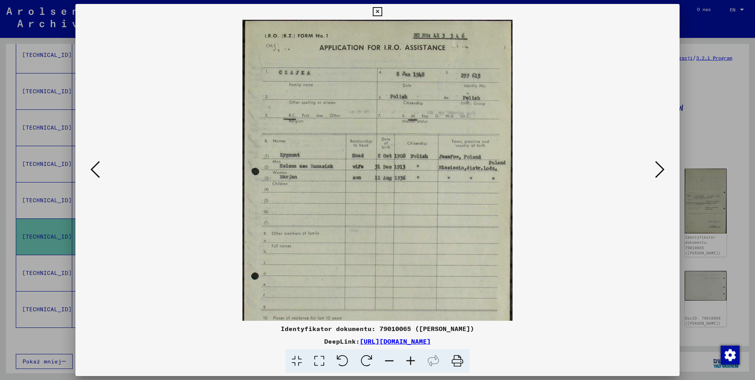
click at [414, 359] on icon at bounding box center [410, 361] width 21 height 24
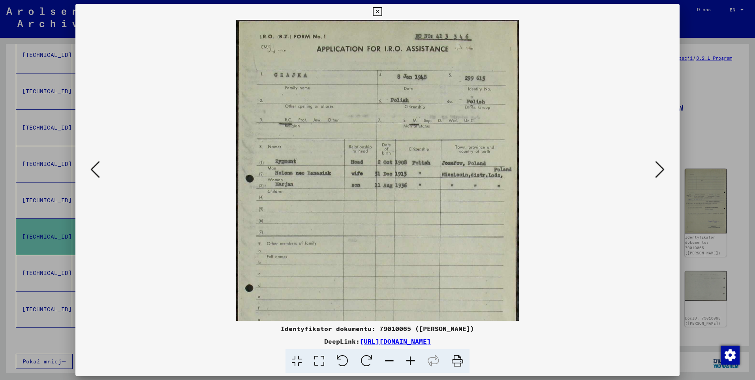
click at [414, 359] on icon at bounding box center [410, 361] width 21 height 24
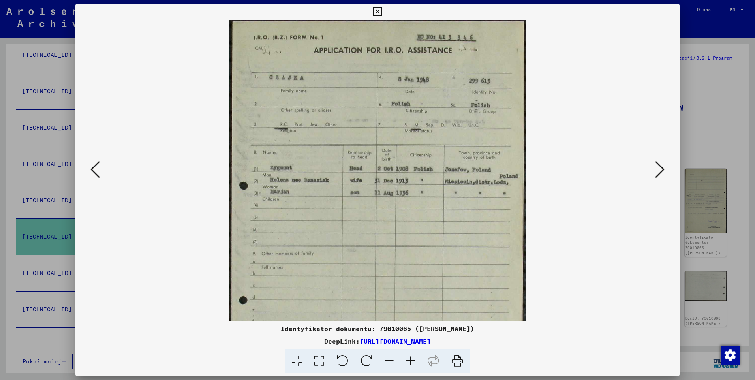
click at [414, 359] on icon at bounding box center [410, 361] width 21 height 24
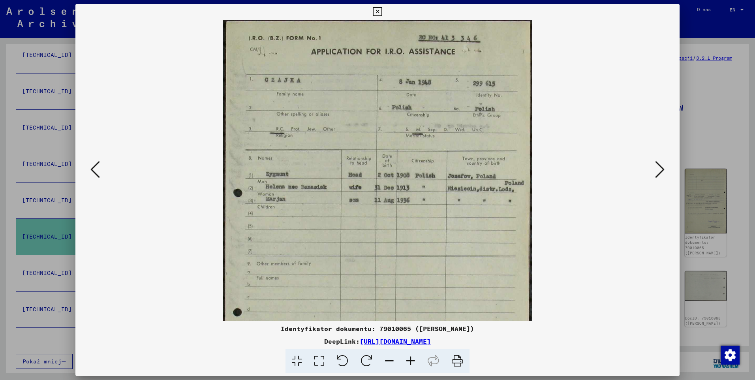
click at [414, 359] on icon at bounding box center [410, 361] width 21 height 24
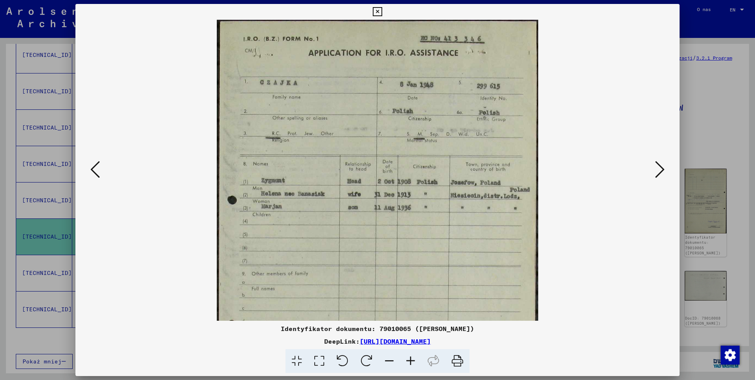
click at [414, 358] on icon at bounding box center [410, 361] width 21 height 24
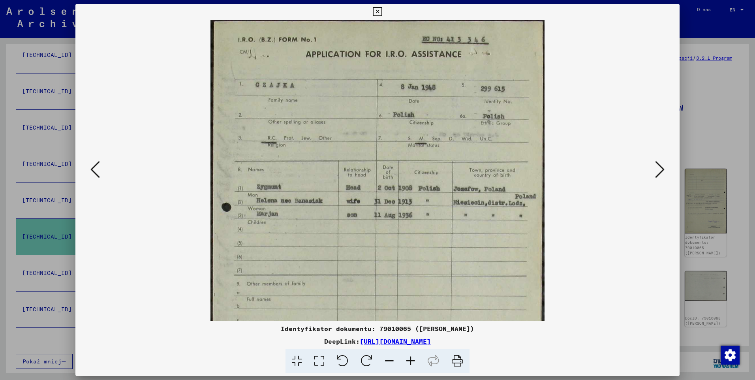
click at [414, 358] on icon at bounding box center [410, 361] width 21 height 24
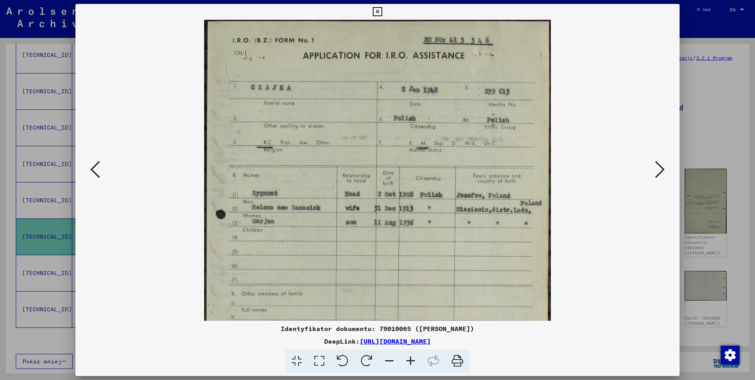
click at [414, 358] on icon at bounding box center [410, 361] width 21 height 24
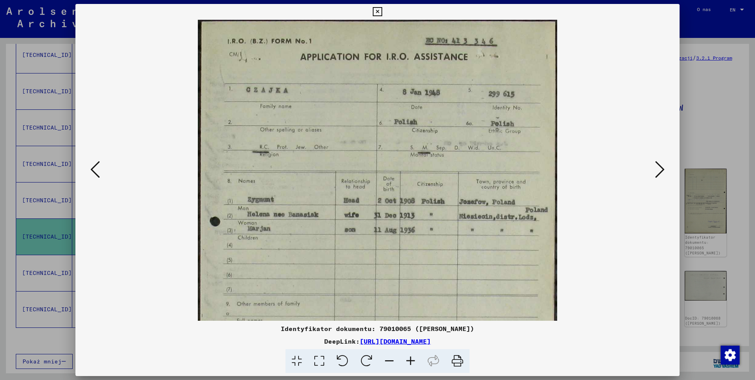
click at [414, 358] on icon at bounding box center [410, 361] width 21 height 24
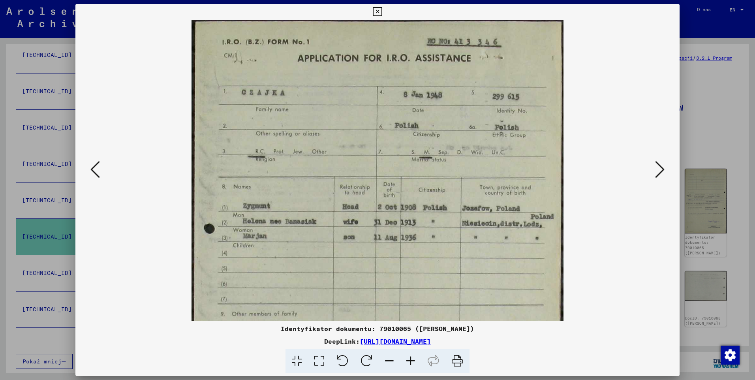
click at [414, 358] on icon at bounding box center [410, 361] width 21 height 24
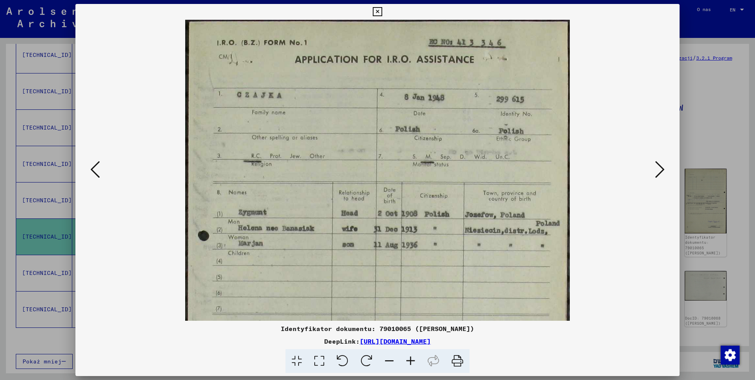
click at [414, 358] on icon at bounding box center [410, 361] width 21 height 24
click at [414, 357] on icon at bounding box center [410, 361] width 21 height 24
click at [414, 356] on icon at bounding box center [410, 361] width 21 height 24
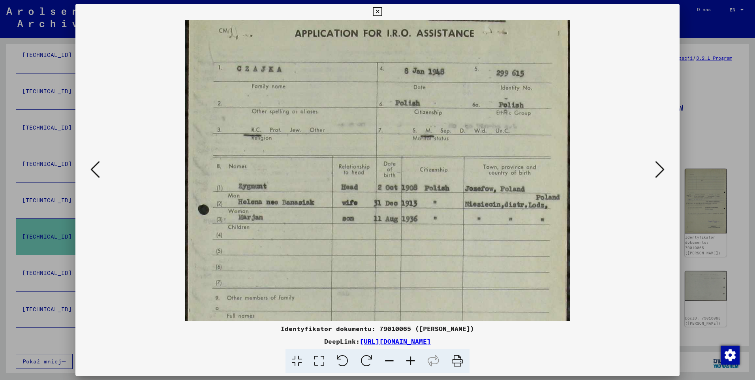
scroll to position [26, 0]
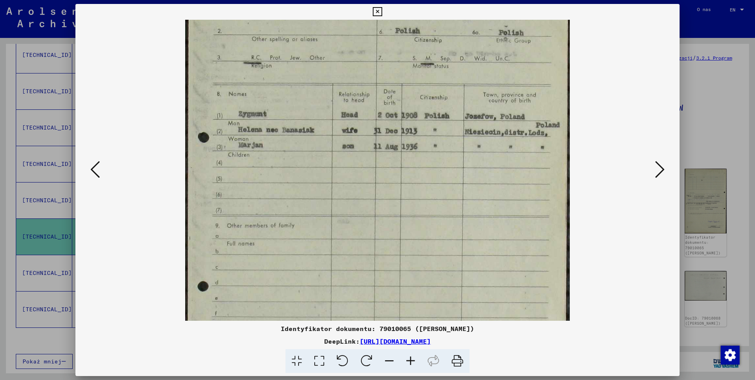
drag, startPoint x: 420, startPoint y: 211, endPoint x: 395, endPoint y: 112, distance: 101.4
click at [395, 112] on img at bounding box center [377, 219] width 385 height 597
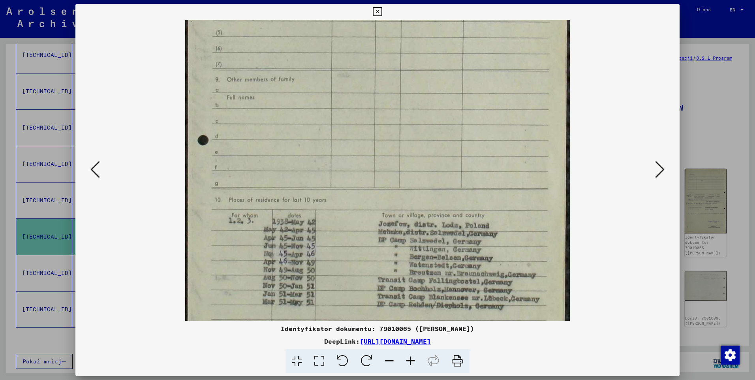
drag, startPoint x: 396, startPoint y: 269, endPoint x: 365, endPoint y: 123, distance: 149.2
click at [365, 123] on img at bounding box center [377, 73] width 385 height 597
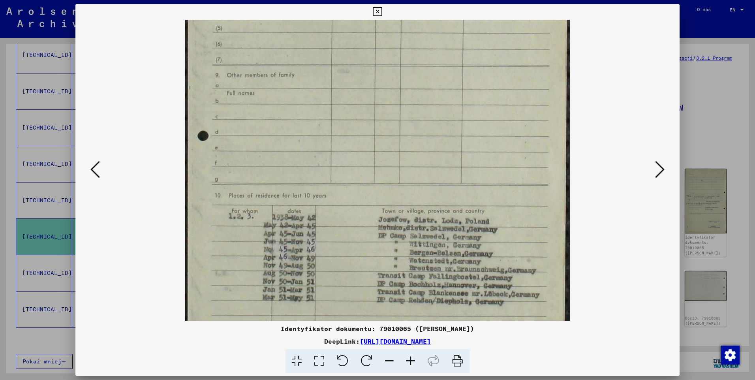
drag, startPoint x: 405, startPoint y: 232, endPoint x: 405, endPoint y: 228, distance: 4.4
click at [405, 228] on img at bounding box center [377, 69] width 385 height 597
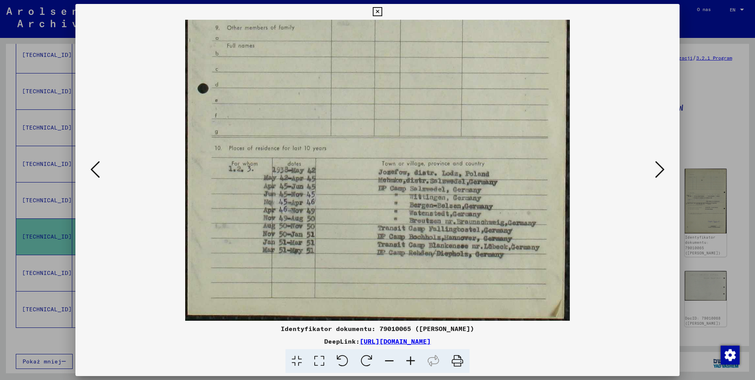
drag, startPoint x: 454, startPoint y: 299, endPoint x: 442, endPoint y: 239, distance: 61.7
click at [442, 239] on img at bounding box center [377, 22] width 385 height 597
click at [658, 168] on icon at bounding box center [659, 169] width 9 height 19
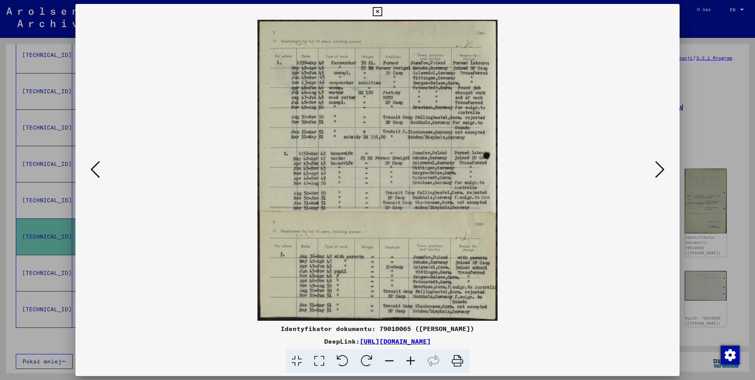
scroll to position [0, 0]
click at [658, 168] on icon at bounding box center [659, 169] width 9 height 19
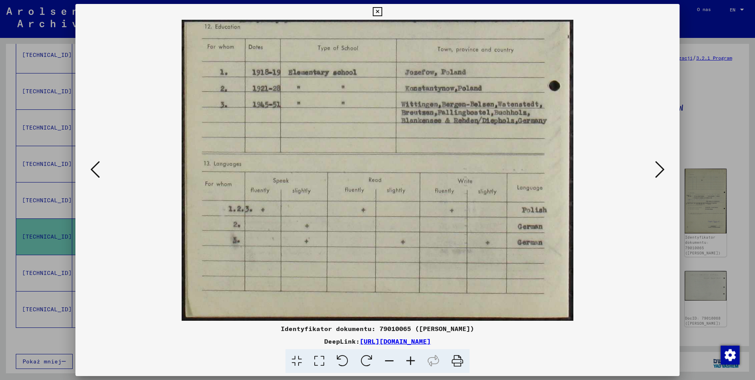
click at [658, 168] on icon at bounding box center [659, 169] width 9 height 19
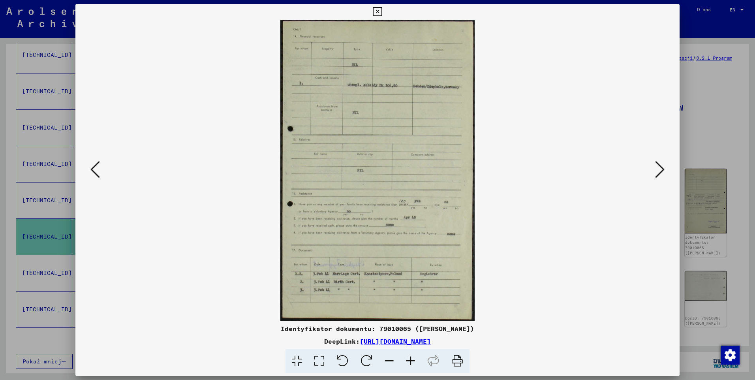
click at [658, 168] on icon at bounding box center [659, 169] width 9 height 19
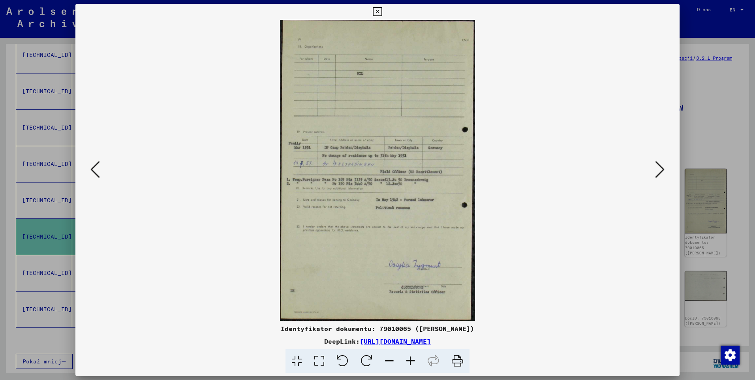
click at [658, 168] on icon at bounding box center [659, 169] width 9 height 19
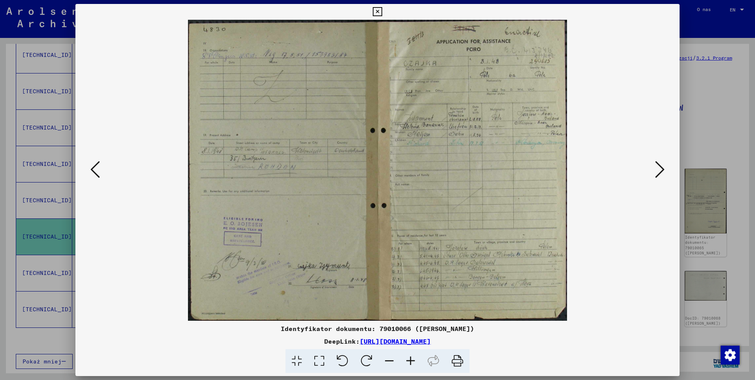
click at [658, 168] on icon at bounding box center [659, 169] width 9 height 19
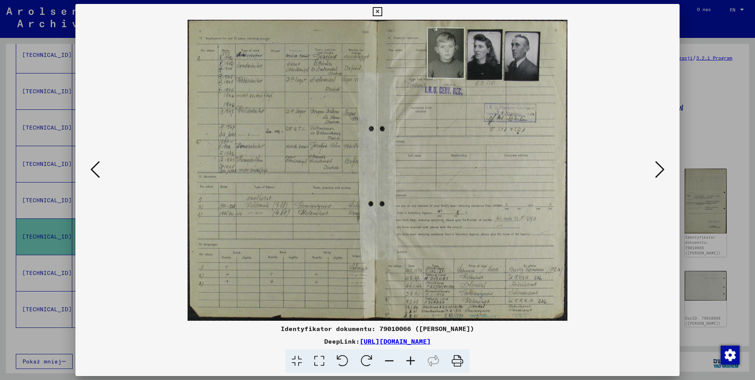
click at [660, 174] on icon at bounding box center [659, 169] width 9 height 19
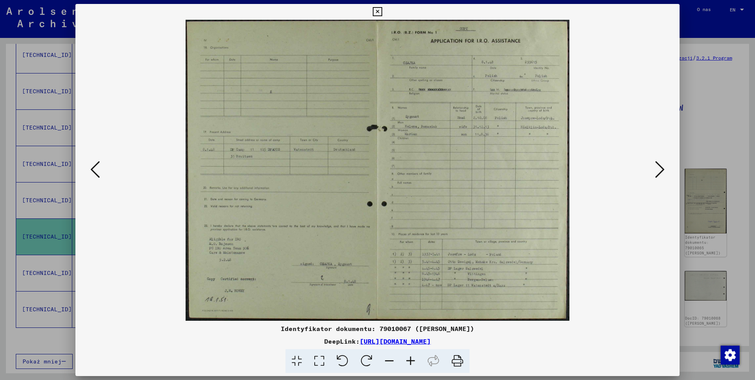
click at [660, 174] on icon at bounding box center [659, 169] width 9 height 19
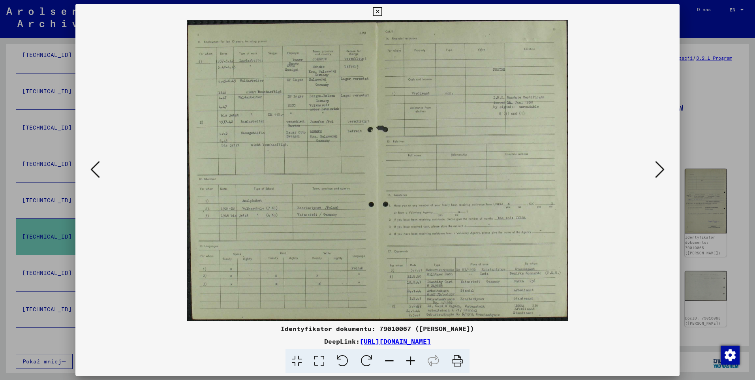
click at [660, 174] on icon at bounding box center [659, 169] width 9 height 19
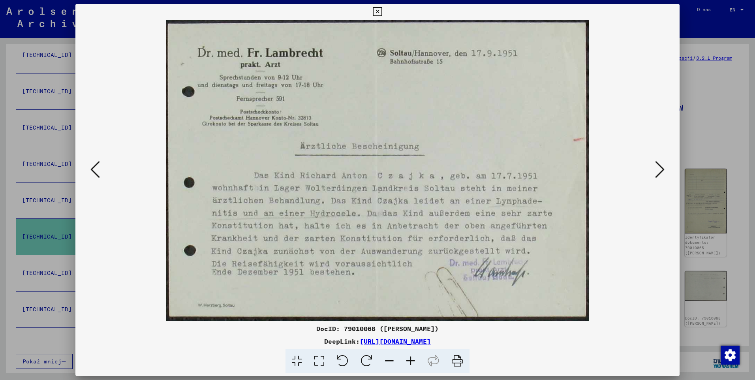
click at [99, 172] on icon at bounding box center [94, 169] width 9 height 19
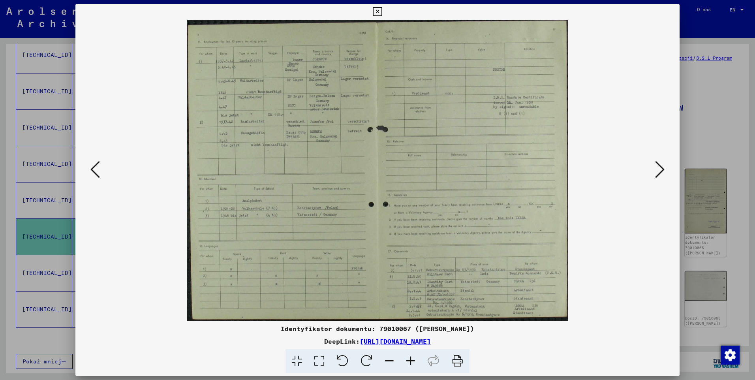
click at [406, 360] on icon at bounding box center [410, 361] width 21 height 24
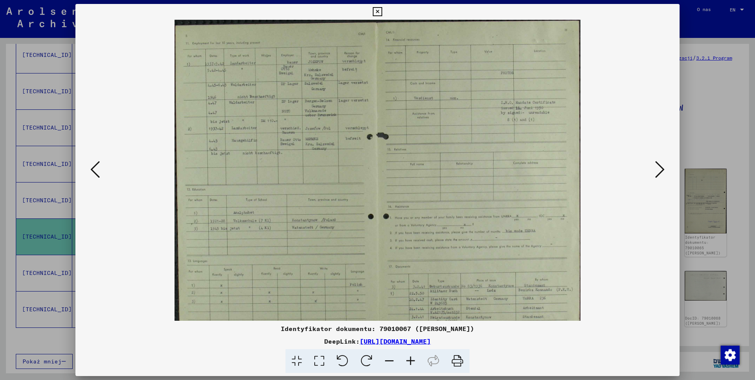
click at [406, 360] on icon at bounding box center [410, 361] width 21 height 24
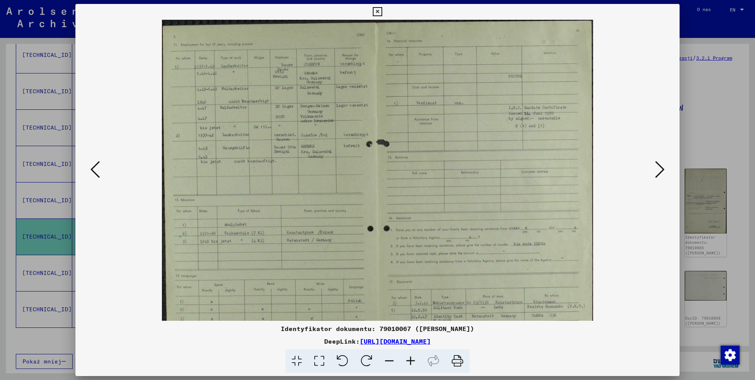
click at [406, 360] on icon at bounding box center [410, 361] width 21 height 24
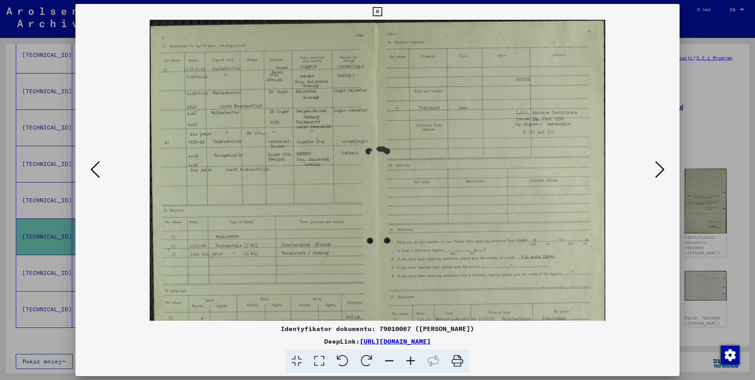
click at [406, 360] on icon at bounding box center [410, 361] width 21 height 24
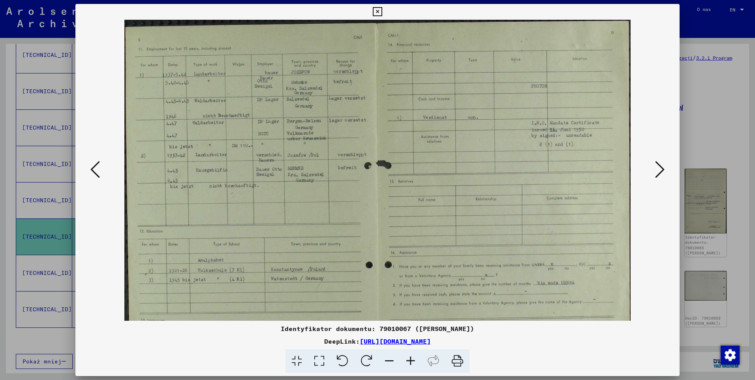
click at [406, 360] on icon at bounding box center [410, 361] width 21 height 24
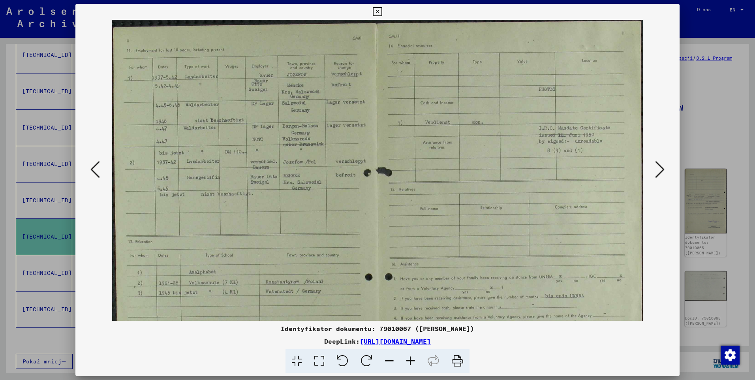
click at [406, 360] on icon at bounding box center [410, 361] width 21 height 24
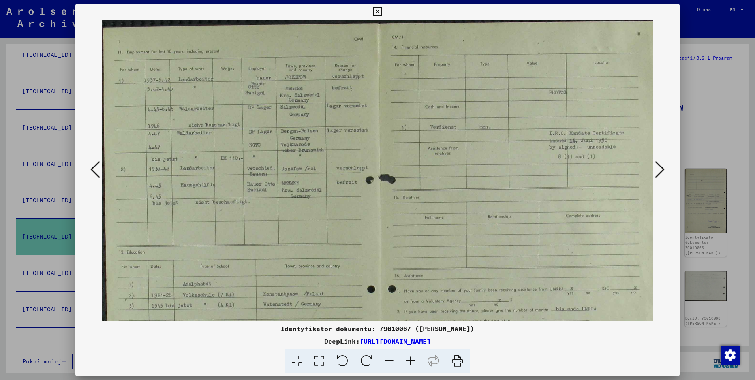
click at [406, 360] on icon at bounding box center [410, 361] width 21 height 24
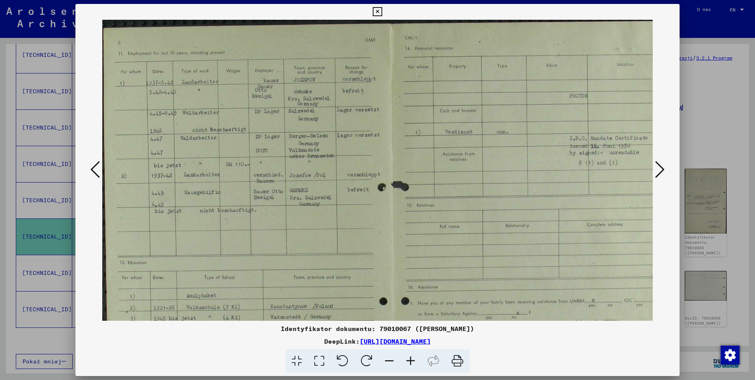
click at [406, 360] on icon at bounding box center [410, 361] width 21 height 24
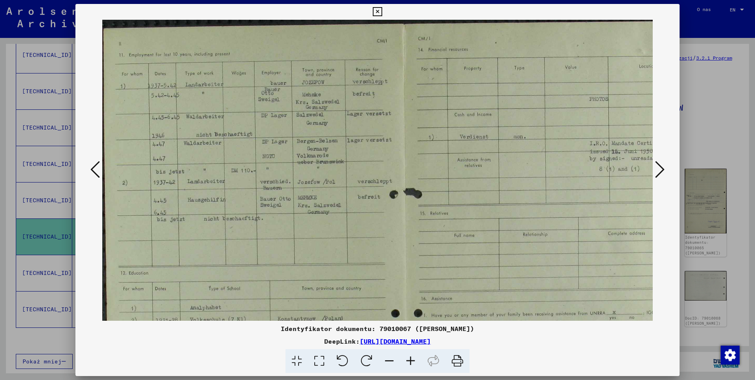
click at [406, 360] on icon at bounding box center [410, 361] width 21 height 24
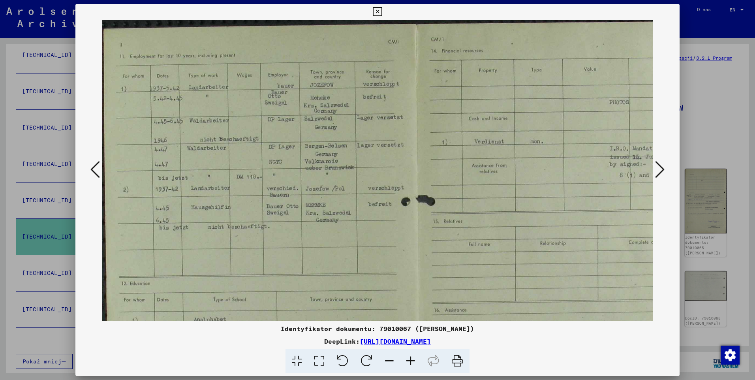
click at [406, 360] on icon at bounding box center [410, 361] width 21 height 24
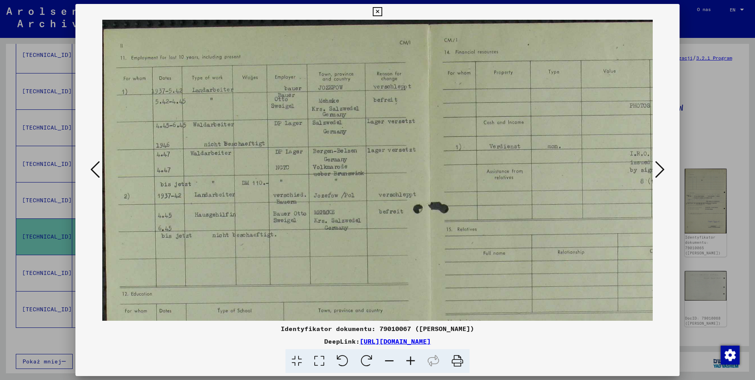
click at [406, 360] on icon at bounding box center [410, 361] width 21 height 24
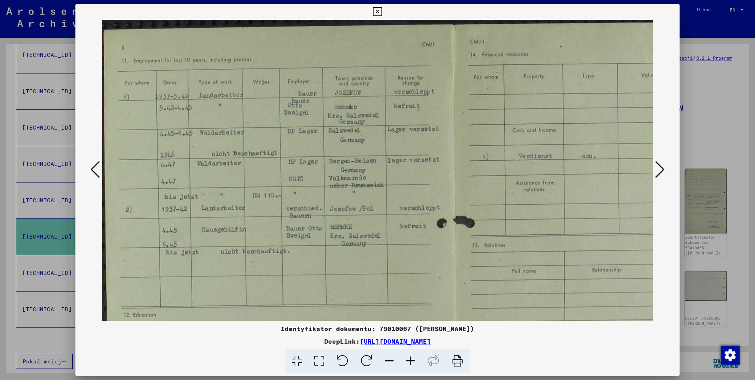
click at [406, 360] on icon at bounding box center [410, 361] width 21 height 24
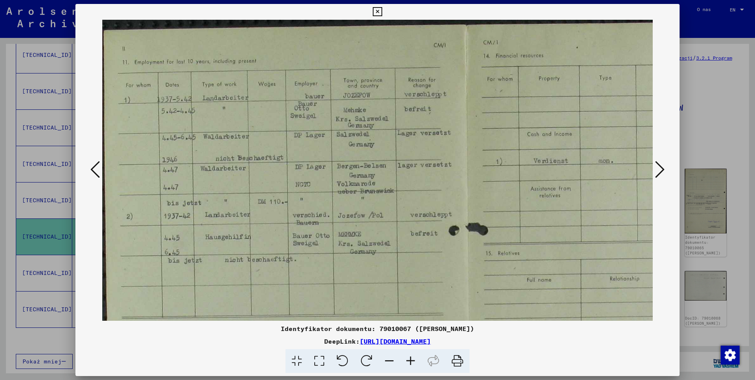
click at [406, 360] on icon at bounding box center [410, 361] width 21 height 24
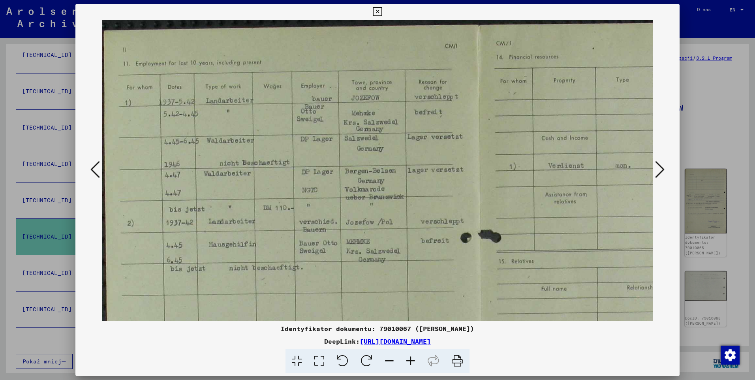
click at [406, 360] on icon at bounding box center [410, 361] width 21 height 24
drag, startPoint x: 332, startPoint y: 198, endPoint x: 339, endPoint y: 208, distance: 11.4
click at [339, 208] on img at bounding box center [480, 318] width 756 height 597
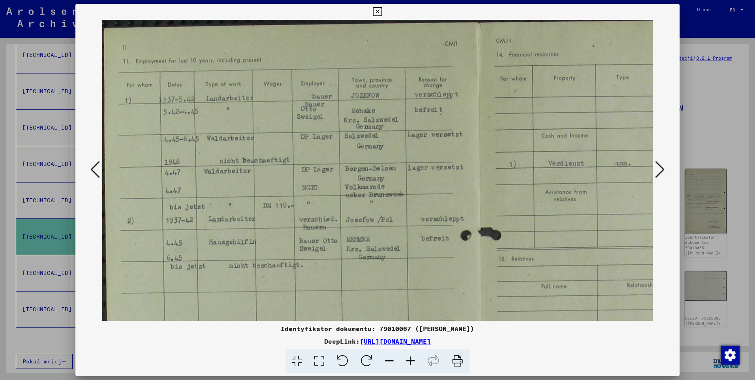
scroll to position [3, 0]
drag, startPoint x: 389, startPoint y: 252, endPoint x: 369, endPoint y: 115, distance: 138.4
click at [369, 110] on img at bounding box center [480, 315] width 756 height 597
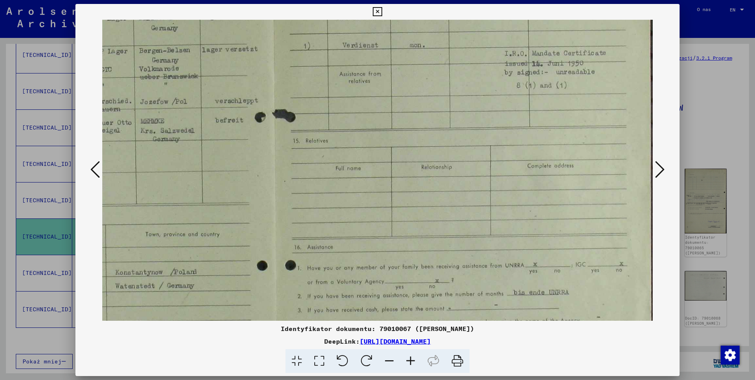
scroll to position [296, 206]
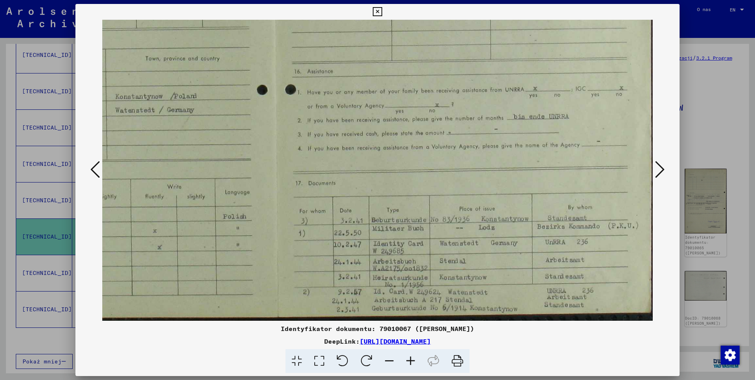
drag, startPoint x: 369, startPoint y: 195, endPoint x: 155, endPoint y: 0, distance: 288.9
click at [155, 0] on div "Identyfikator dokumentu: 79010067 ([PERSON_NAME]) DeepLink: [URL][DOMAIN_NAME]" at bounding box center [377, 190] width 755 height 380
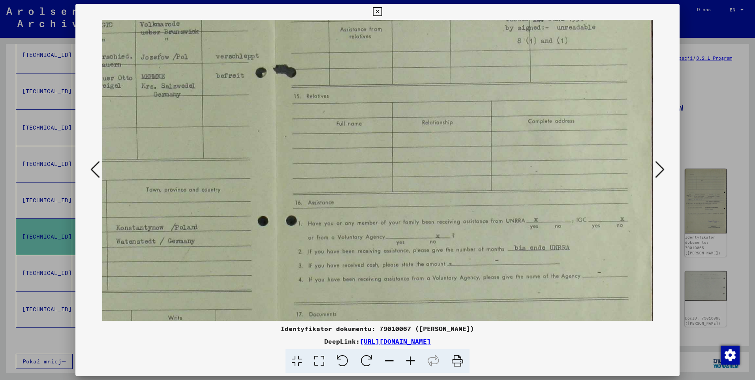
drag, startPoint x: 450, startPoint y: 193, endPoint x: 427, endPoint y: 305, distance: 114.9
click at [424, 319] on img at bounding box center [275, 153] width 756 height 597
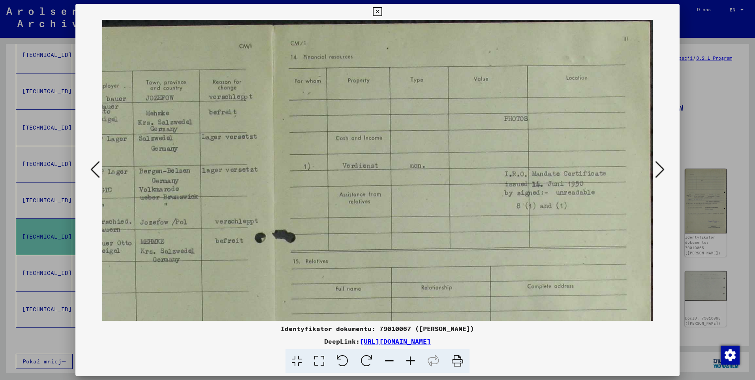
drag, startPoint x: 509, startPoint y: 73, endPoint x: 496, endPoint y: 248, distance: 175.7
click at [496, 248] on img at bounding box center [275, 318] width 756 height 597
click at [379, 11] on icon at bounding box center [377, 11] width 9 height 9
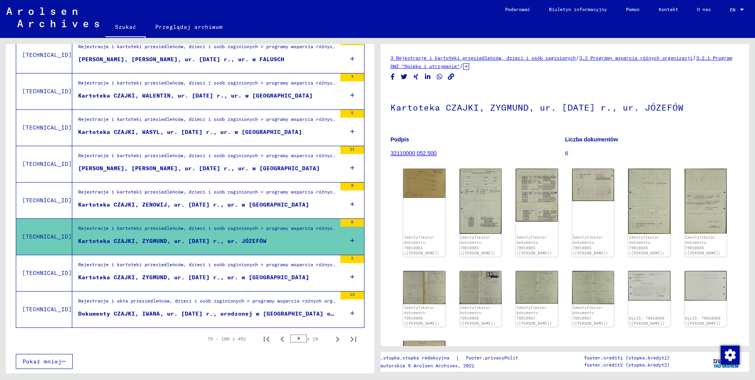
click at [170, 151] on div "Rejestracje i kartoteki przesiedleńców, dzieci i osób zaginionych > programy ws…" at bounding box center [204, 164] width 264 height 36
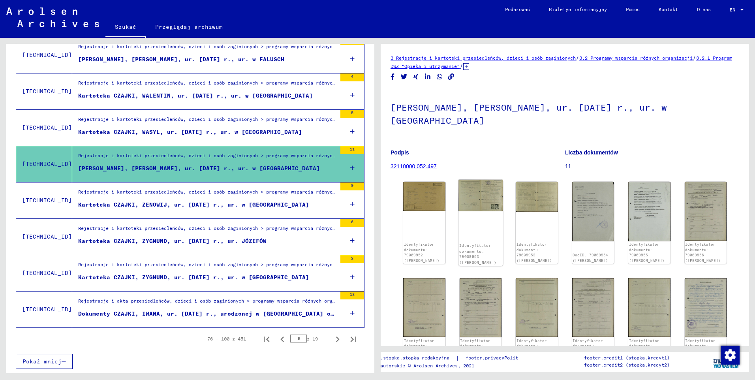
click at [482, 180] on img at bounding box center [480, 195] width 44 height 31
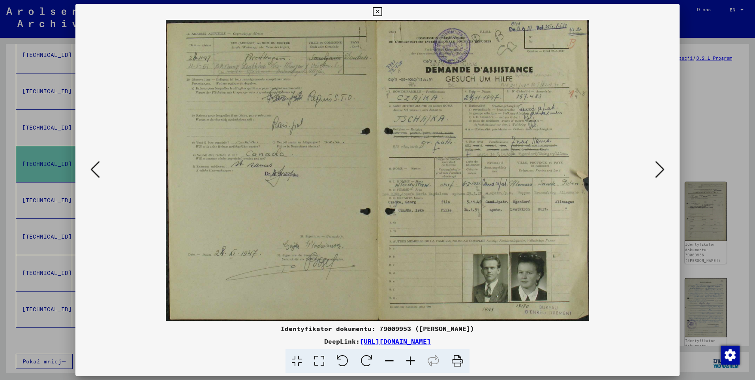
click at [412, 360] on icon at bounding box center [410, 361] width 21 height 24
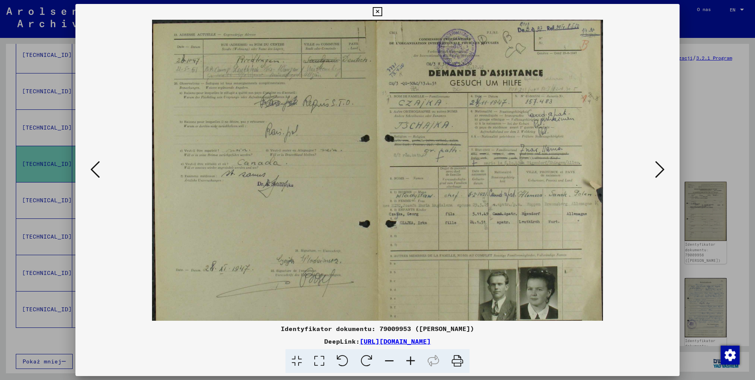
click at [412, 360] on icon at bounding box center [410, 361] width 21 height 24
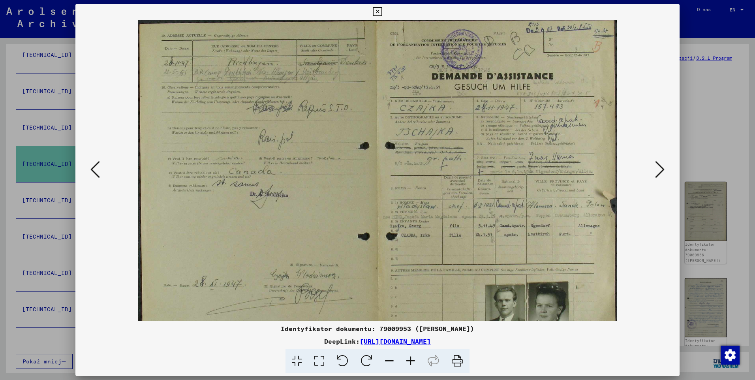
click at [412, 360] on icon at bounding box center [410, 361] width 21 height 24
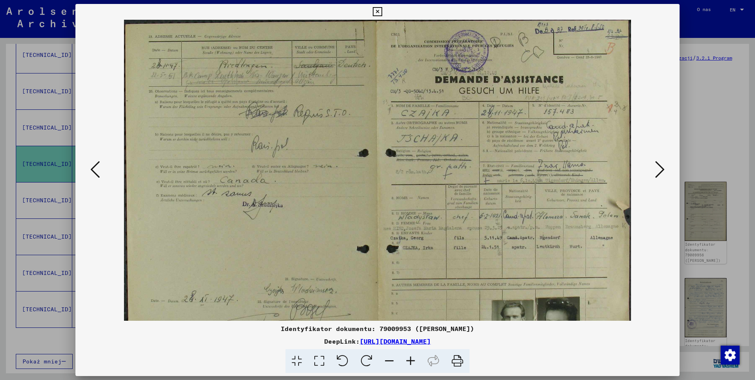
click at [412, 360] on icon at bounding box center [410, 361] width 21 height 24
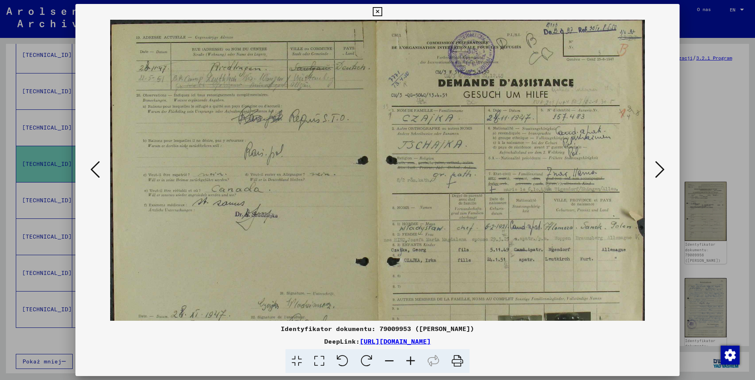
click at [412, 360] on icon at bounding box center [410, 361] width 21 height 24
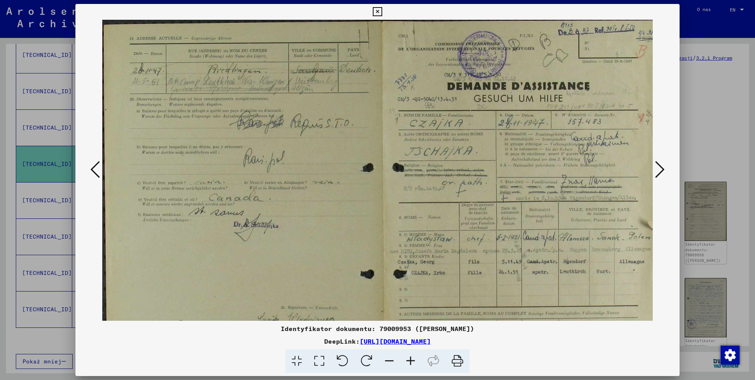
click at [412, 360] on icon at bounding box center [410, 361] width 21 height 24
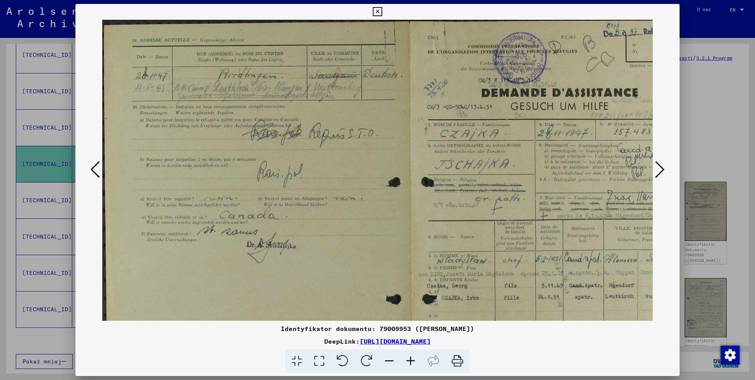
click at [412, 360] on icon at bounding box center [410, 361] width 21 height 24
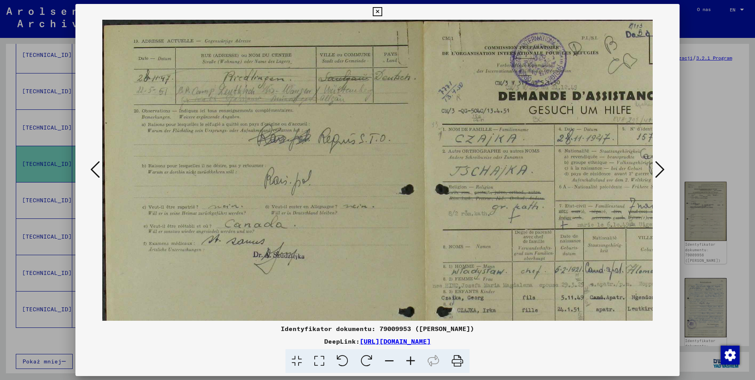
click at [412, 360] on icon at bounding box center [410, 361] width 21 height 24
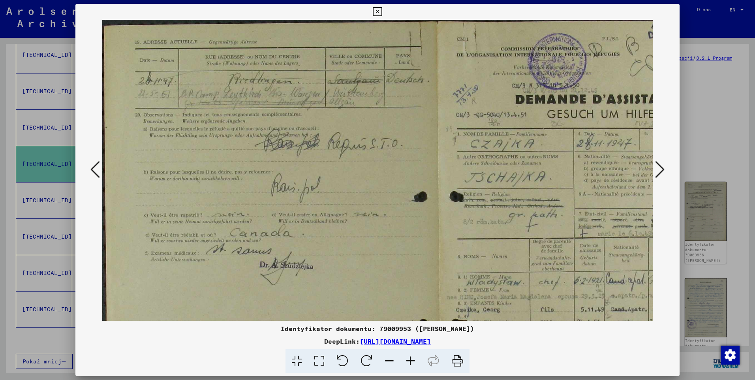
click at [412, 360] on icon at bounding box center [410, 361] width 21 height 24
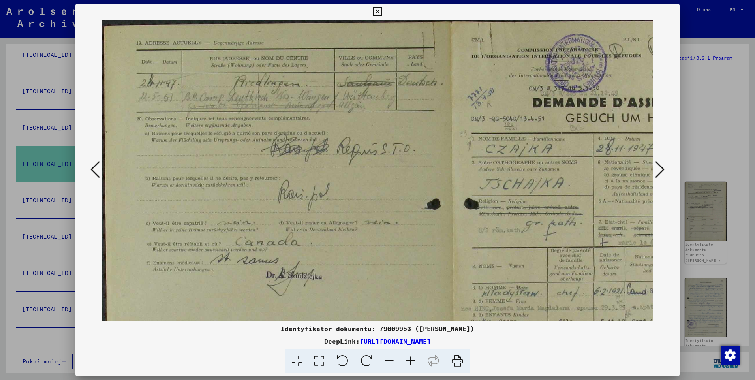
click at [412, 360] on icon at bounding box center [410, 361] width 21 height 24
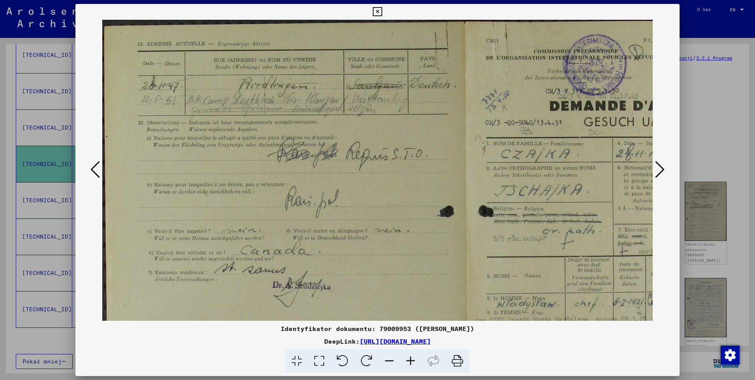
click at [412, 360] on icon at bounding box center [410, 361] width 21 height 24
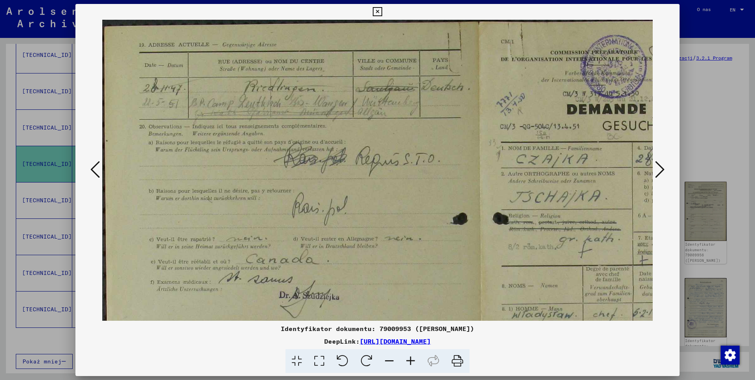
click at [412, 360] on icon at bounding box center [410, 361] width 21 height 24
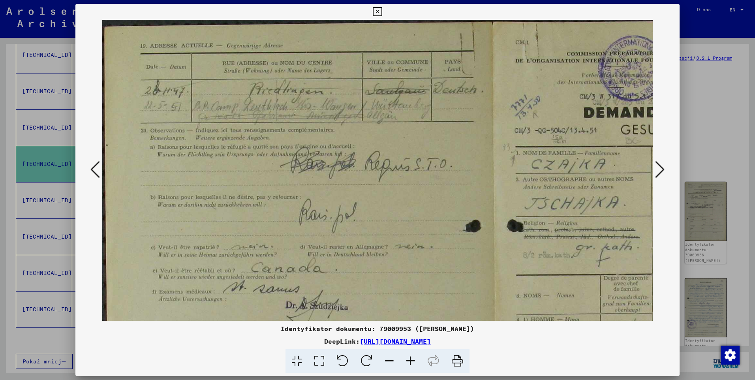
click at [412, 359] on icon at bounding box center [410, 361] width 21 height 24
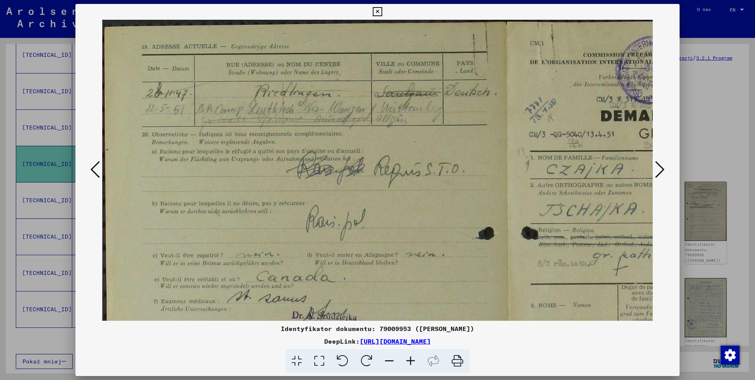
click at [412, 359] on icon at bounding box center [410, 361] width 21 height 24
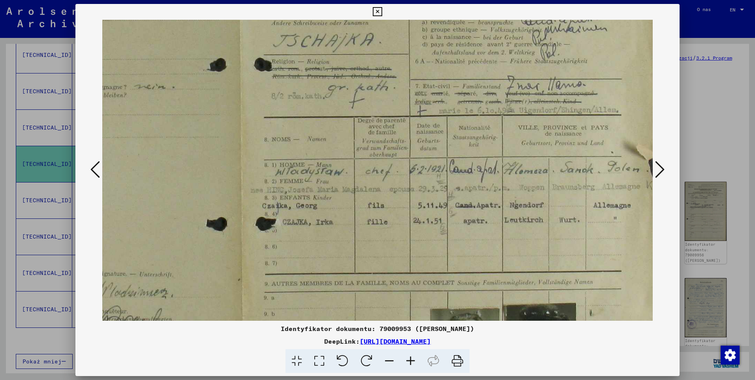
scroll to position [212, 289]
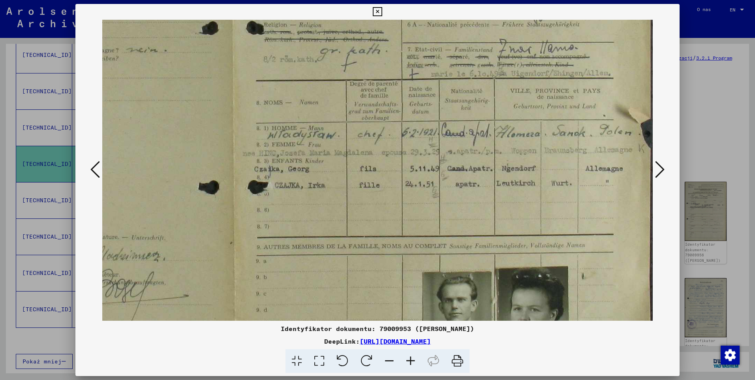
drag, startPoint x: 455, startPoint y: 219, endPoint x: 259, endPoint y: 41, distance: 264.8
click at [259, 41] on img at bounding box center [232, 105] width 839 height 597
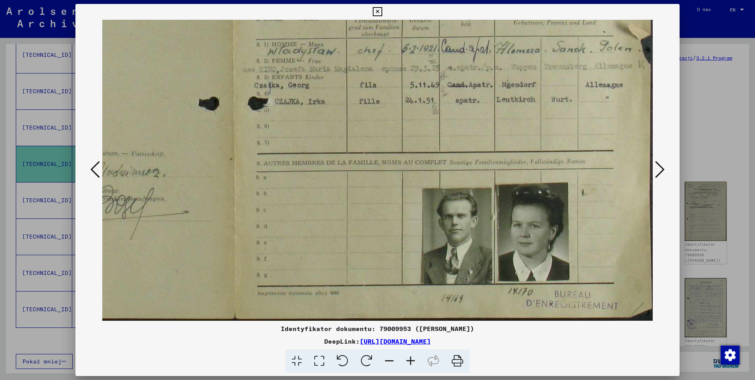
scroll to position [184, 289]
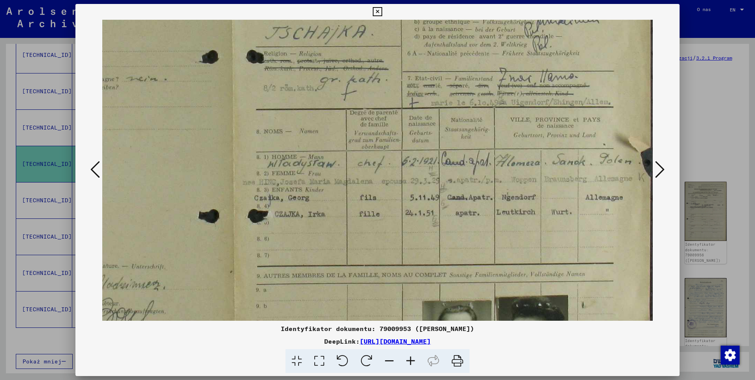
drag, startPoint x: 434, startPoint y: 169, endPoint x: 413, endPoint y: 223, distance: 57.6
click at [413, 223] on img at bounding box center [232, 134] width 839 height 597
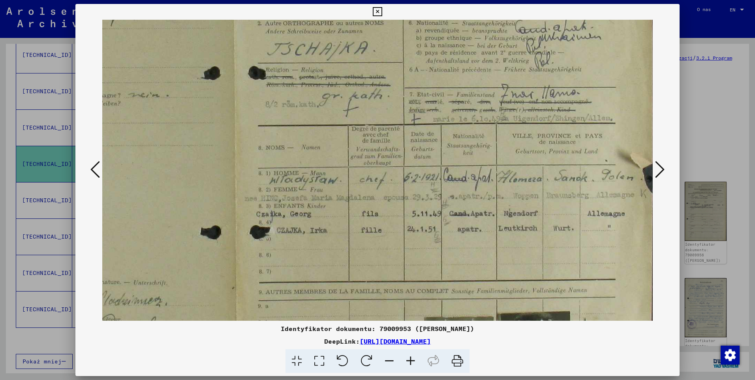
drag, startPoint x: 519, startPoint y: 165, endPoint x: 525, endPoint y: 283, distance: 117.3
click at [525, 283] on img at bounding box center [234, 150] width 839 height 597
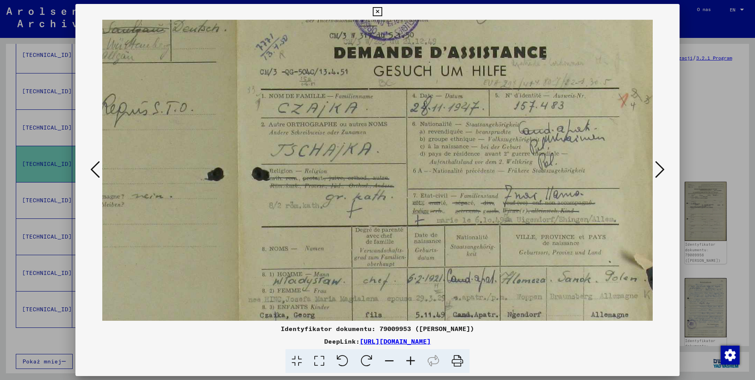
scroll to position [0, 266]
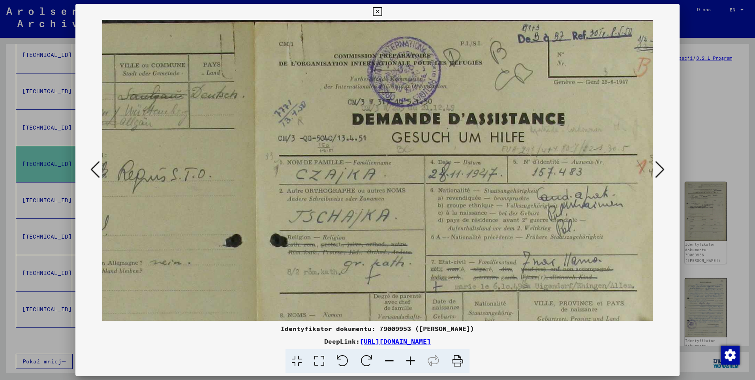
drag, startPoint x: 485, startPoint y: 87, endPoint x: 661, endPoint y: 198, distance: 207.7
click at [661, 200] on div at bounding box center [377, 170] width 604 height 301
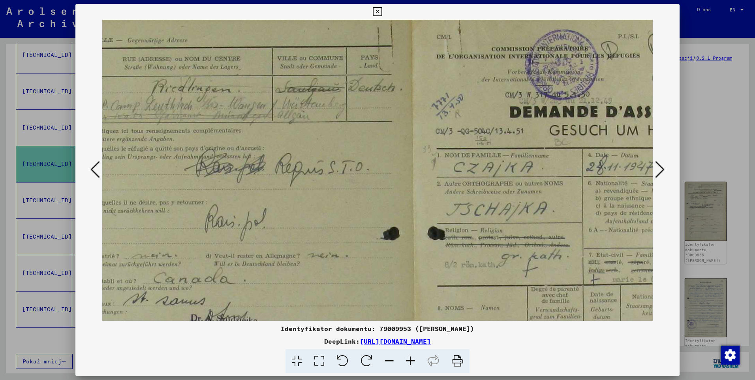
scroll to position [0, 0]
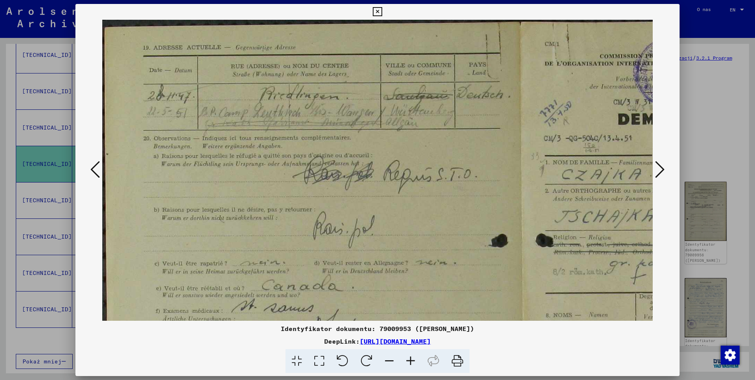
drag, startPoint x: 189, startPoint y: 144, endPoint x: 356, endPoint y: 181, distance: 171.1
click at [356, 181] on img at bounding box center [521, 318] width 839 height 597
click at [664, 170] on icon at bounding box center [659, 169] width 9 height 19
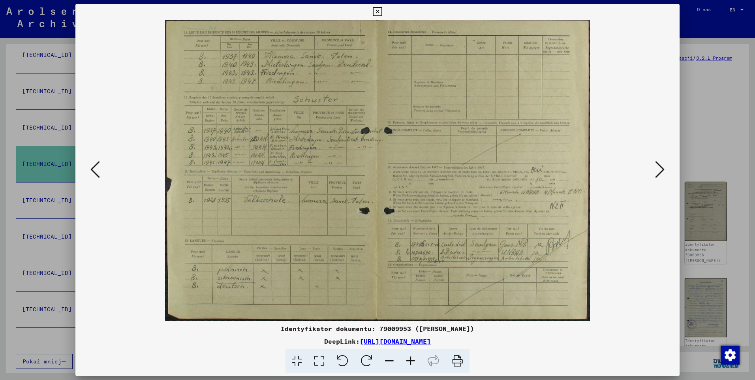
click at [664, 170] on icon at bounding box center [659, 169] width 9 height 19
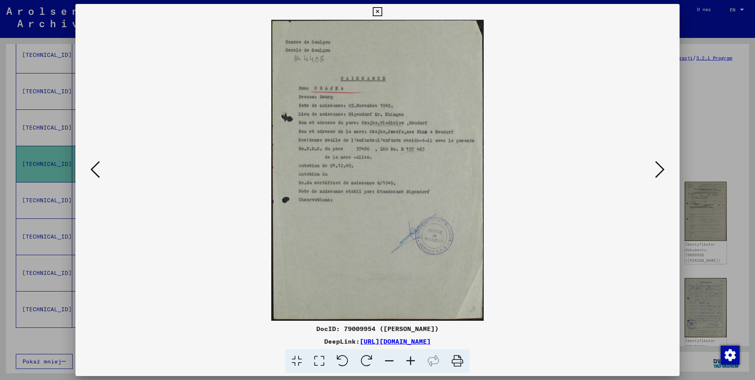
click at [664, 170] on icon at bounding box center [659, 169] width 9 height 19
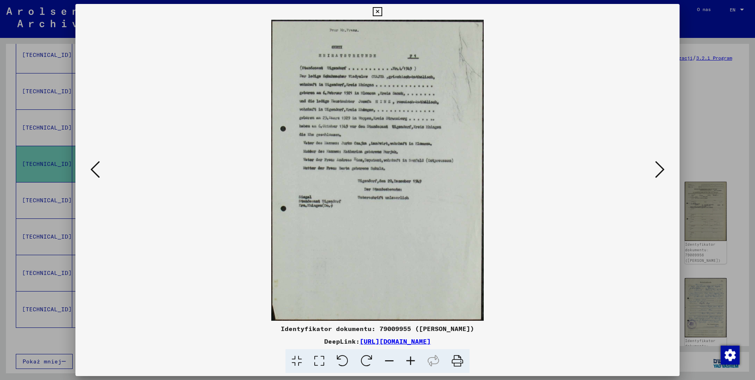
click at [100, 172] on icon at bounding box center [94, 169] width 9 height 19
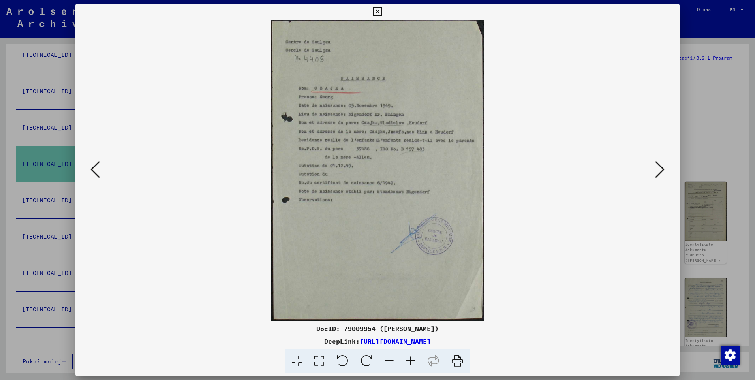
click at [410, 358] on icon at bounding box center [410, 361] width 21 height 24
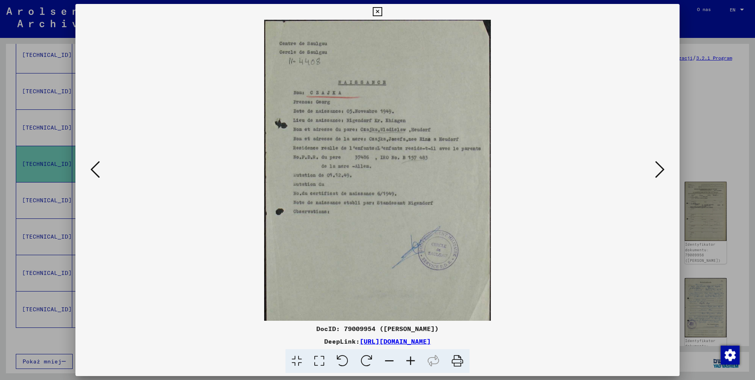
click at [410, 358] on icon at bounding box center [410, 361] width 21 height 24
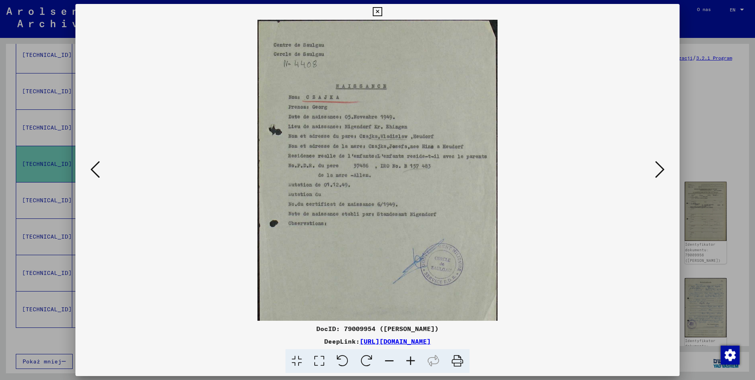
click at [410, 358] on icon at bounding box center [410, 361] width 21 height 24
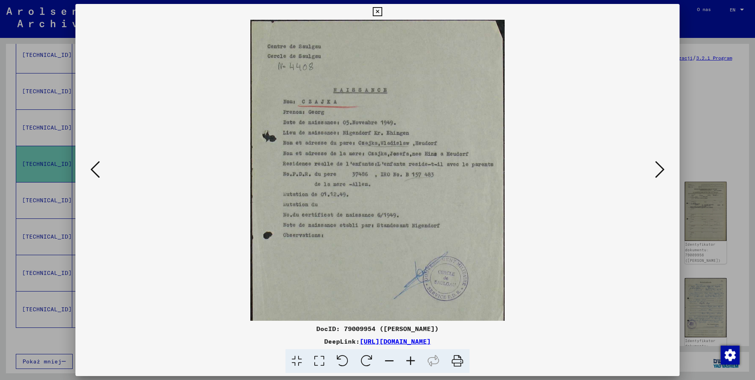
click at [410, 358] on icon at bounding box center [410, 361] width 21 height 24
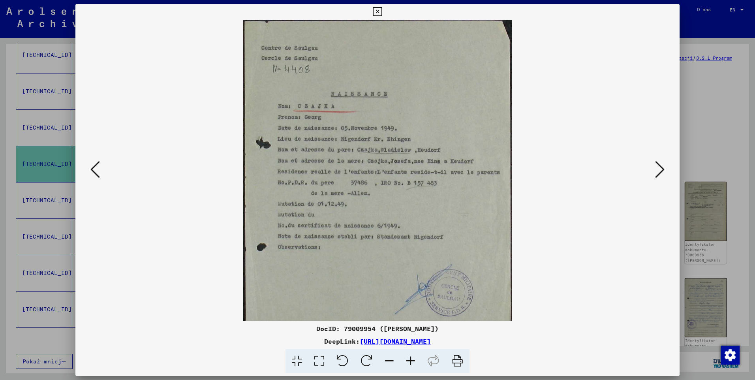
click at [410, 358] on icon at bounding box center [410, 361] width 21 height 24
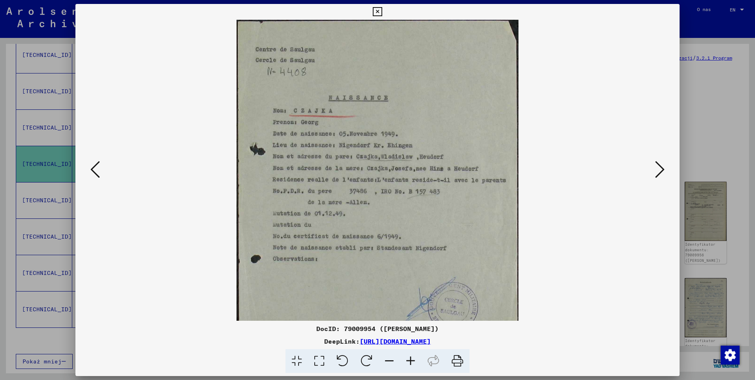
click at [410, 358] on icon at bounding box center [410, 361] width 21 height 24
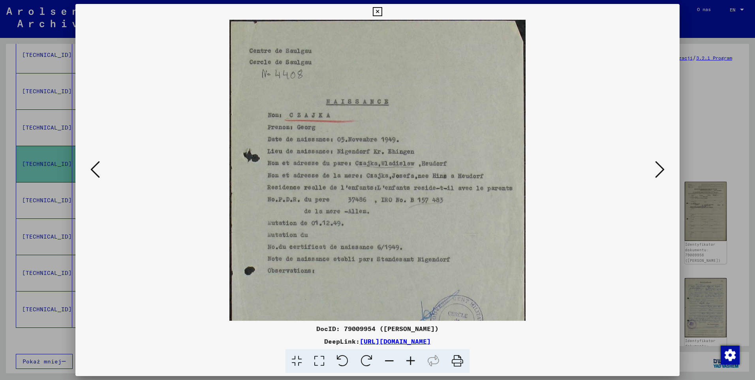
click at [411, 358] on icon at bounding box center [410, 361] width 21 height 24
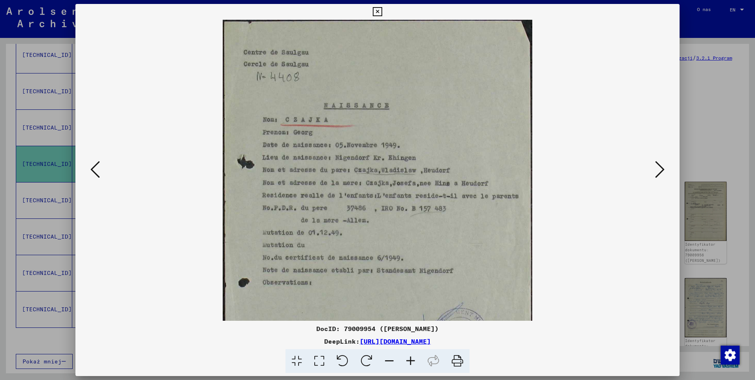
click at [411, 358] on icon at bounding box center [410, 361] width 21 height 24
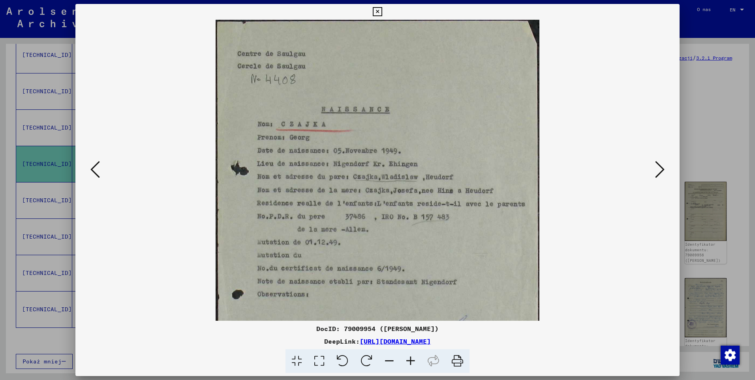
click at [411, 358] on icon at bounding box center [410, 361] width 21 height 24
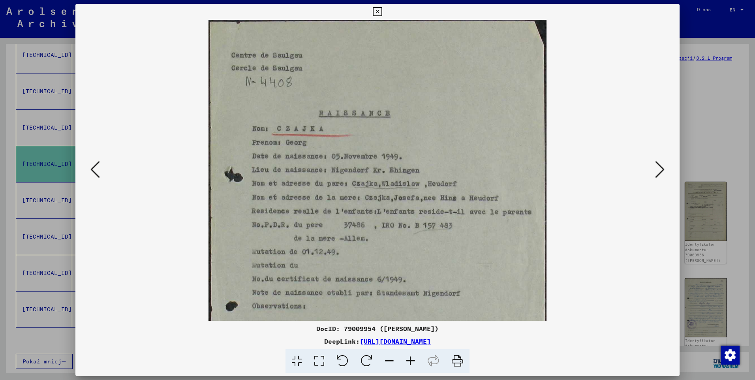
click at [411, 358] on icon at bounding box center [410, 361] width 21 height 24
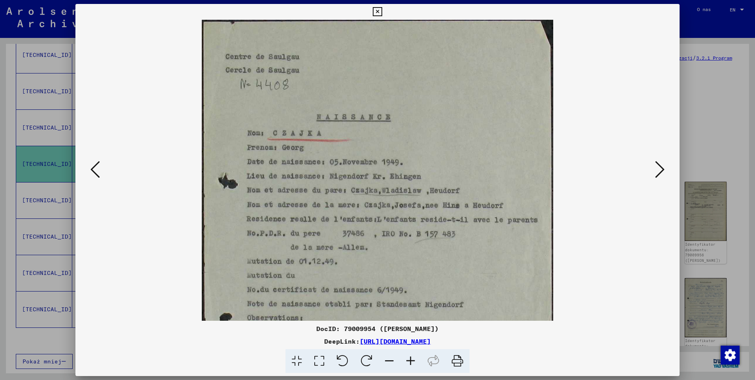
click at [379, 12] on icon at bounding box center [377, 11] width 9 height 9
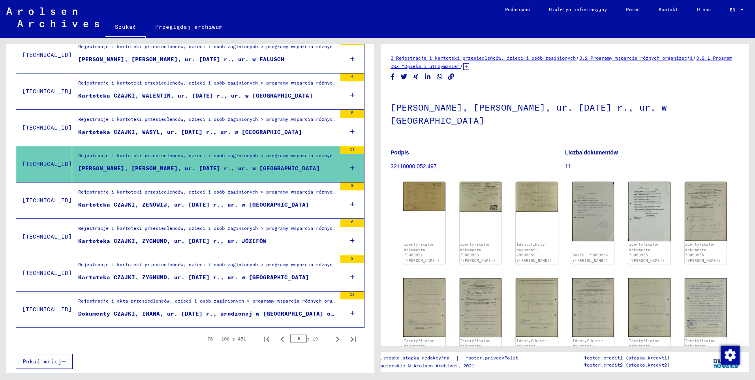
click at [168, 120] on div "Rejestracje i kartoteki przesiedleńców, dzieci i osób zaginionych > programy ws…" at bounding box center [207, 121] width 258 height 11
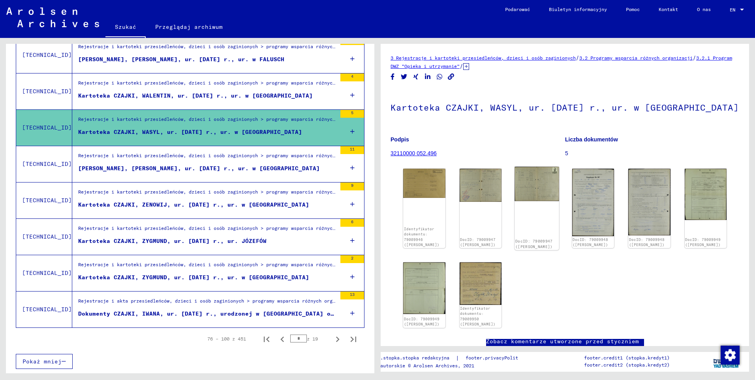
click at [547, 183] on img at bounding box center [536, 184] width 44 height 35
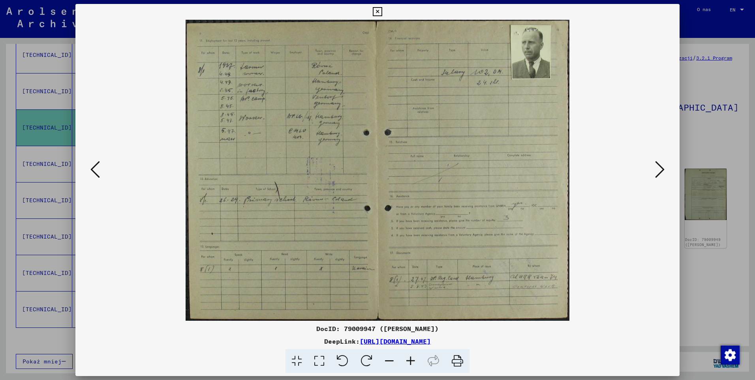
click at [413, 360] on icon at bounding box center [410, 361] width 21 height 24
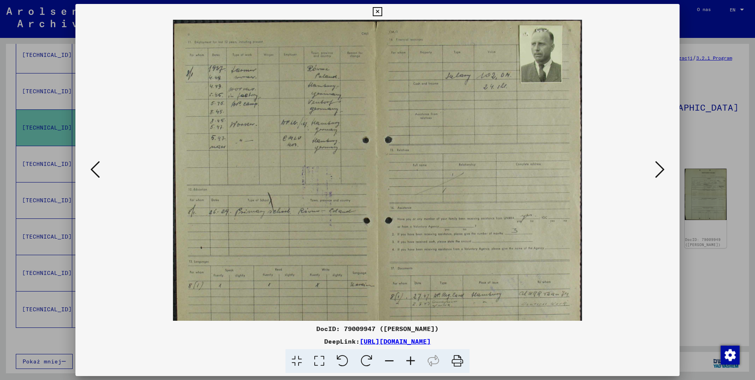
click at [413, 360] on icon at bounding box center [410, 361] width 21 height 24
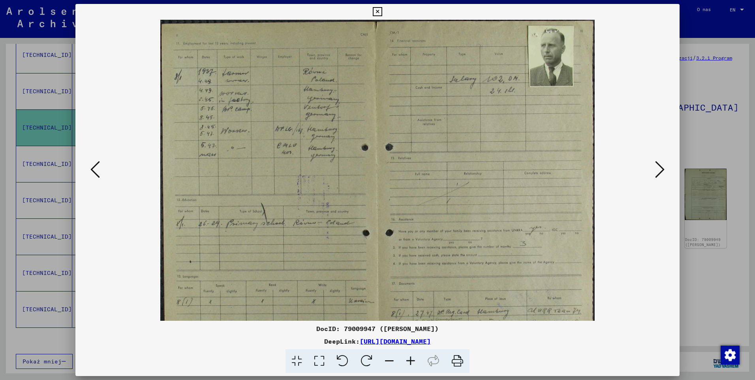
click at [413, 360] on icon at bounding box center [410, 361] width 21 height 24
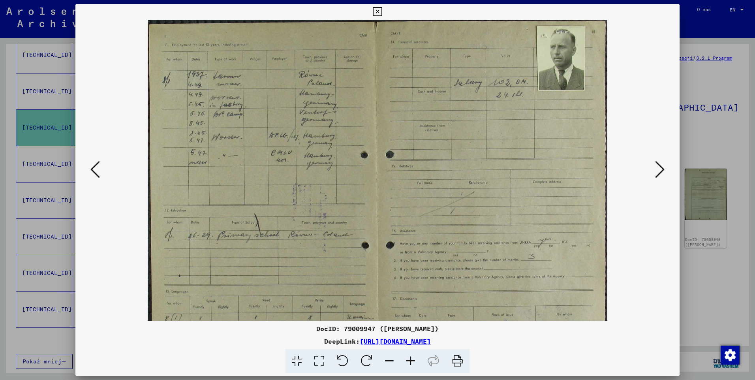
click at [413, 360] on icon at bounding box center [410, 361] width 21 height 24
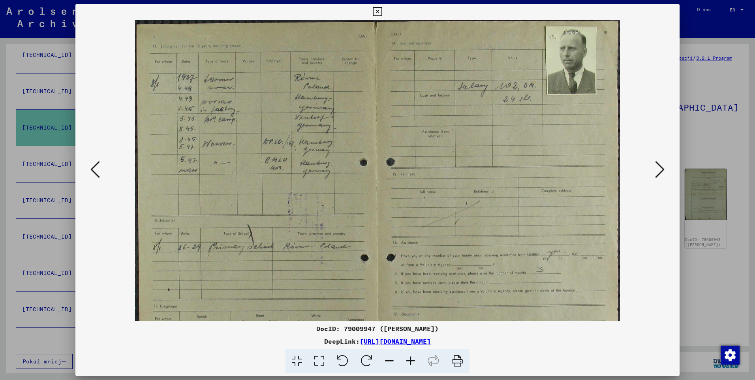
click at [413, 360] on icon at bounding box center [410, 361] width 21 height 24
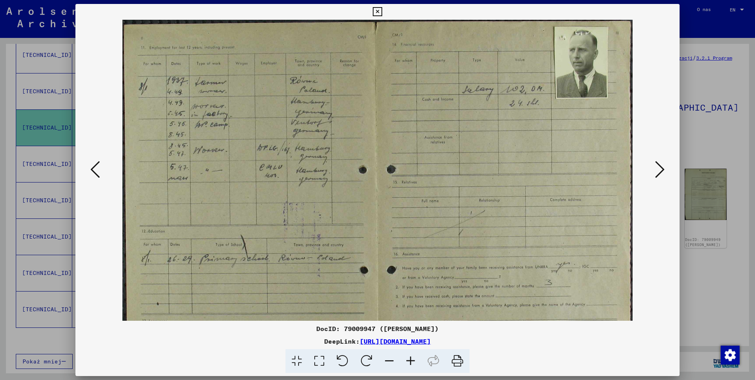
click at [413, 360] on icon at bounding box center [410, 361] width 21 height 24
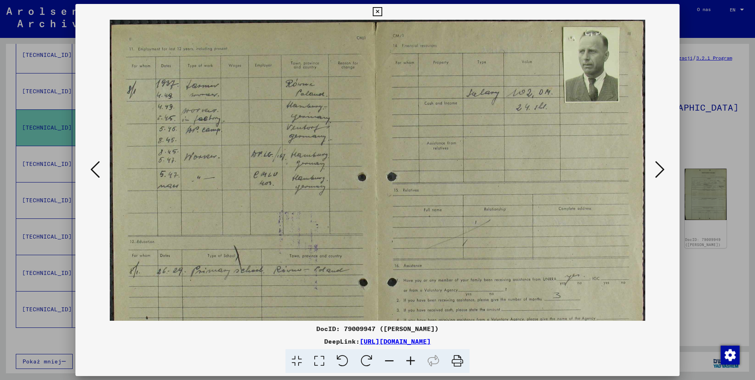
click at [413, 360] on icon at bounding box center [410, 361] width 21 height 24
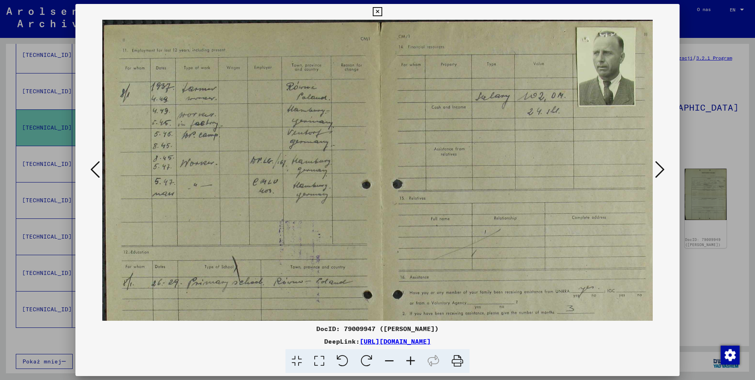
click at [413, 360] on icon at bounding box center [410, 361] width 21 height 24
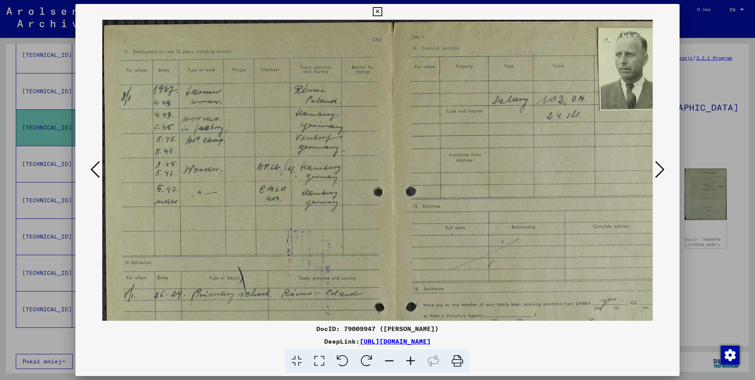
click at [413, 360] on icon at bounding box center [410, 361] width 21 height 24
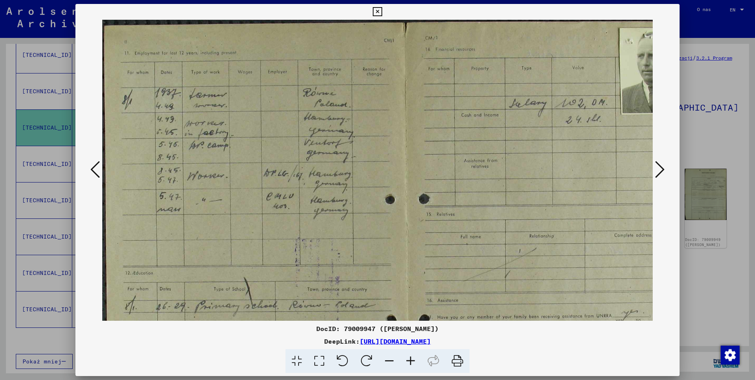
click at [413, 360] on icon at bounding box center [410, 361] width 21 height 24
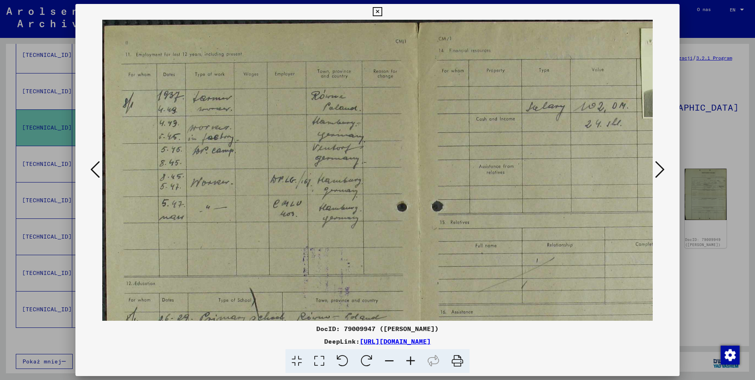
click at [413, 360] on icon at bounding box center [410, 361] width 21 height 24
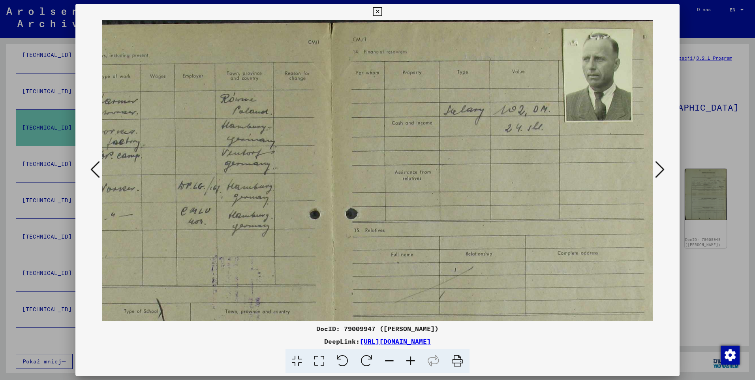
scroll to position [0, 99]
drag, startPoint x: 526, startPoint y: 150, endPoint x: 426, endPoint y: 239, distance: 133.3
click at [426, 239] on img at bounding box center [333, 279] width 661 height 518
click at [378, 11] on icon at bounding box center [377, 11] width 9 height 9
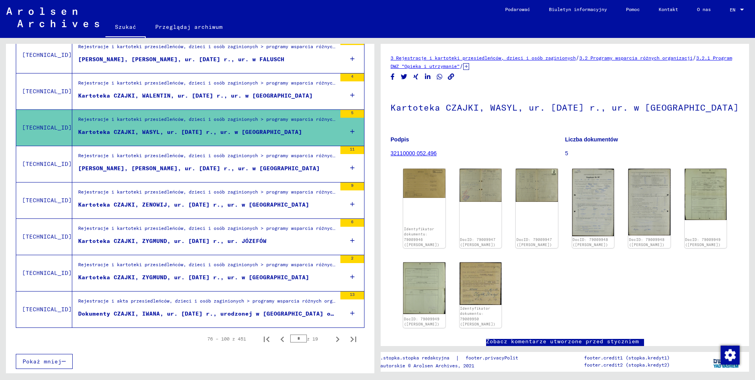
scroll to position [739, 0]
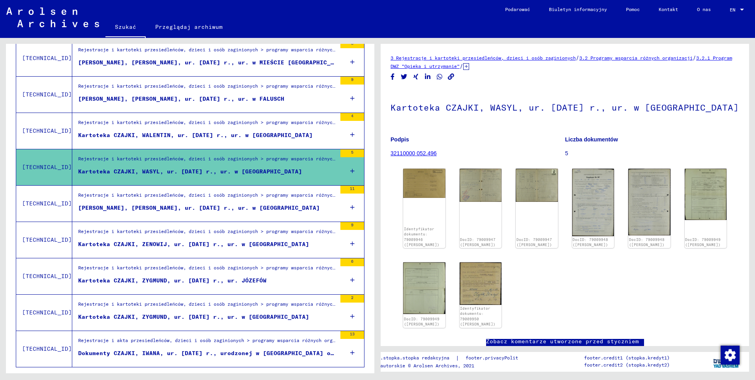
click at [163, 136] on div "Kartoteka CZAJKI, WALENTIN, ur. [DATE] r., ur. w [GEOGRAPHIC_DATA]" at bounding box center [195, 135] width 234 height 8
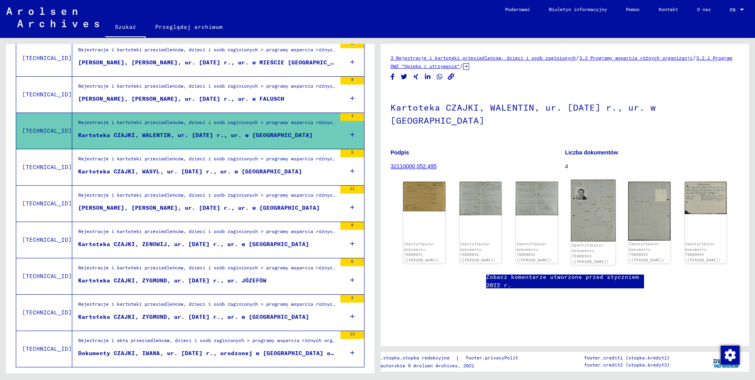
click at [591, 192] on img at bounding box center [593, 211] width 44 height 62
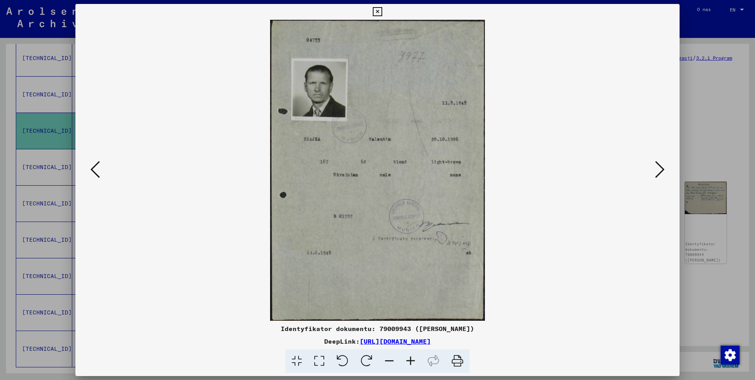
click at [411, 358] on icon at bounding box center [410, 361] width 21 height 24
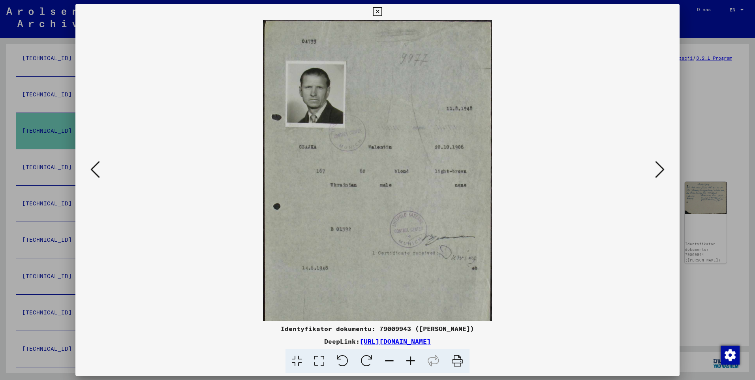
click at [411, 358] on icon at bounding box center [410, 361] width 21 height 24
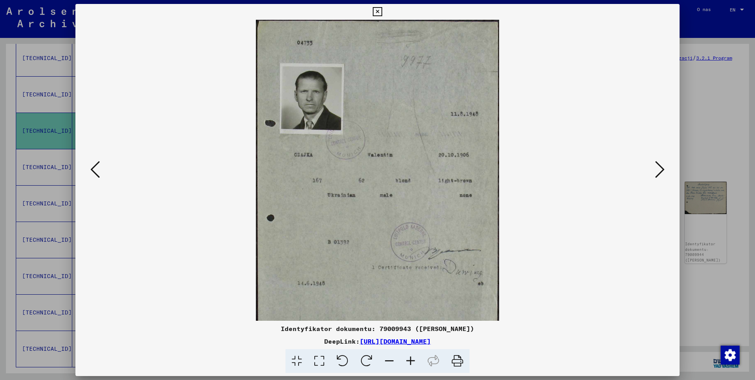
click at [411, 358] on icon at bounding box center [410, 361] width 21 height 24
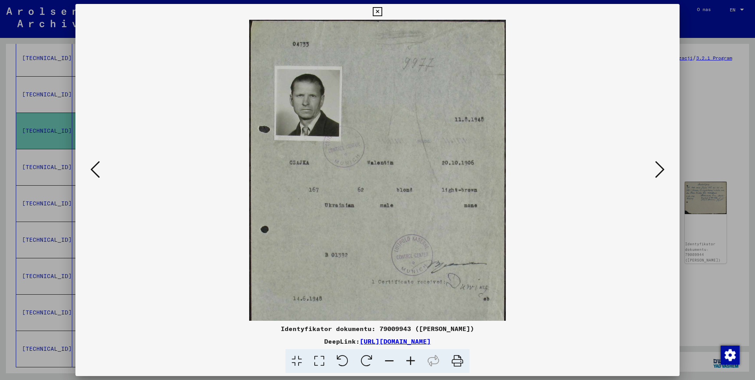
click at [411, 358] on icon at bounding box center [410, 361] width 21 height 24
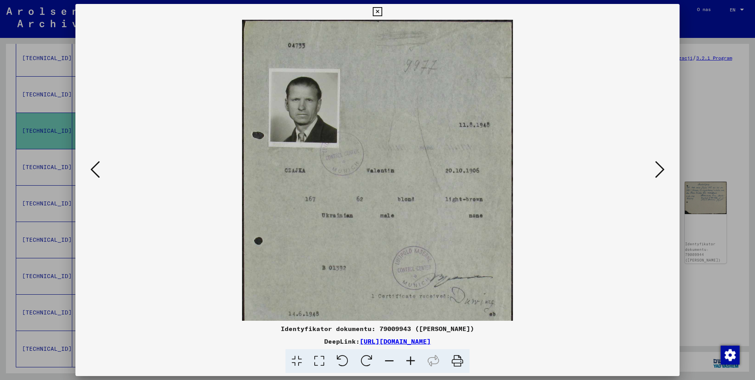
click at [411, 358] on icon at bounding box center [410, 361] width 21 height 24
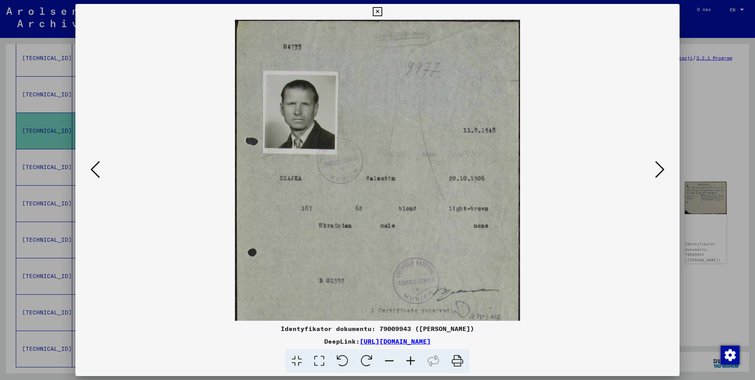
click at [411, 358] on icon at bounding box center [410, 361] width 21 height 24
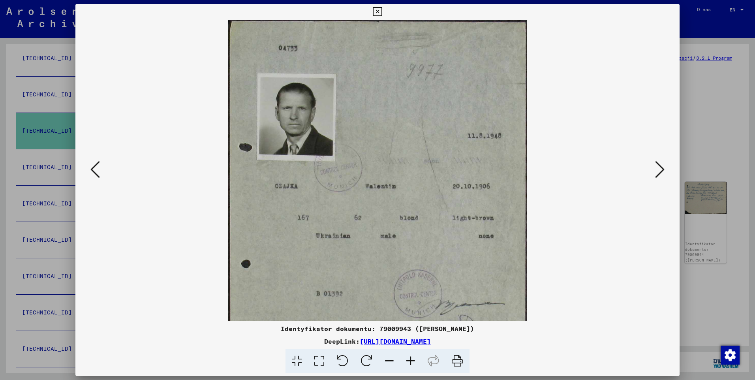
click at [411, 358] on icon at bounding box center [410, 361] width 21 height 24
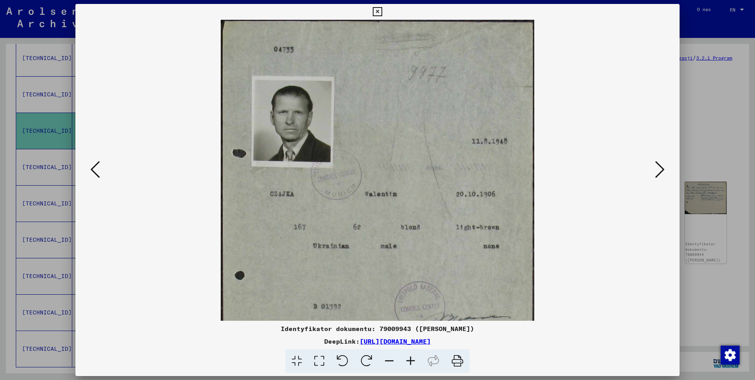
click at [411, 358] on icon at bounding box center [410, 361] width 21 height 24
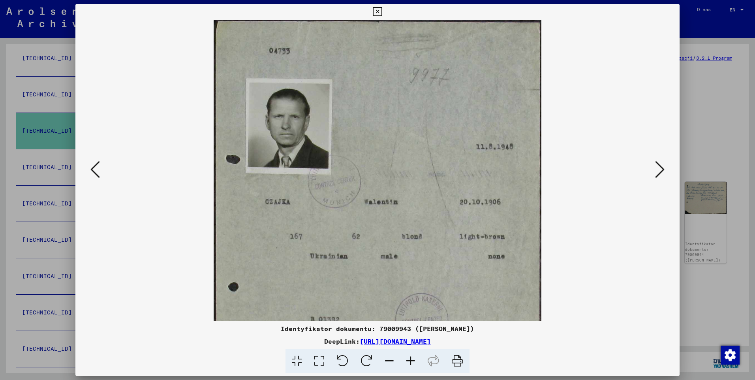
click at [411, 358] on icon at bounding box center [410, 361] width 21 height 24
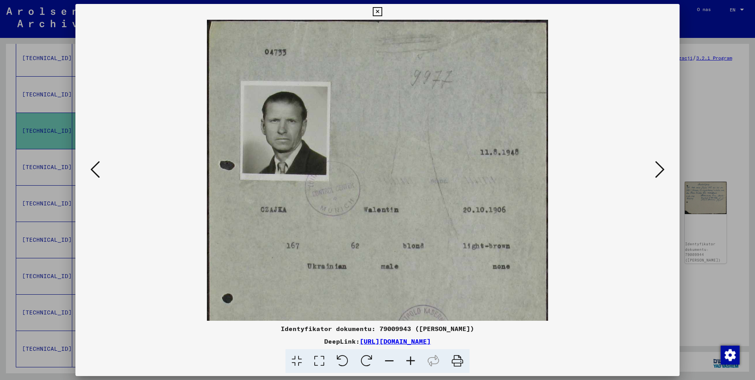
click at [411, 358] on icon at bounding box center [410, 361] width 21 height 24
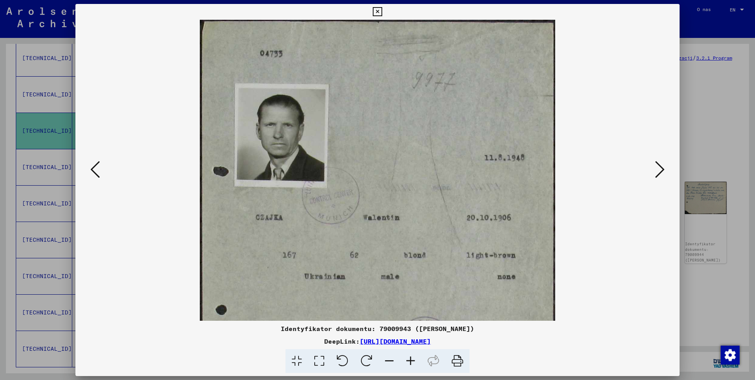
click at [411, 358] on icon at bounding box center [410, 361] width 21 height 24
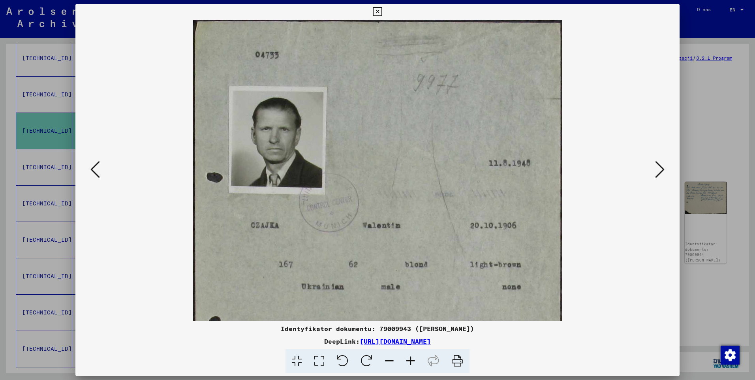
click at [411, 358] on icon at bounding box center [410, 361] width 21 height 24
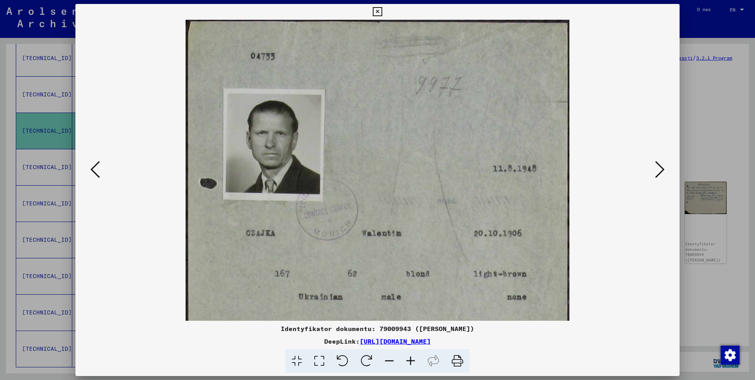
click at [411, 358] on icon at bounding box center [410, 361] width 21 height 24
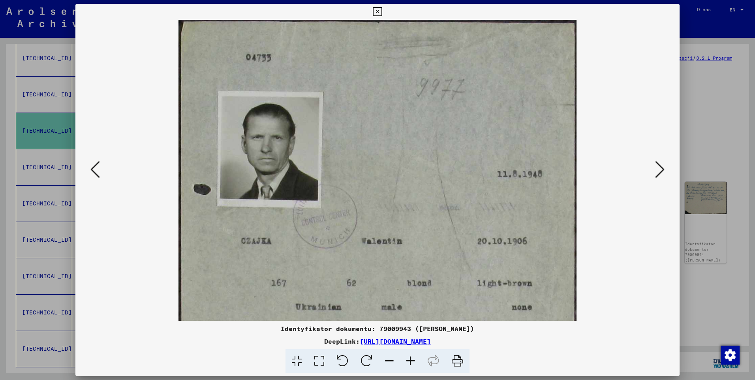
click at [411, 358] on icon at bounding box center [410, 361] width 21 height 24
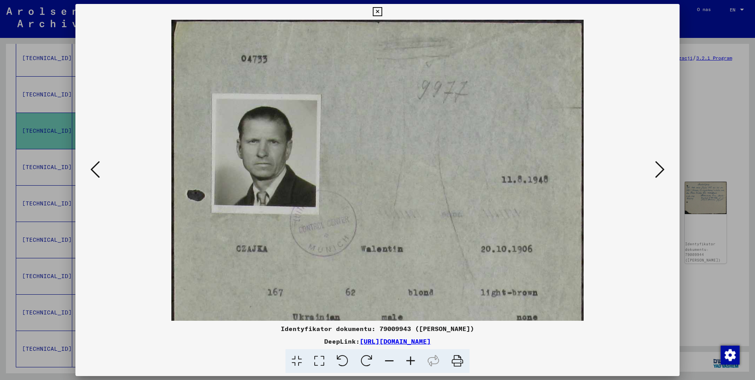
drag, startPoint x: 394, startPoint y: 266, endPoint x: 474, endPoint y: 220, distance: 92.5
click at [413, 266] on img at bounding box center [377, 308] width 412 height 577
click at [379, 8] on icon at bounding box center [377, 11] width 9 height 9
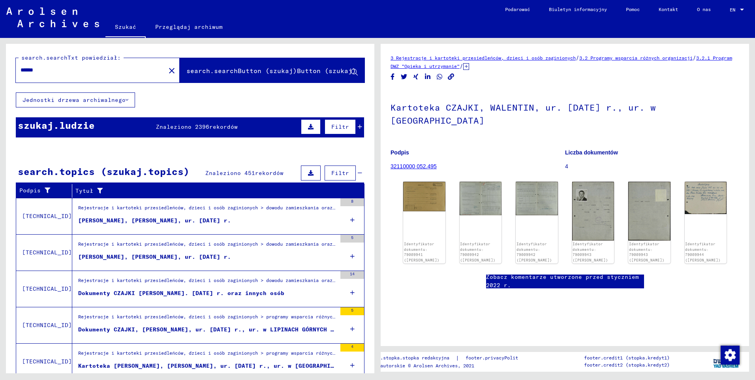
click at [170, 206] on div "Rejestracje i kartoteki przesiedleńców, dzieci i osób zaginionych > dowodu zami…" at bounding box center [207, 209] width 258 height 11
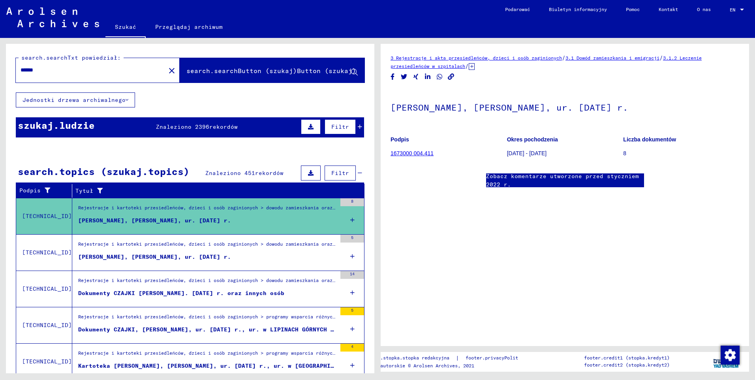
click at [412, 152] on link "1673000 004.411" at bounding box center [411, 153] width 43 height 6
